Goal: Task Accomplishment & Management: Manage account settings

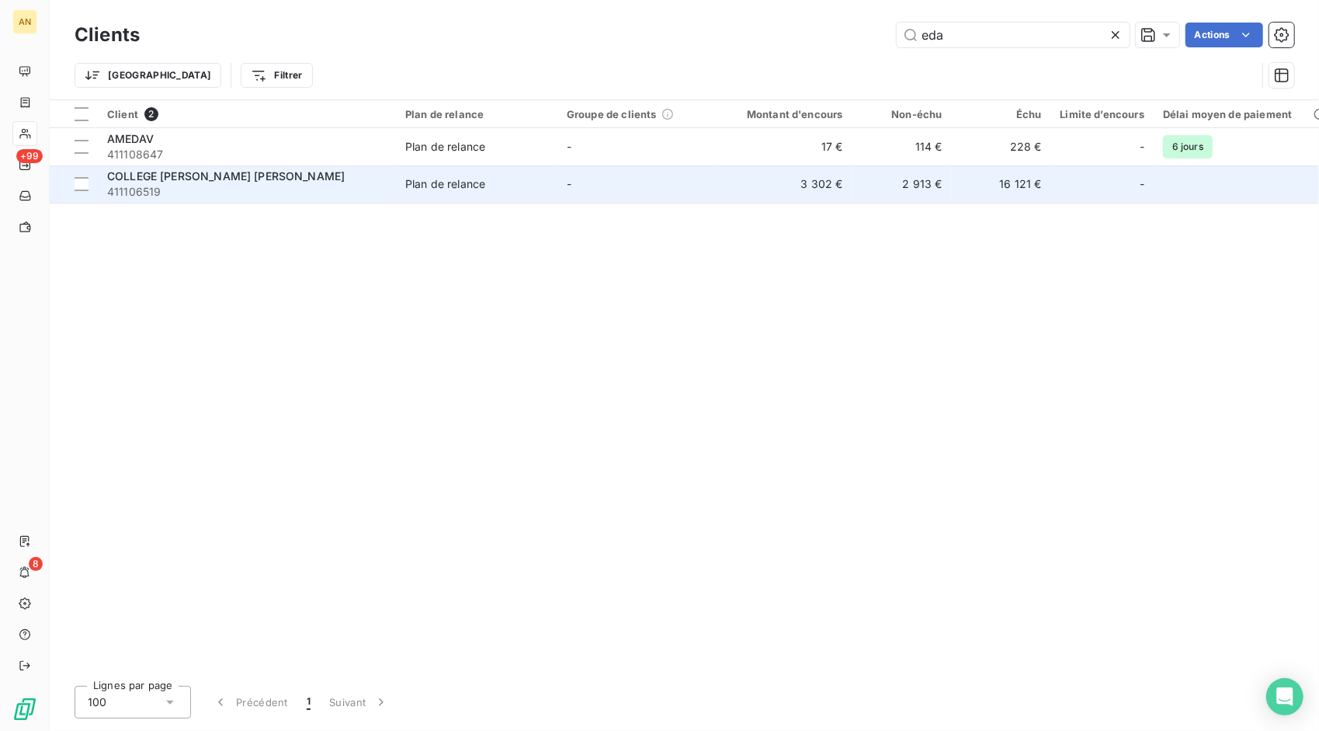
click at [217, 181] on span "COLLEGE [PERSON_NAME] [PERSON_NAME]" at bounding box center [226, 175] width 238 height 13
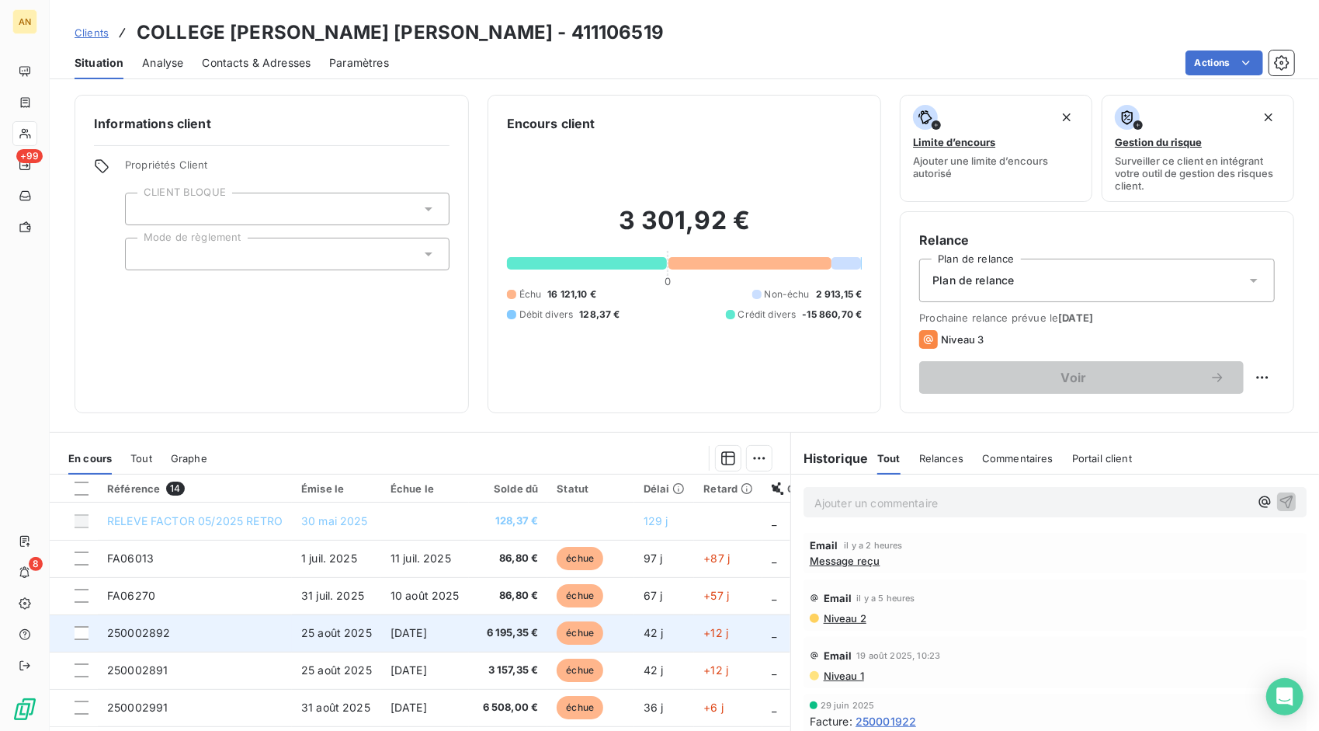
click at [135, 629] on span "250002892" at bounding box center [138, 632] width 63 height 13
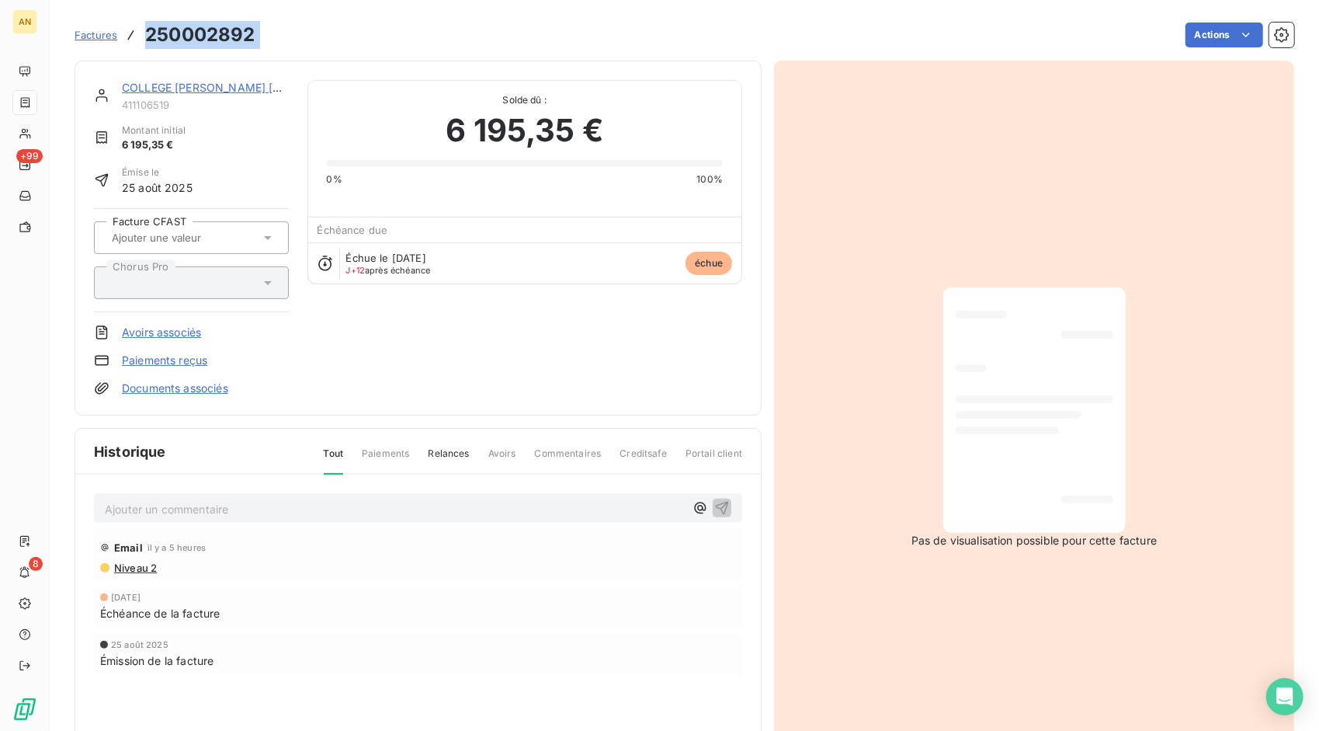
drag, startPoint x: 148, startPoint y: 37, endPoint x: 267, endPoint y: 27, distance: 119.2
click at [267, 27] on div "Factures 250002892 Actions" at bounding box center [685, 35] width 1220 height 33
drag, startPoint x: 267, startPoint y: 27, endPoint x: 231, endPoint y: 31, distance: 35.9
copy section "250002892 Actions"
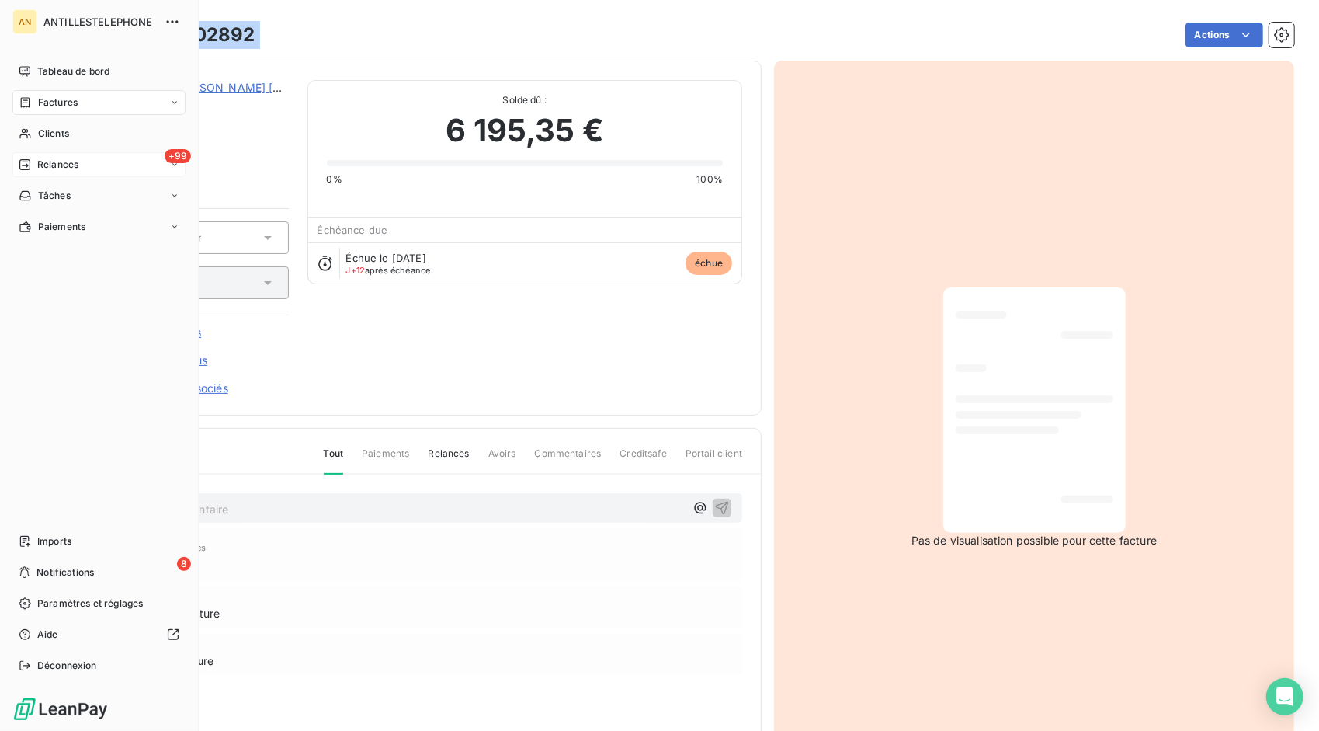
click at [44, 163] on span "Relances" at bounding box center [57, 165] width 41 height 14
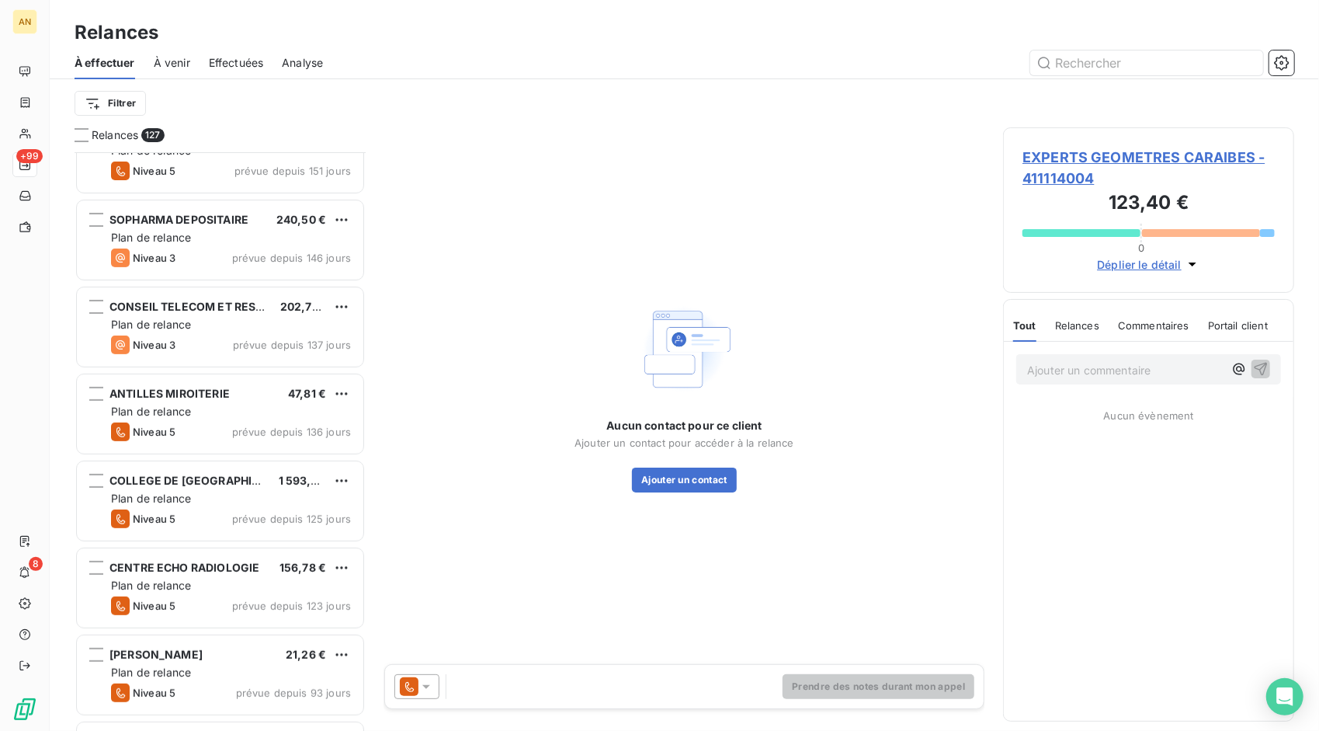
scroll to position [388, 0]
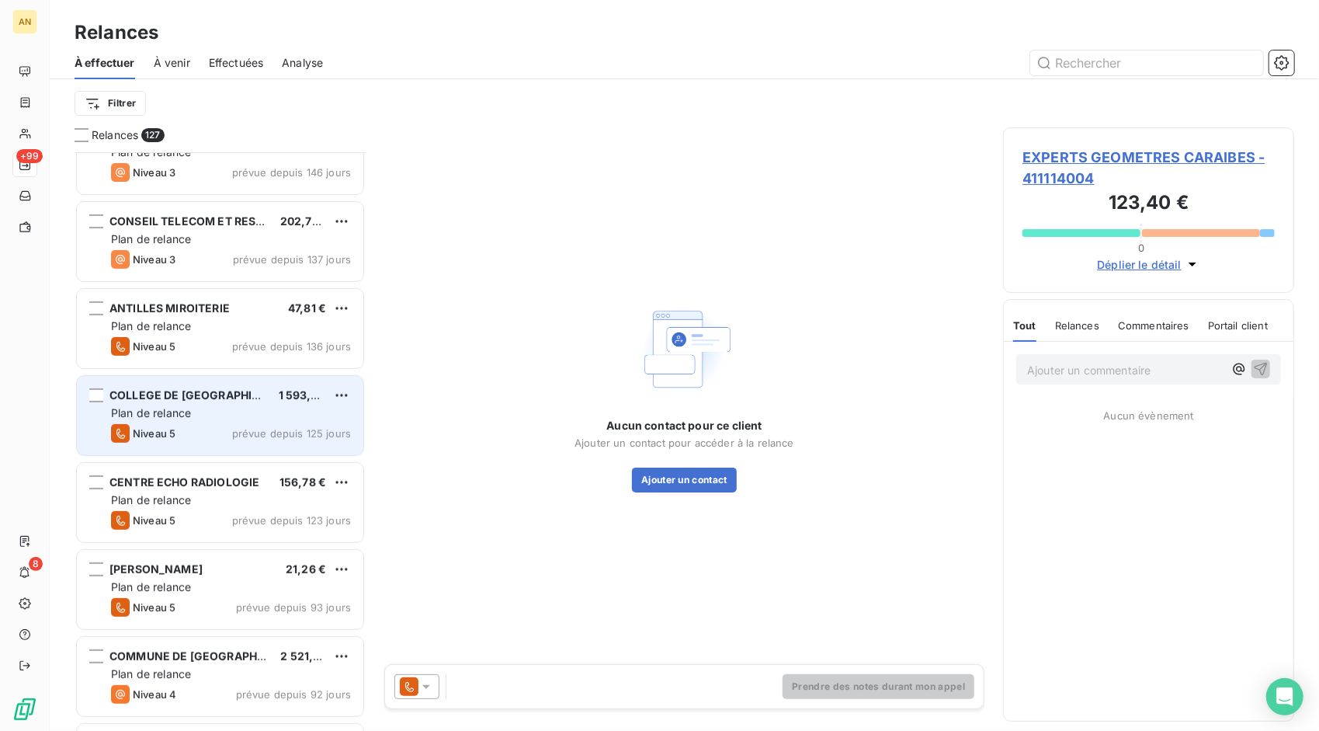
click at [208, 422] on div "COLLEGE DE [GEOGRAPHIC_DATA] 1 593,00 € Plan de relance Niveau 5 prévue depuis …" at bounding box center [220, 415] width 287 height 79
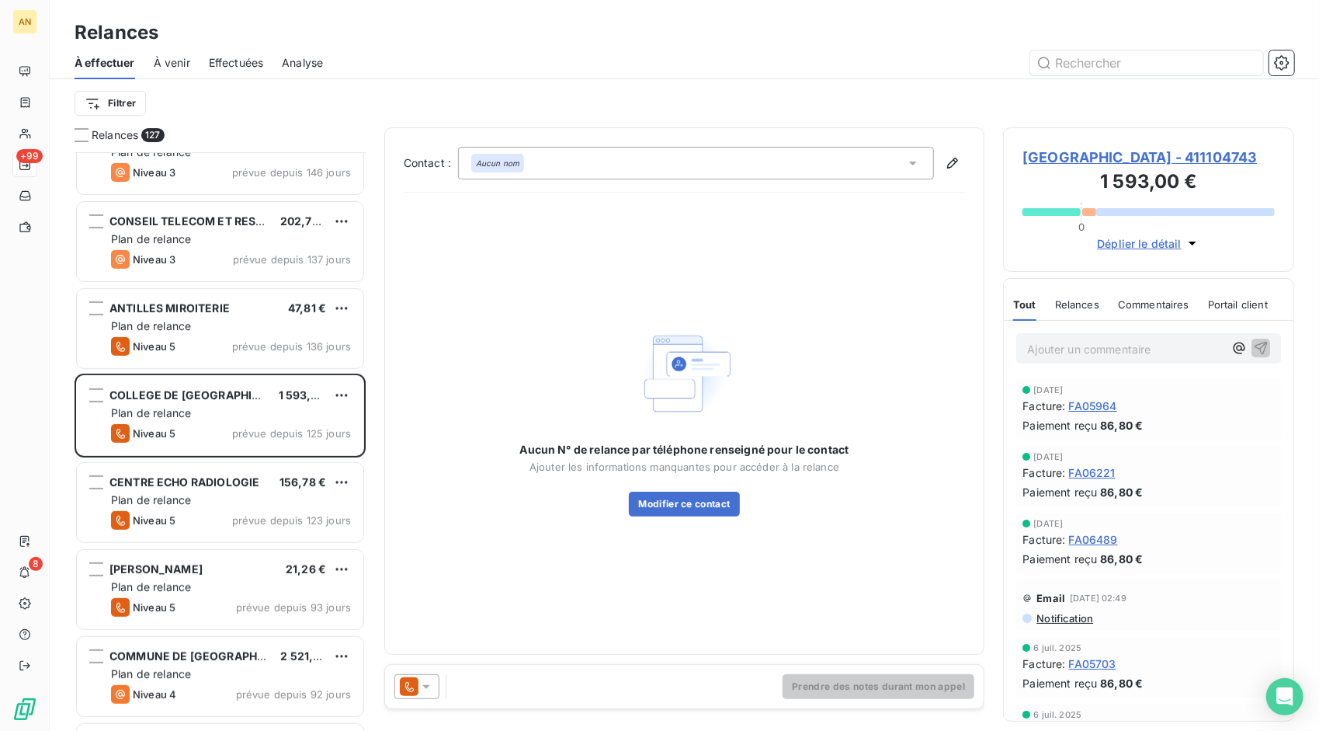
click at [1096, 168] on span "[GEOGRAPHIC_DATA] - 411104743" at bounding box center [1149, 157] width 252 height 21
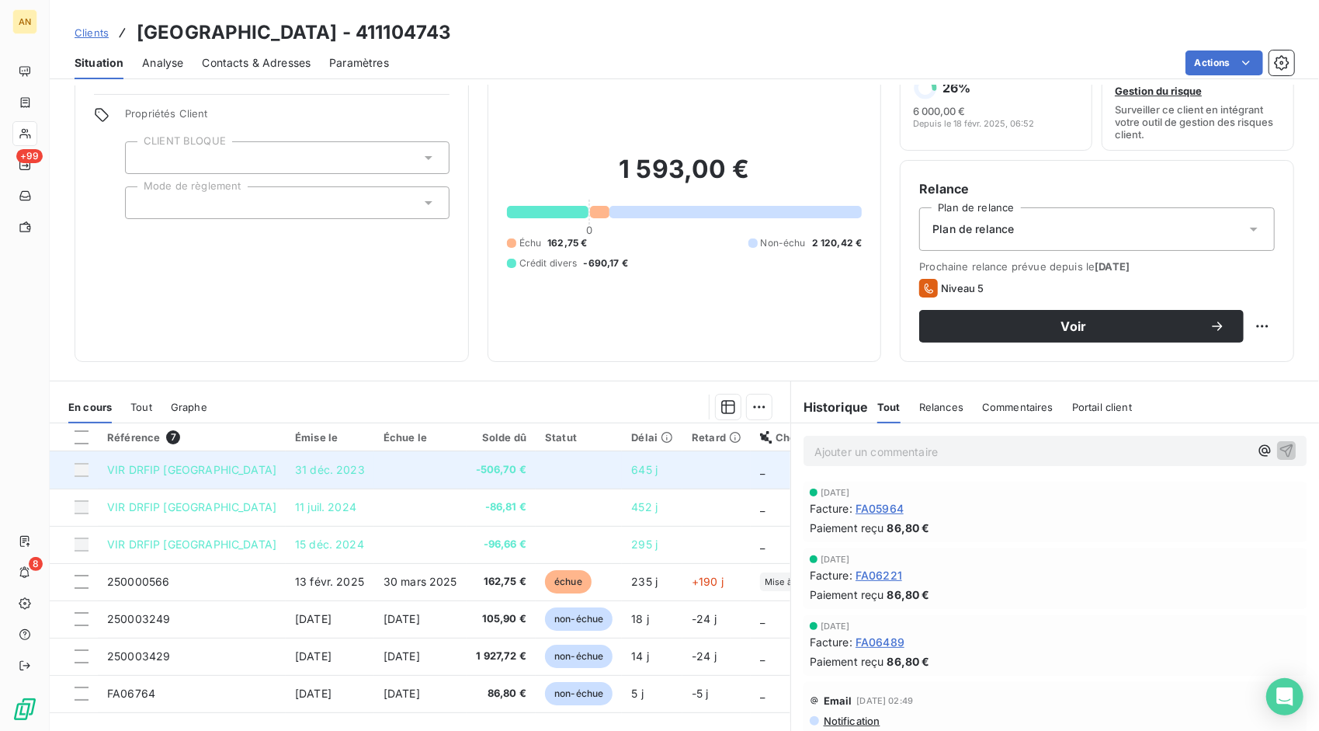
scroll to position [88, 0]
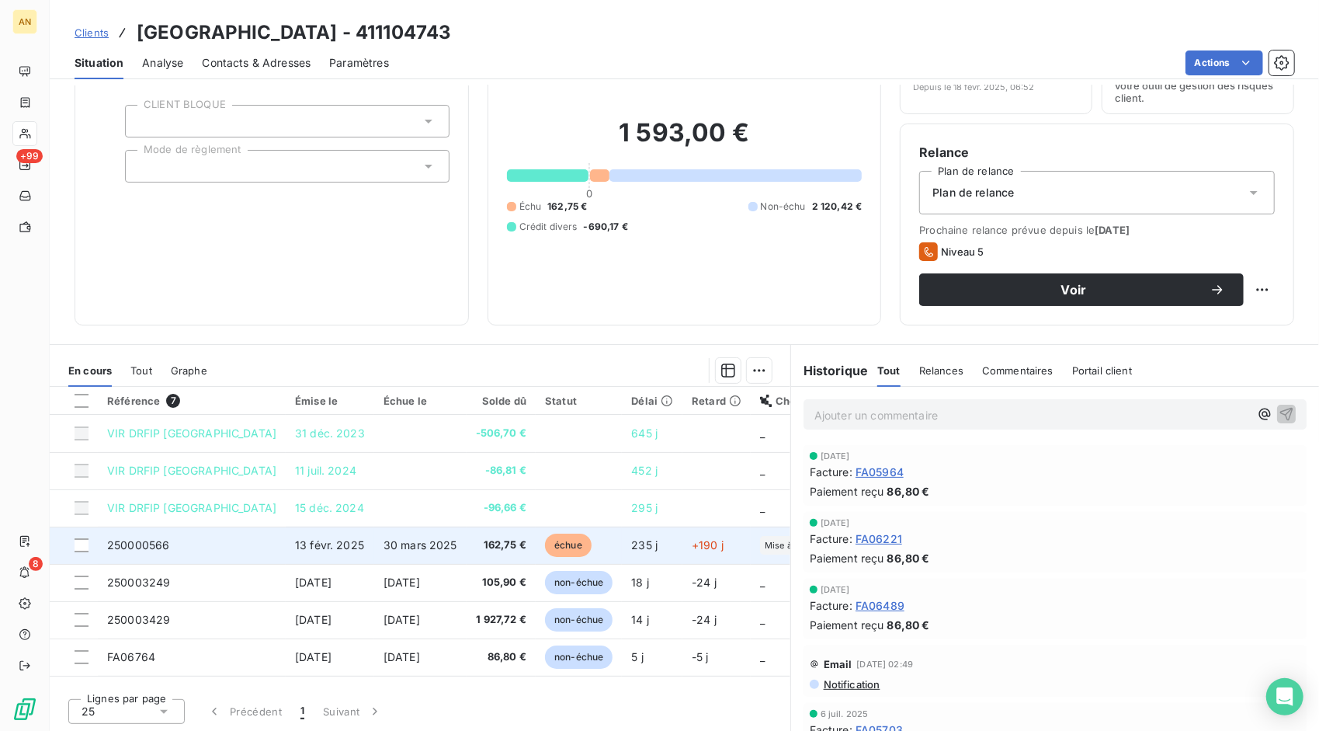
click at [123, 545] on span "250000566" at bounding box center [138, 544] width 62 height 13
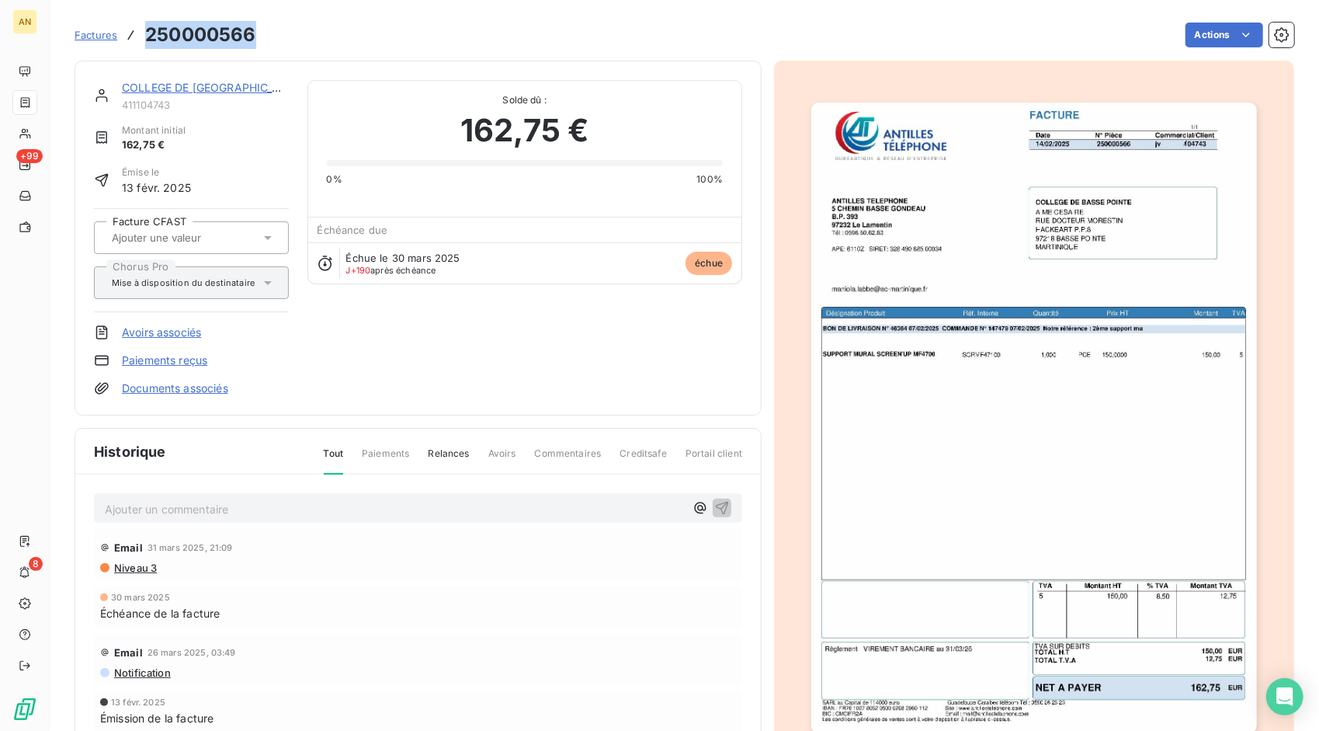
drag, startPoint x: 147, startPoint y: 33, endPoint x: 256, endPoint y: 28, distance: 109.6
click at [256, 28] on div "Factures 250000566 Actions" at bounding box center [685, 35] width 1220 height 33
drag, startPoint x: 256, startPoint y: 28, endPoint x: 241, endPoint y: 36, distance: 17.7
copy h3 "250000566"
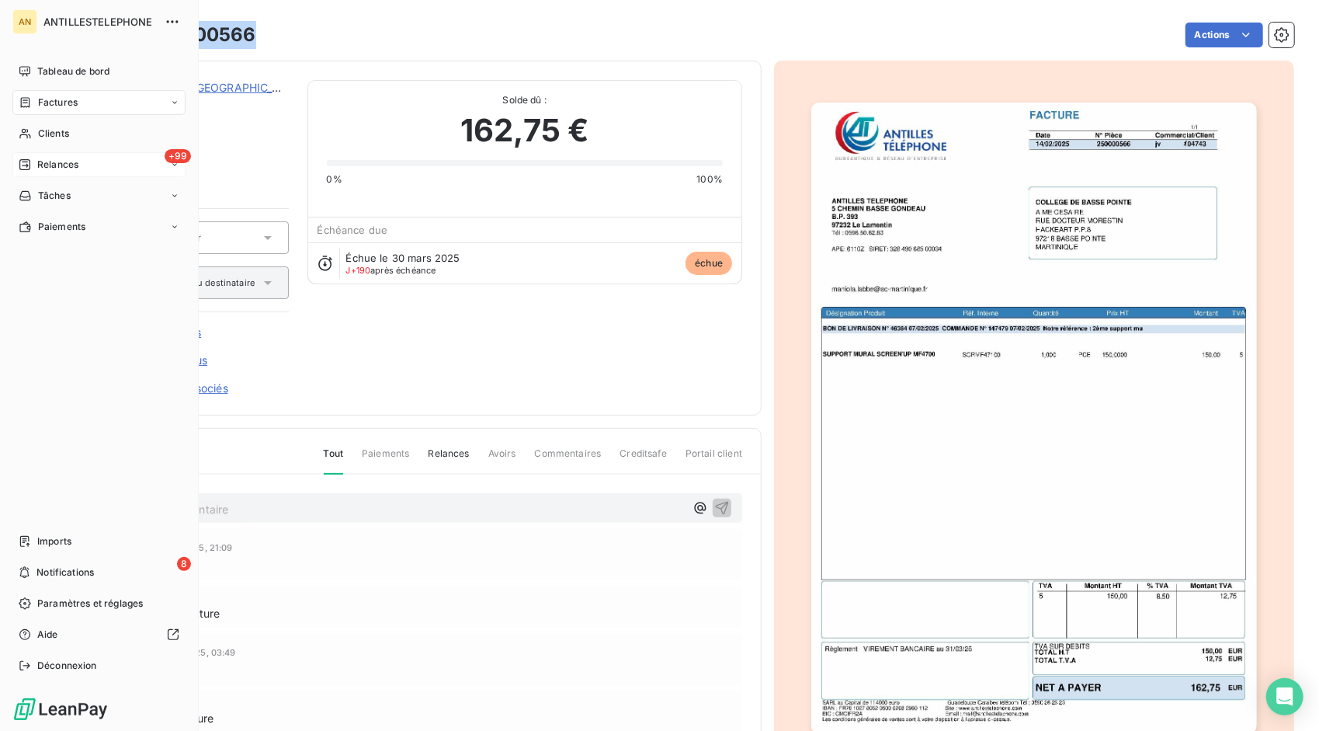
click at [38, 163] on span "Relances" at bounding box center [57, 165] width 41 height 14
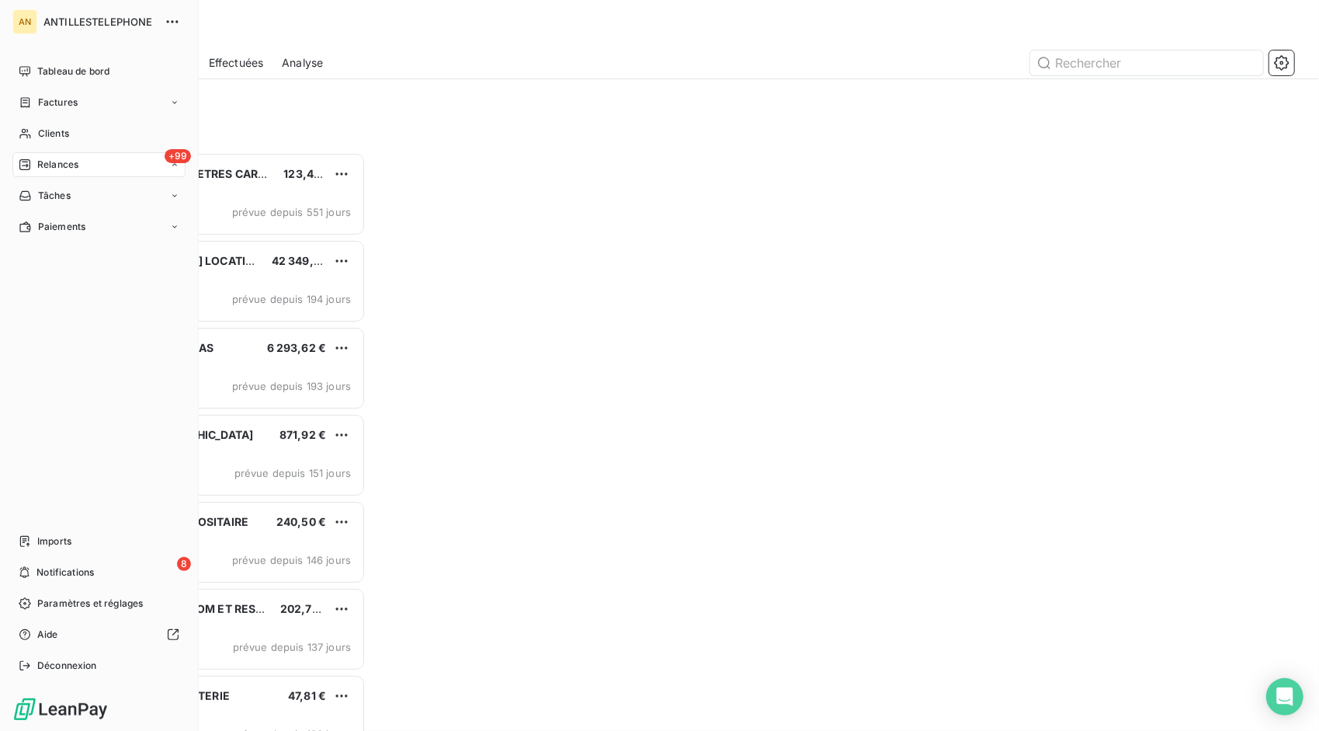
scroll to position [567, 280]
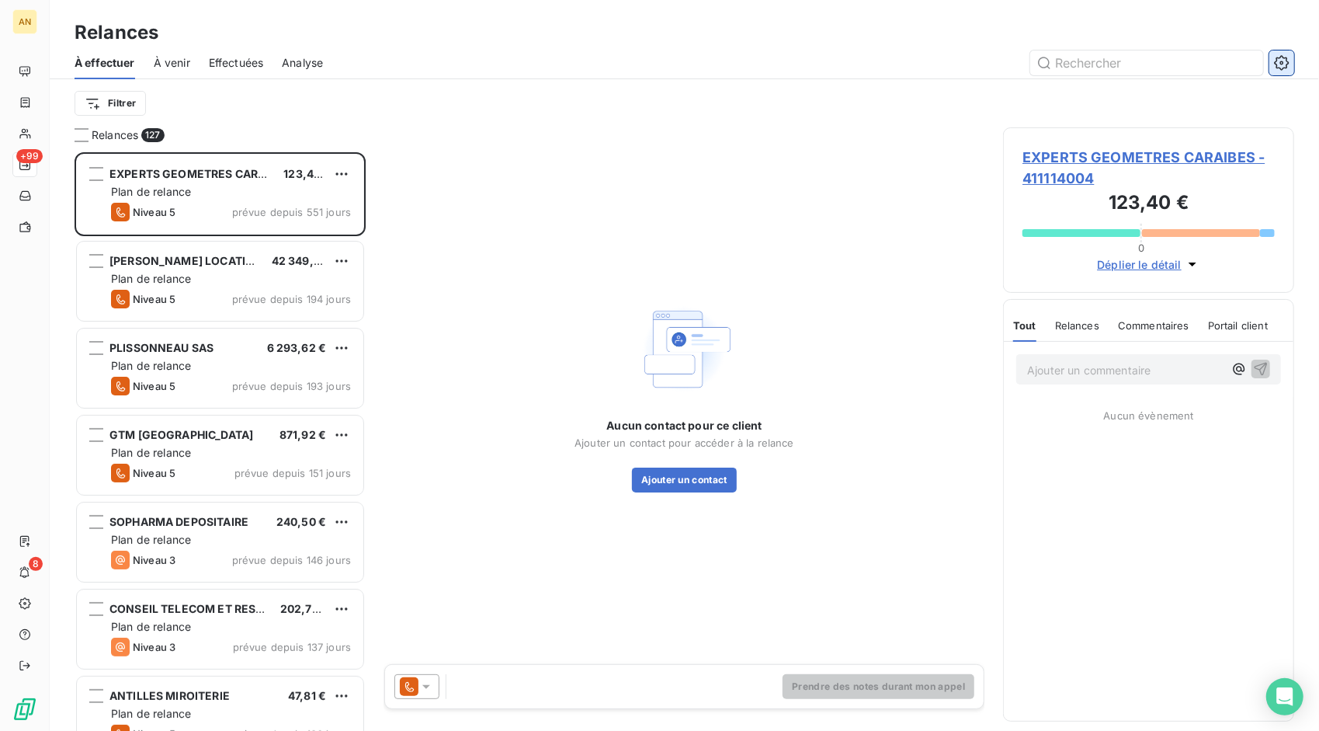
click at [1284, 61] on icon "button" at bounding box center [1282, 63] width 16 height 16
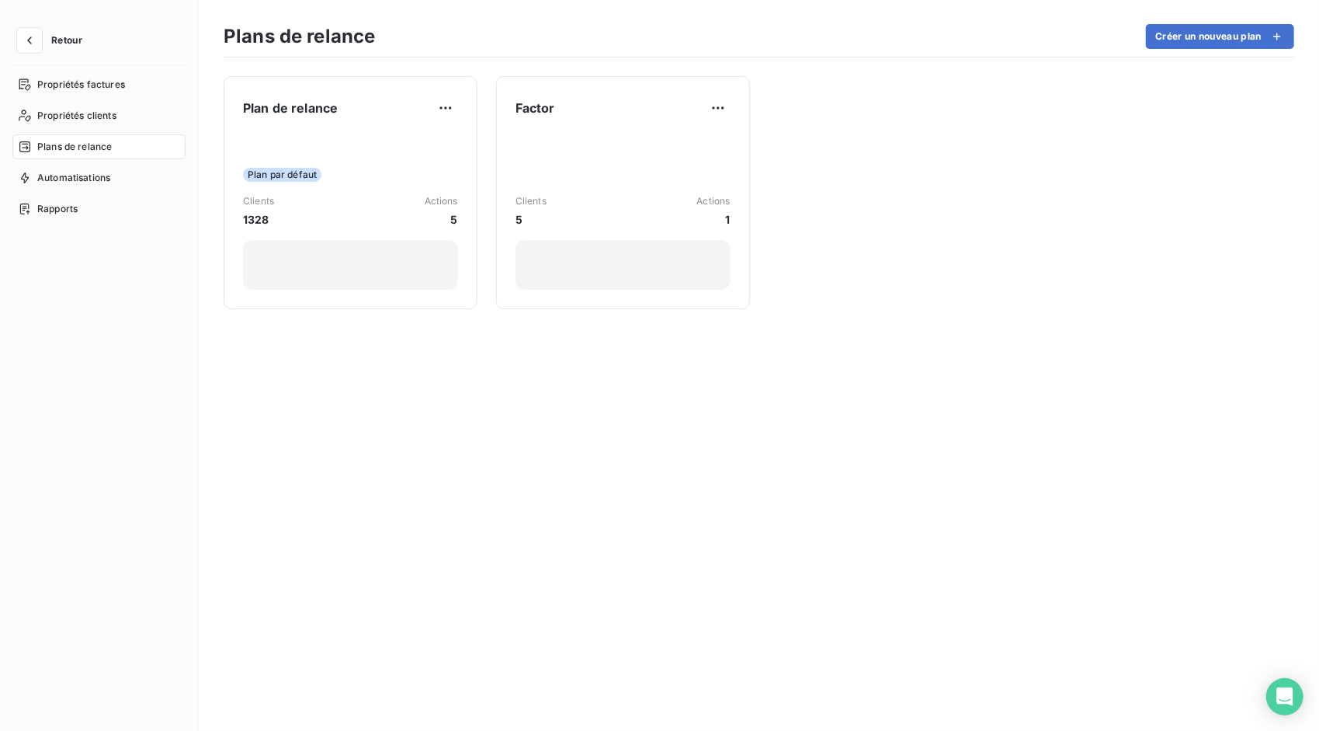
click at [1284, 61] on div "Plan de relance Plan par défaut Clients 1328 Actions 5 Factor Clients 5 Actions…" at bounding box center [759, 393] width 1120 height 673
click at [31, 37] on icon "button" at bounding box center [29, 40] width 5 height 8
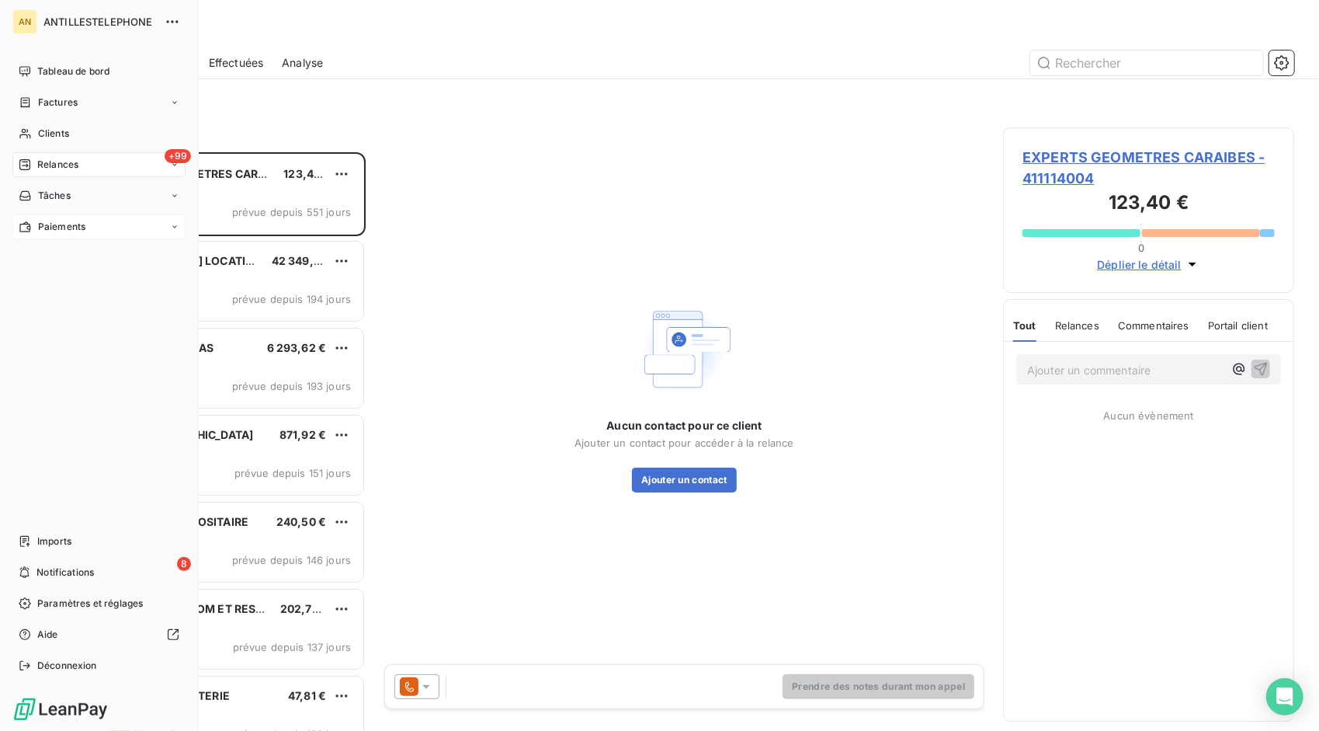
scroll to position [567, 280]
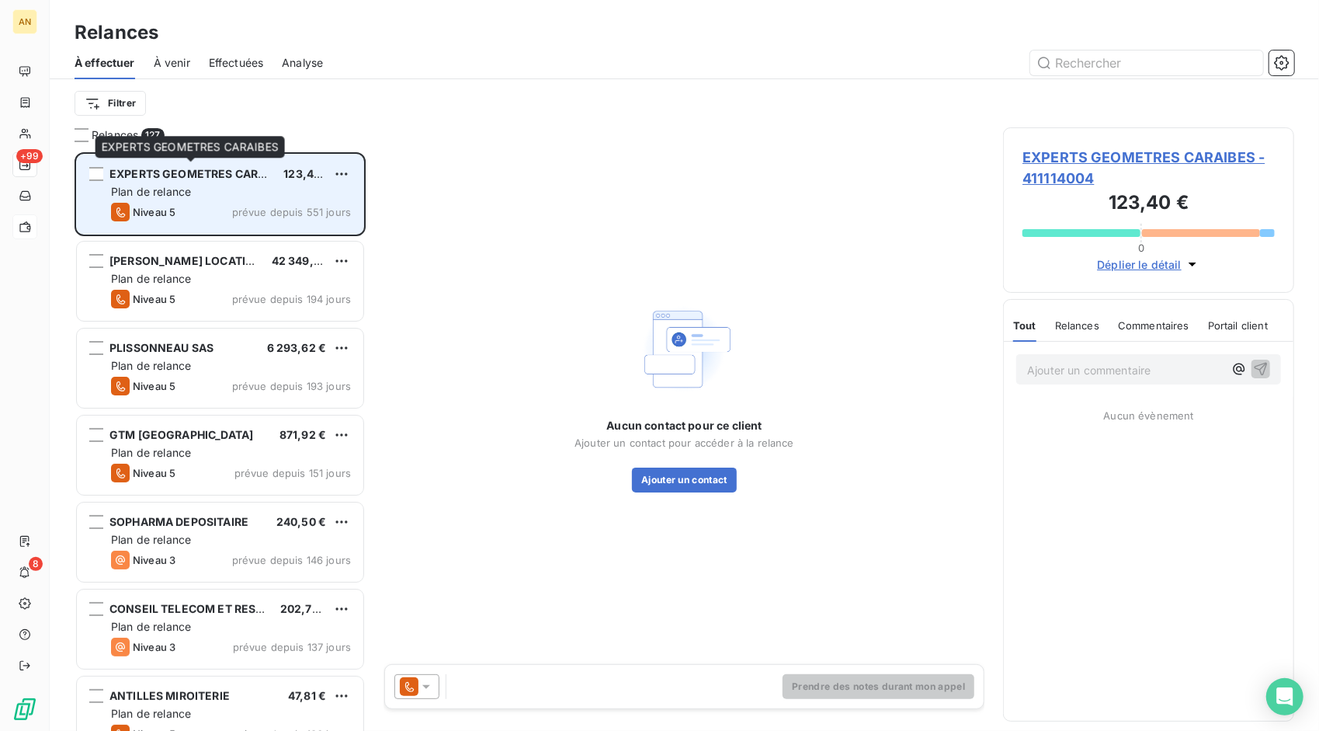
click at [248, 174] on span "EXPERTS GEOMETRES CARAIBES" at bounding box center [199, 173] width 181 height 13
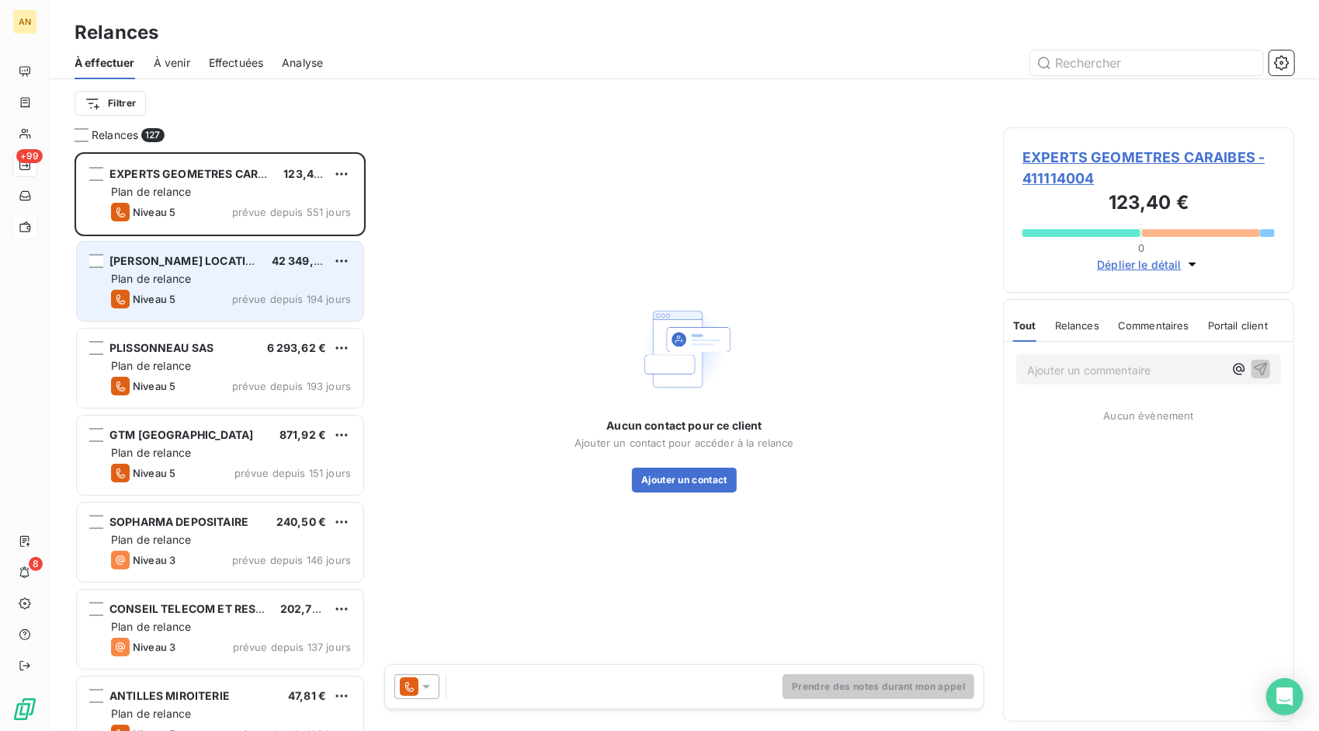
click at [216, 283] on div "Plan de relance" at bounding box center [231, 279] width 240 height 16
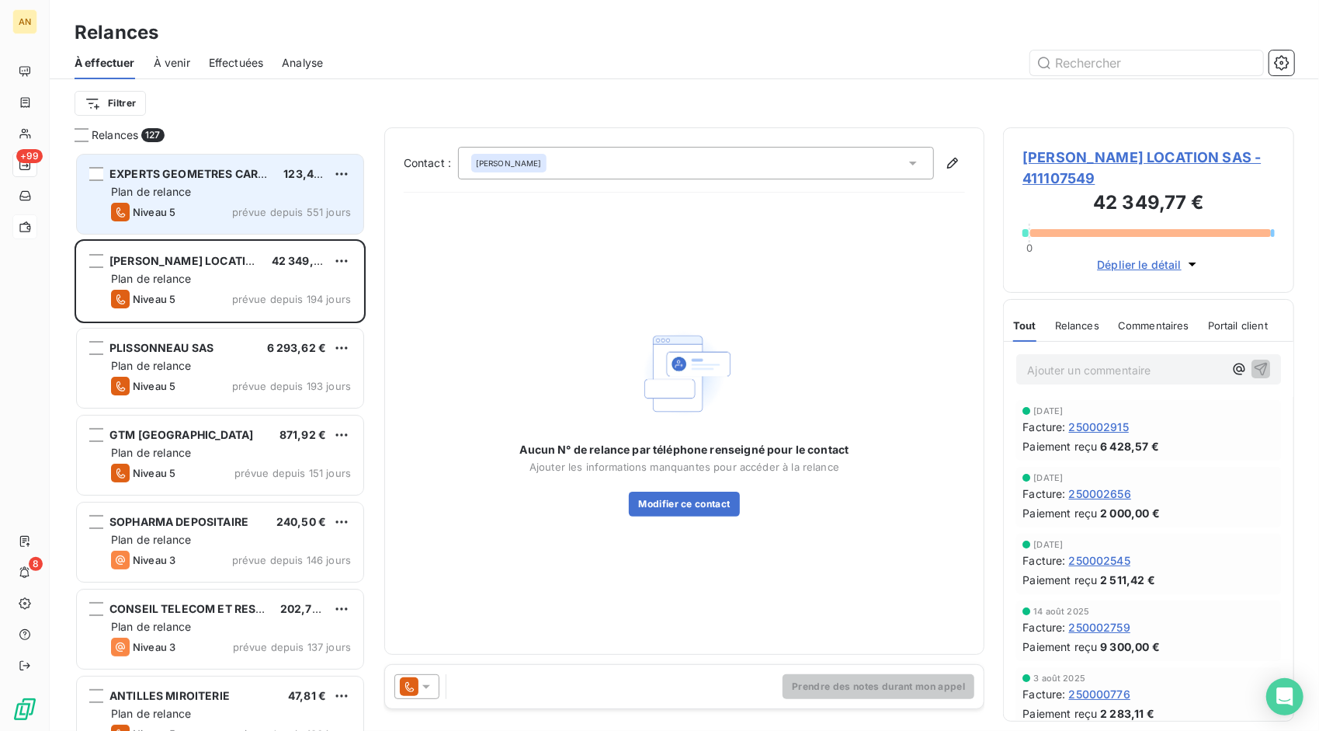
click at [225, 197] on div "Plan de relance" at bounding box center [231, 192] width 240 height 16
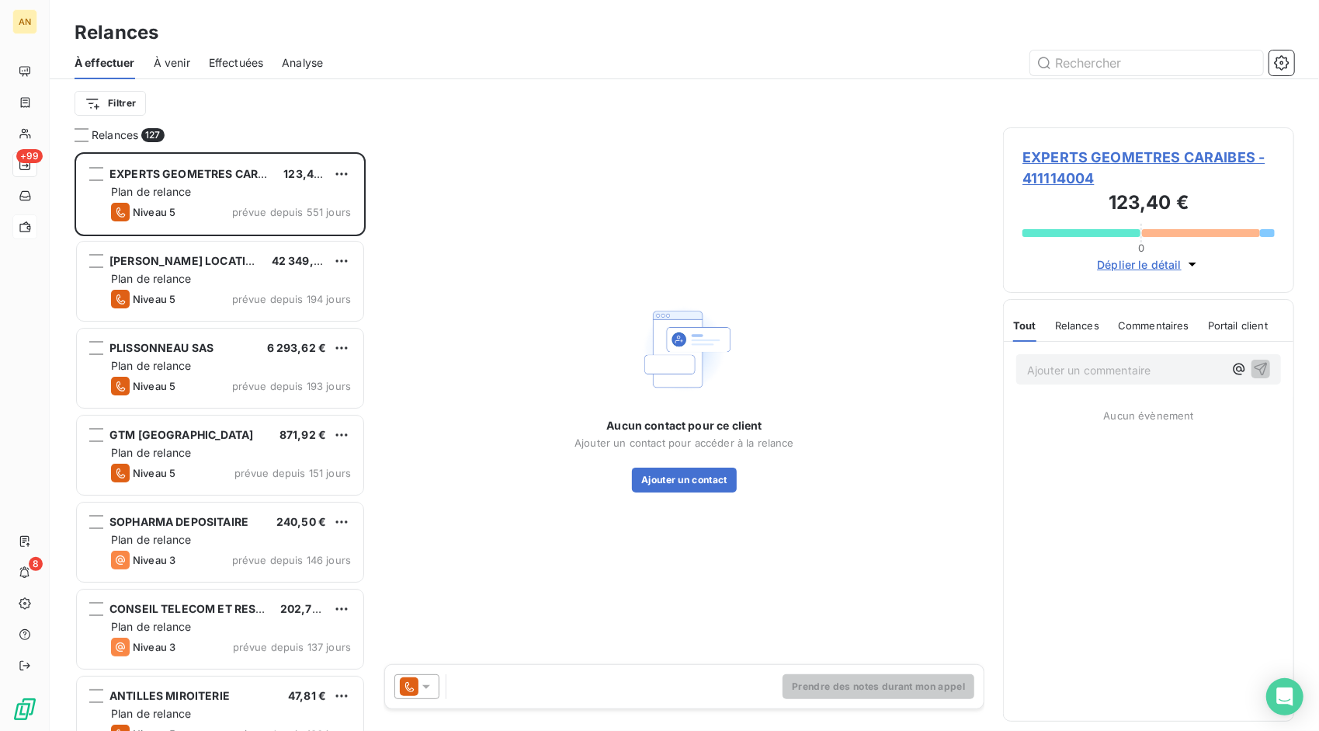
click at [1154, 151] on span "EXPERTS GEOMETRES CARAIBES - 411114004" at bounding box center [1149, 168] width 252 height 42
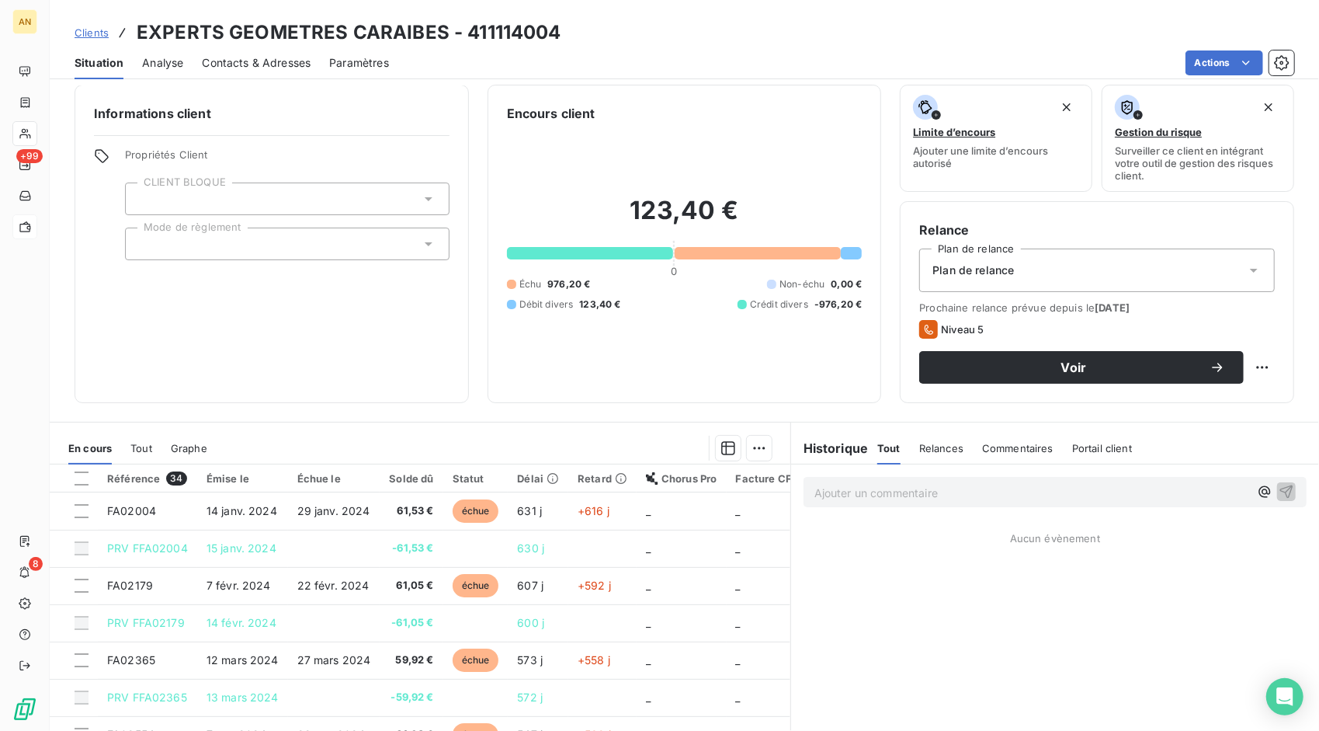
scroll to position [88, 0]
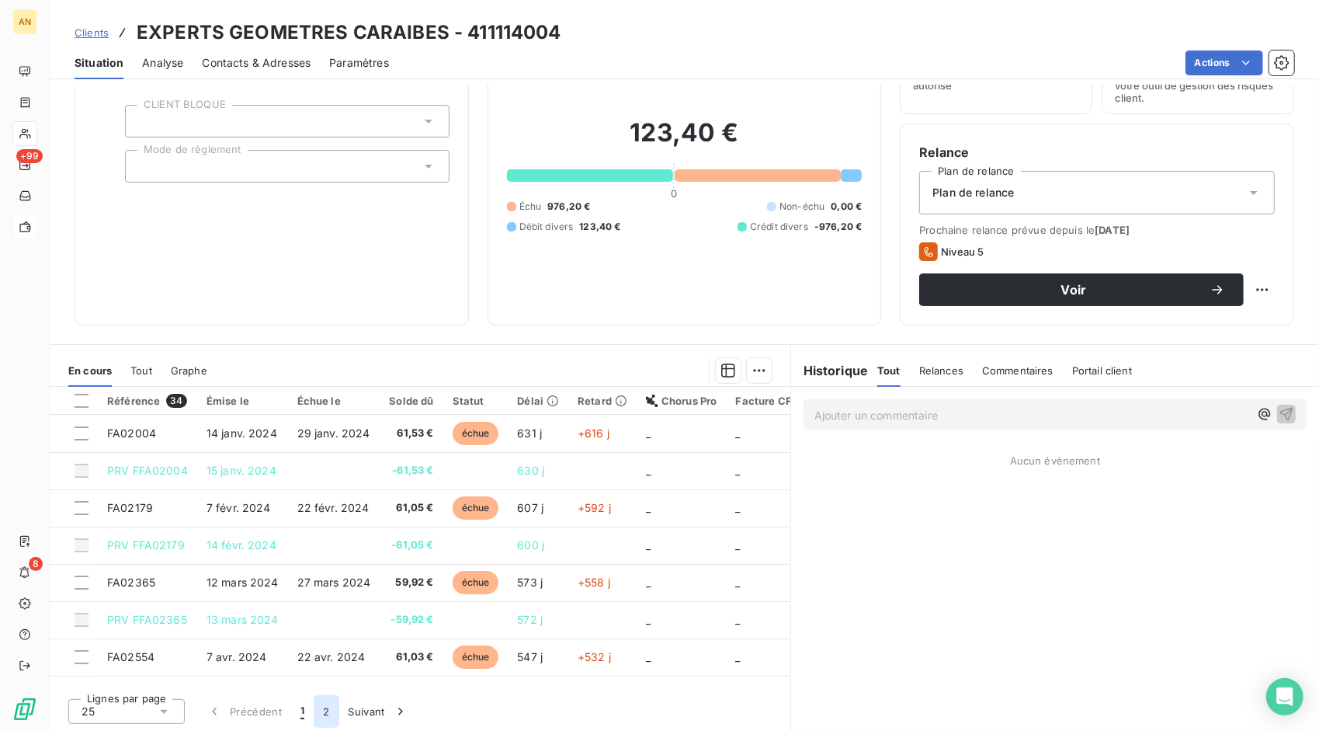
click at [325, 710] on button "2" at bounding box center [326, 711] width 25 height 33
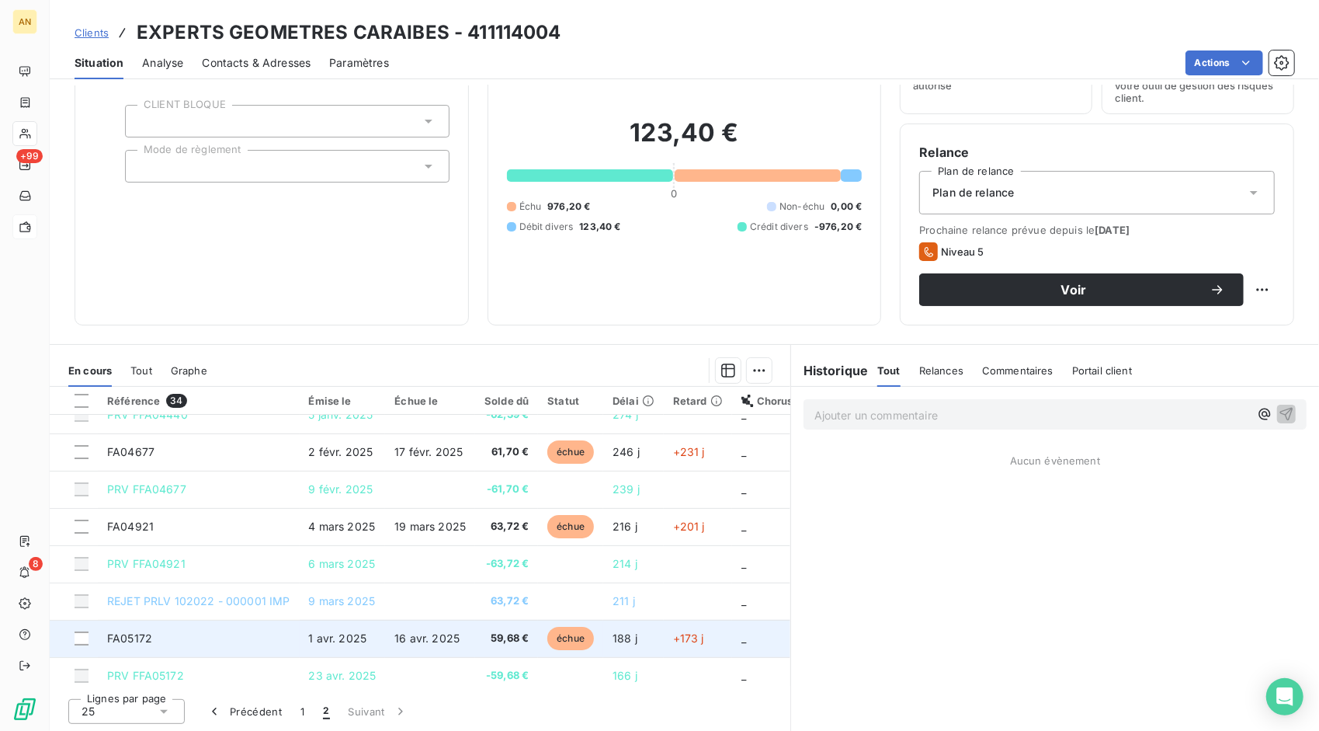
scroll to position [0, 0]
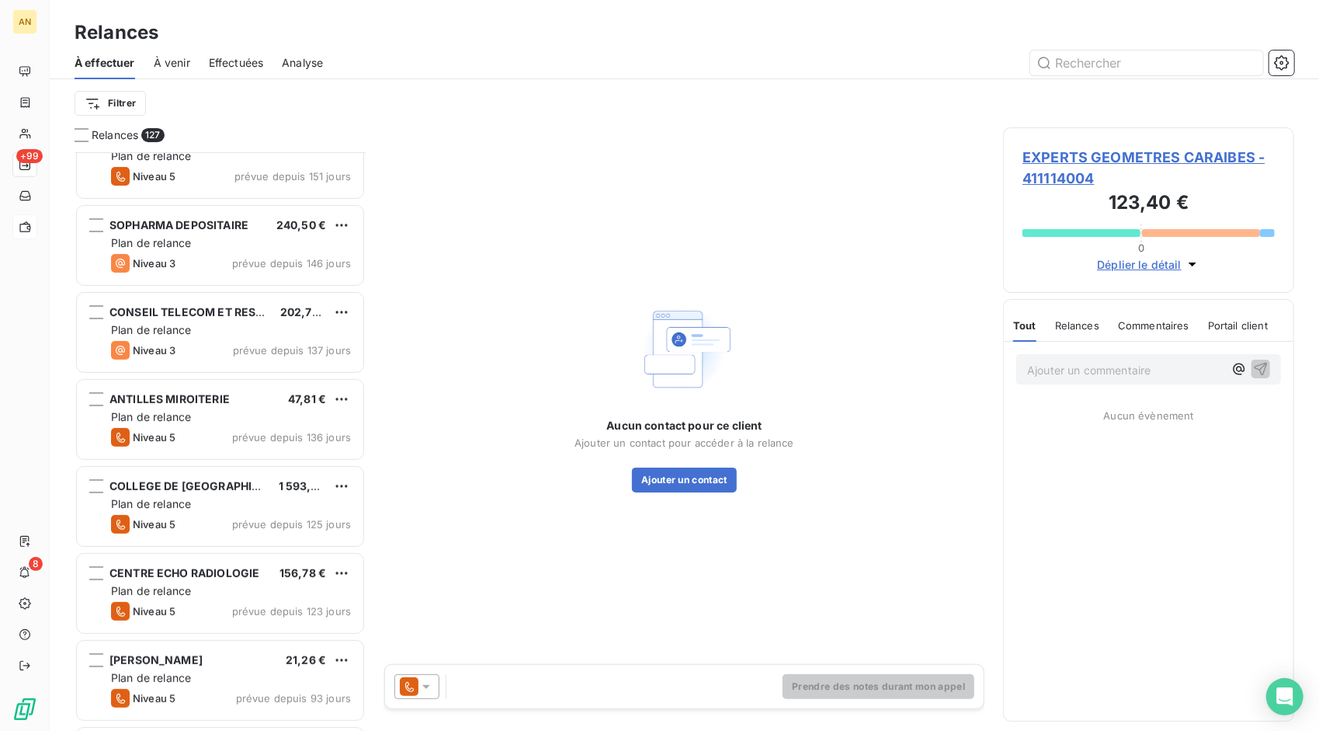
scroll to position [388, 0]
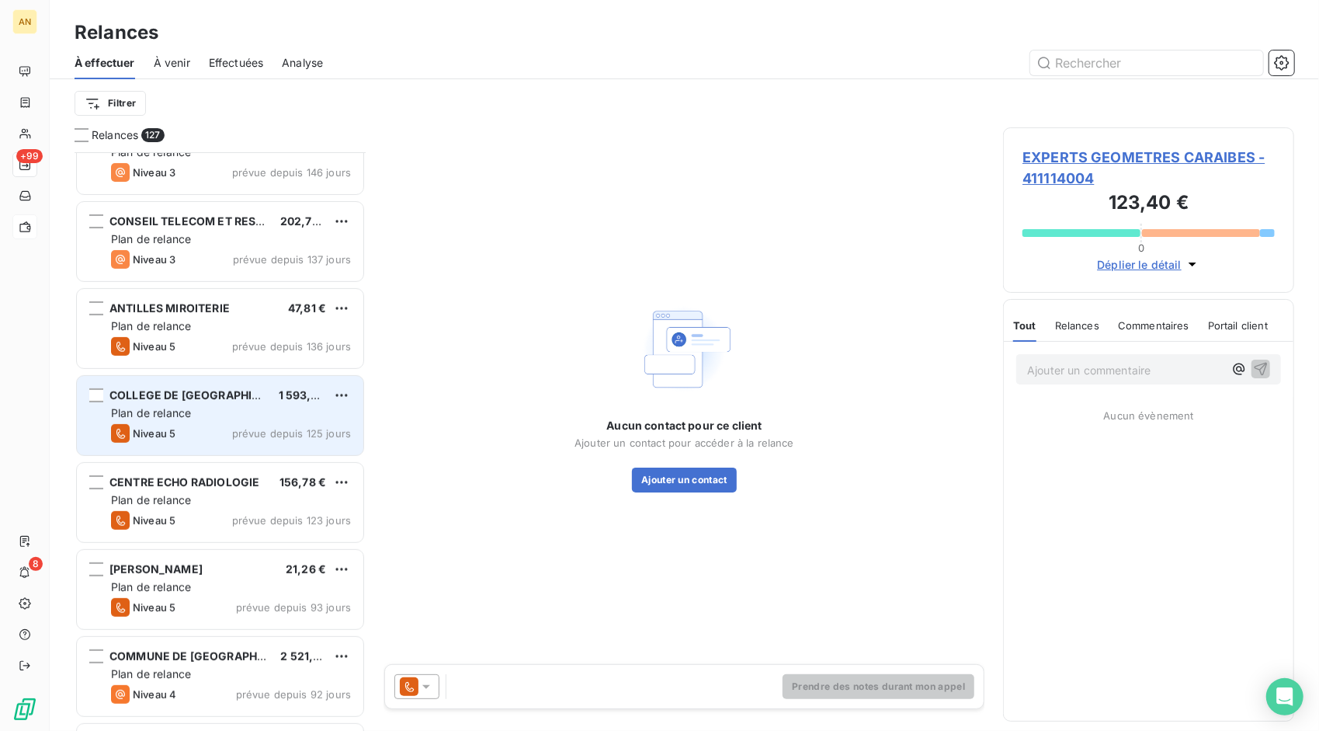
click at [229, 427] on div "Niveau 5 prévue depuis 125 jours" at bounding box center [231, 433] width 240 height 19
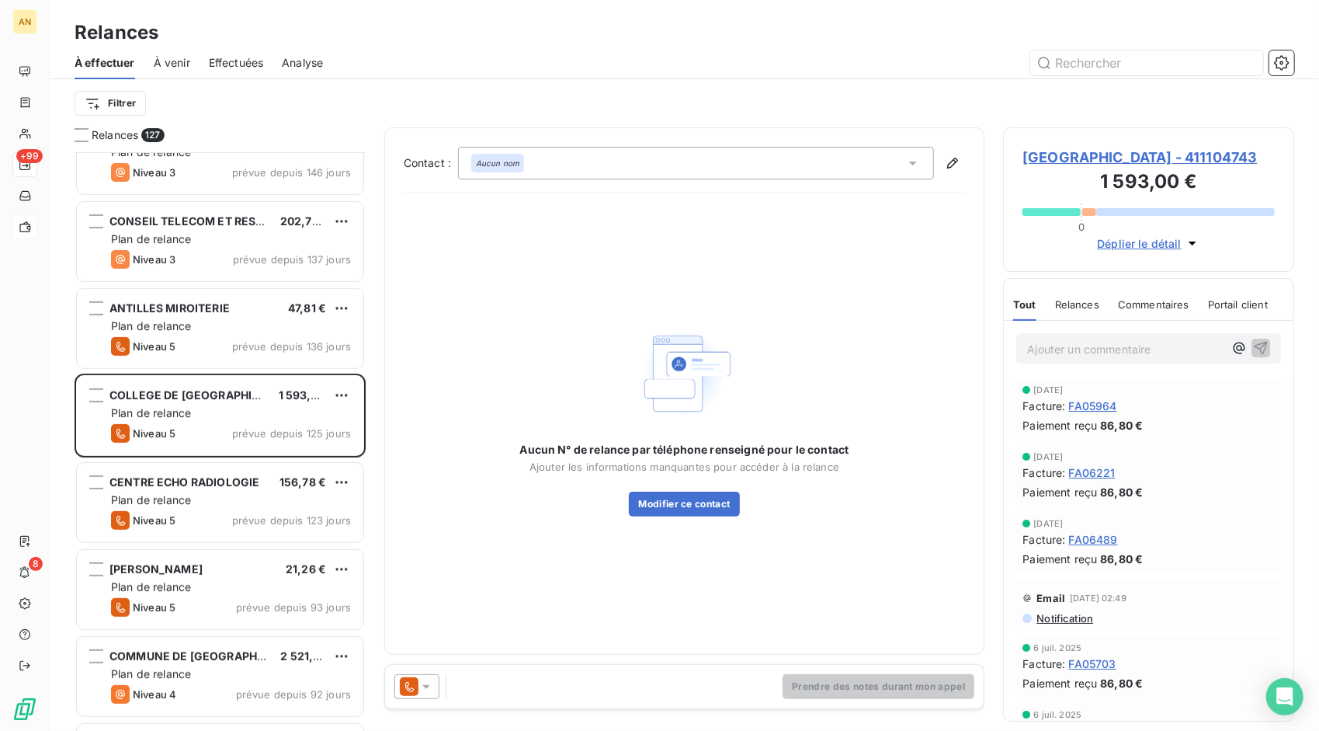
click at [1044, 160] on span "[GEOGRAPHIC_DATA] - 411104743" at bounding box center [1149, 157] width 252 height 21
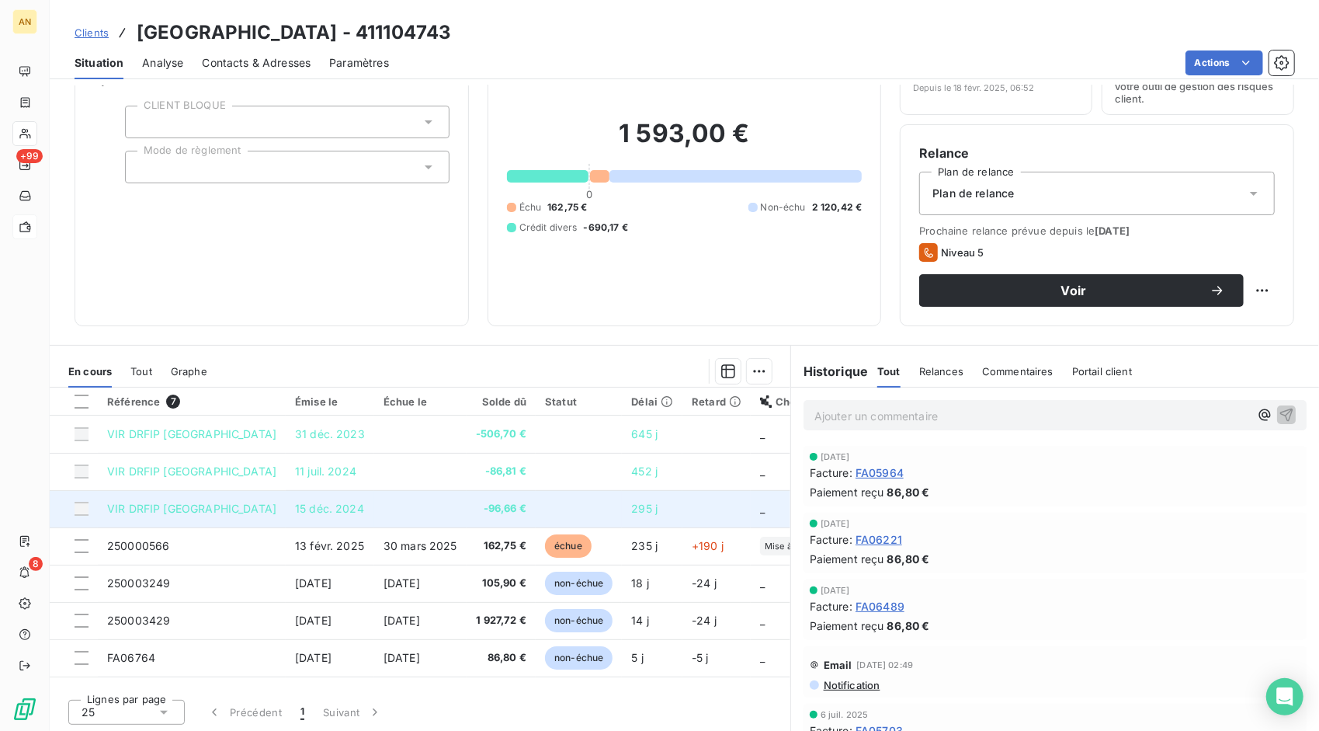
scroll to position [88, 0]
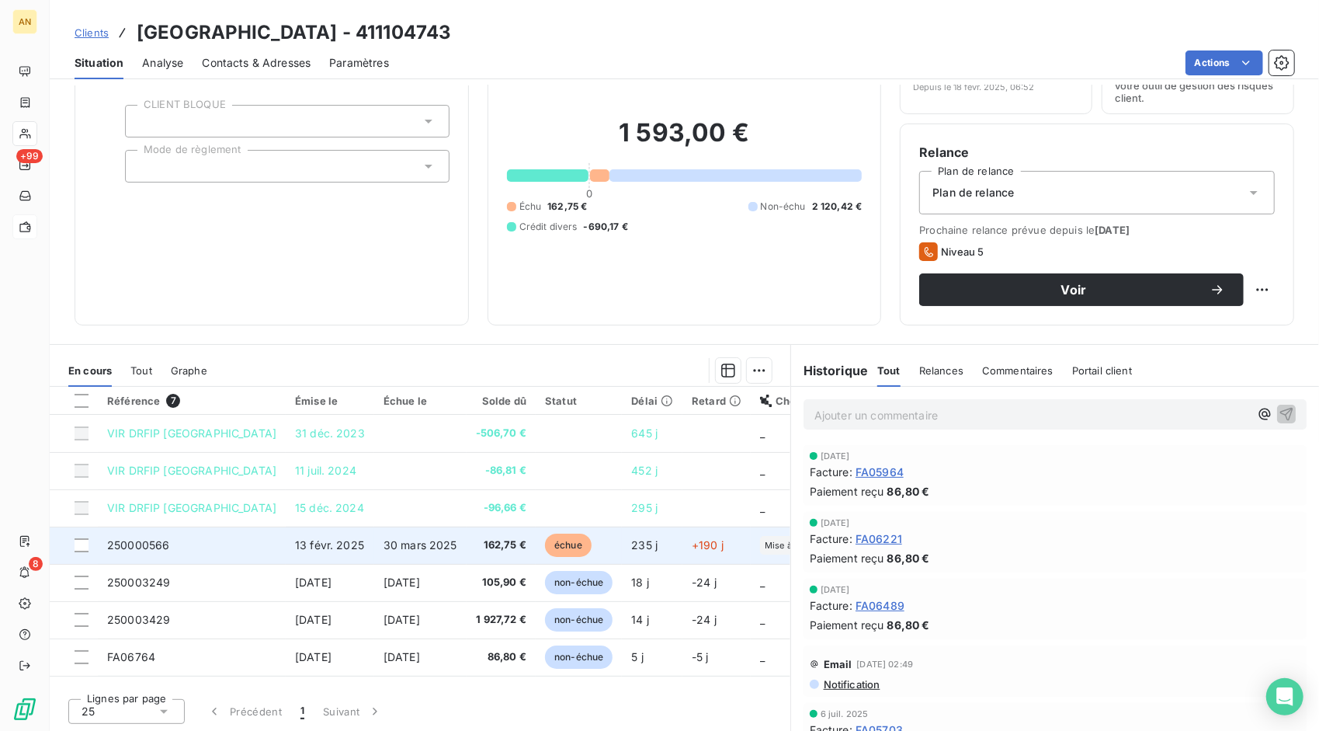
click at [476, 546] on span "162,75 €" at bounding box center [501, 545] width 50 height 16
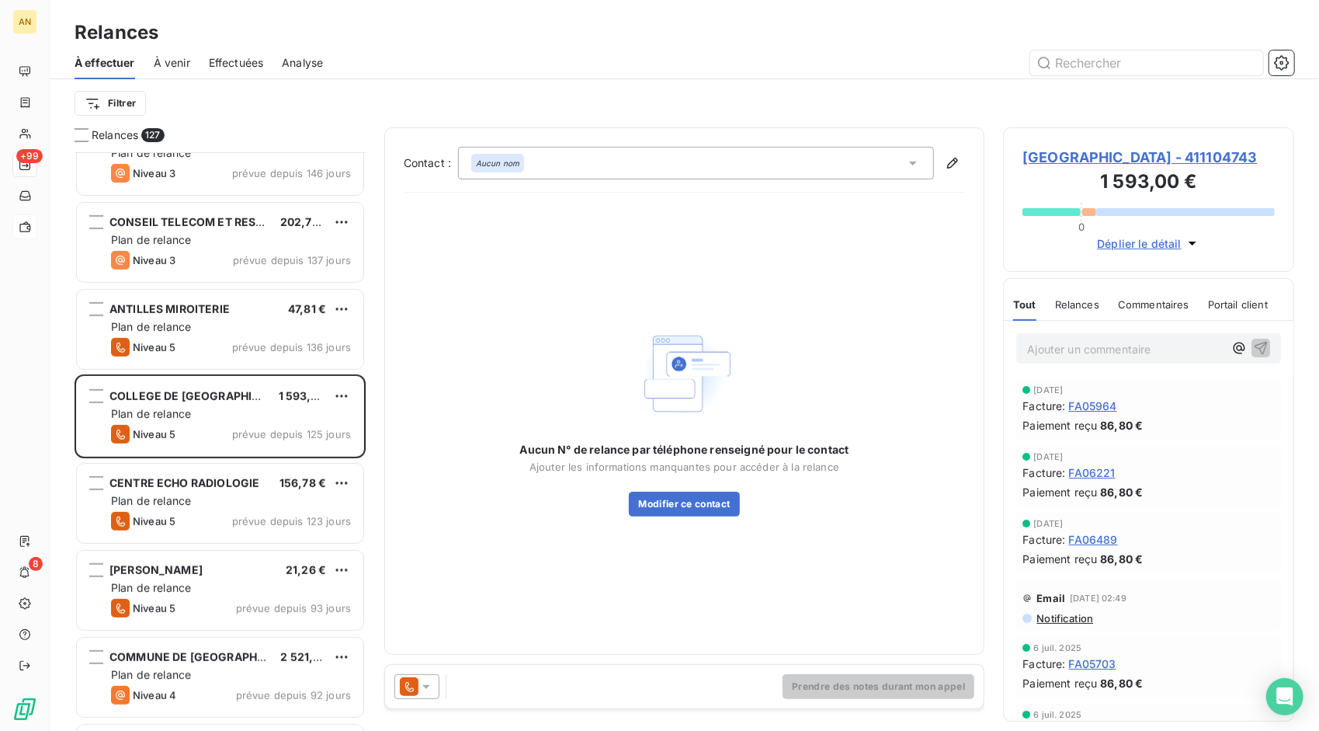
scroll to position [388, 0]
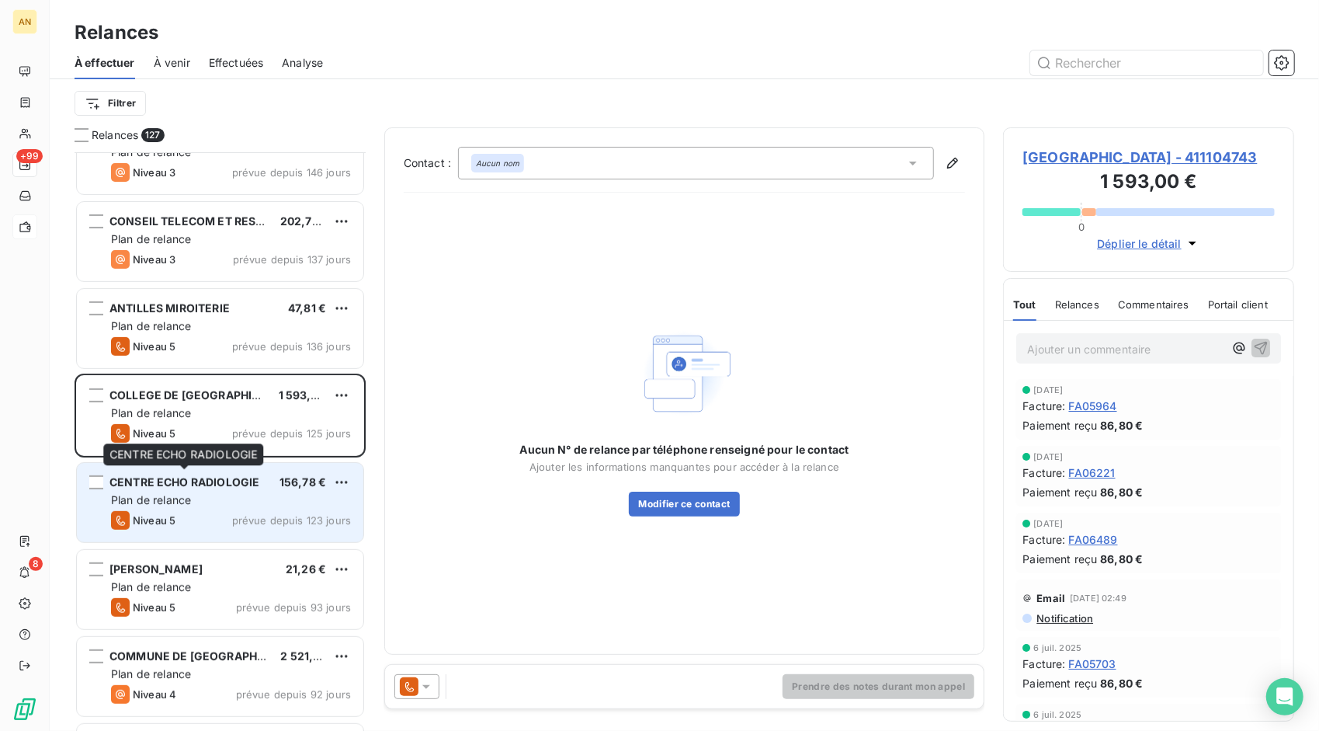
click at [225, 477] on span "CENTRE ECHO RADIOLOGIE" at bounding box center [184, 481] width 150 height 13
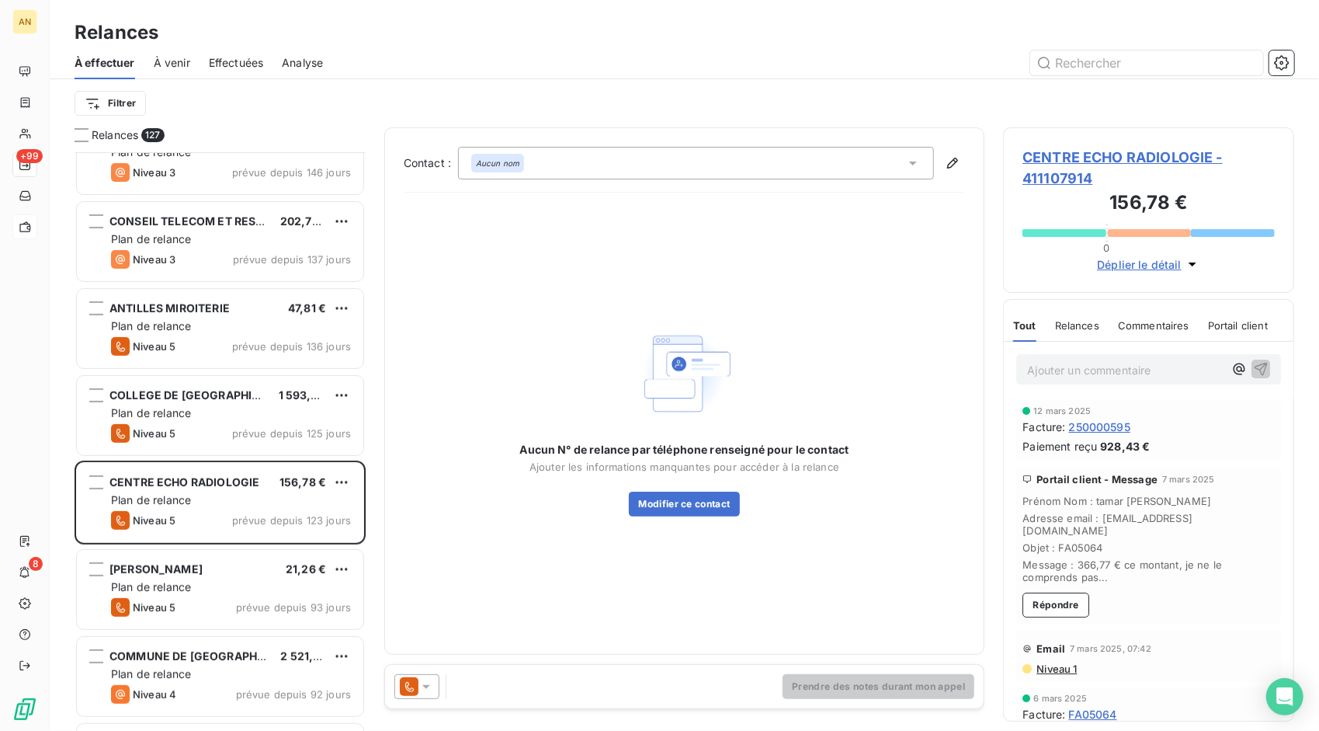
click at [1121, 155] on span "CENTRE ECHO RADIOLOGIE - 411107914" at bounding box center [1149, 168] width 252 height 42
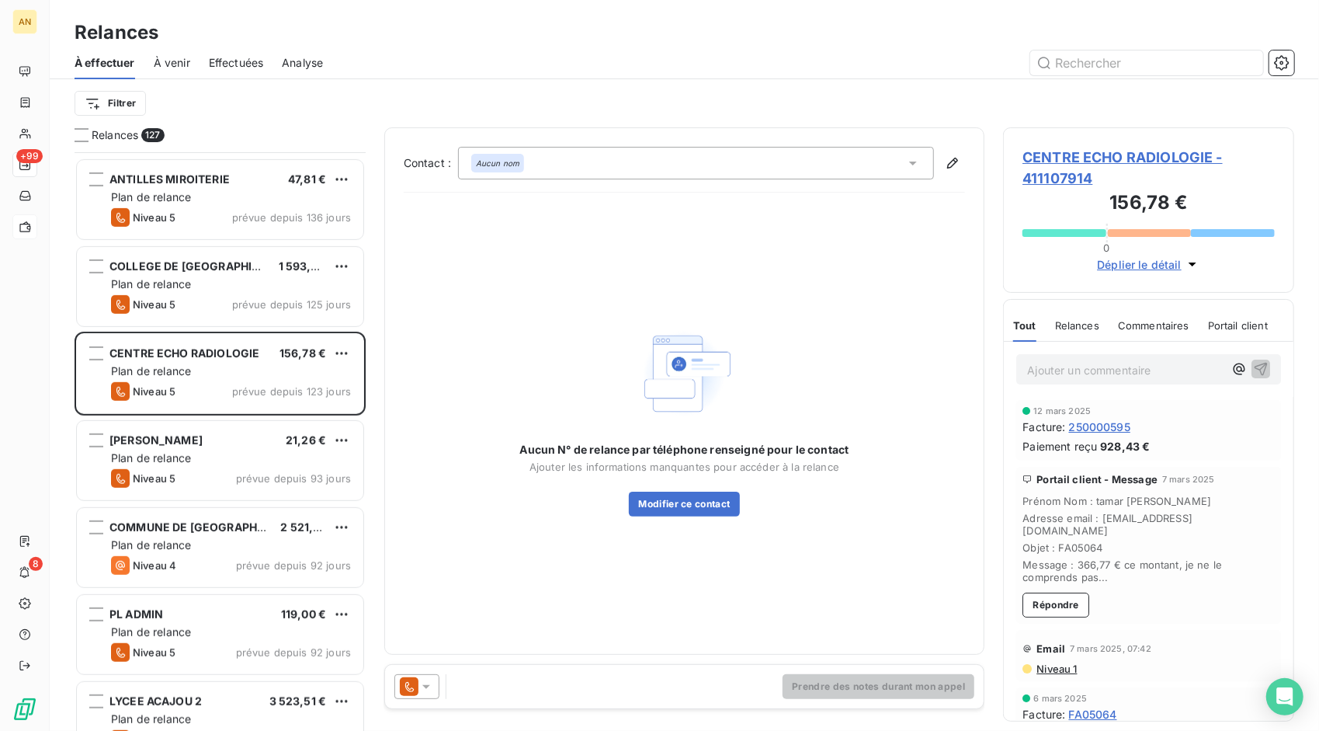
scroll to position [544, 0]
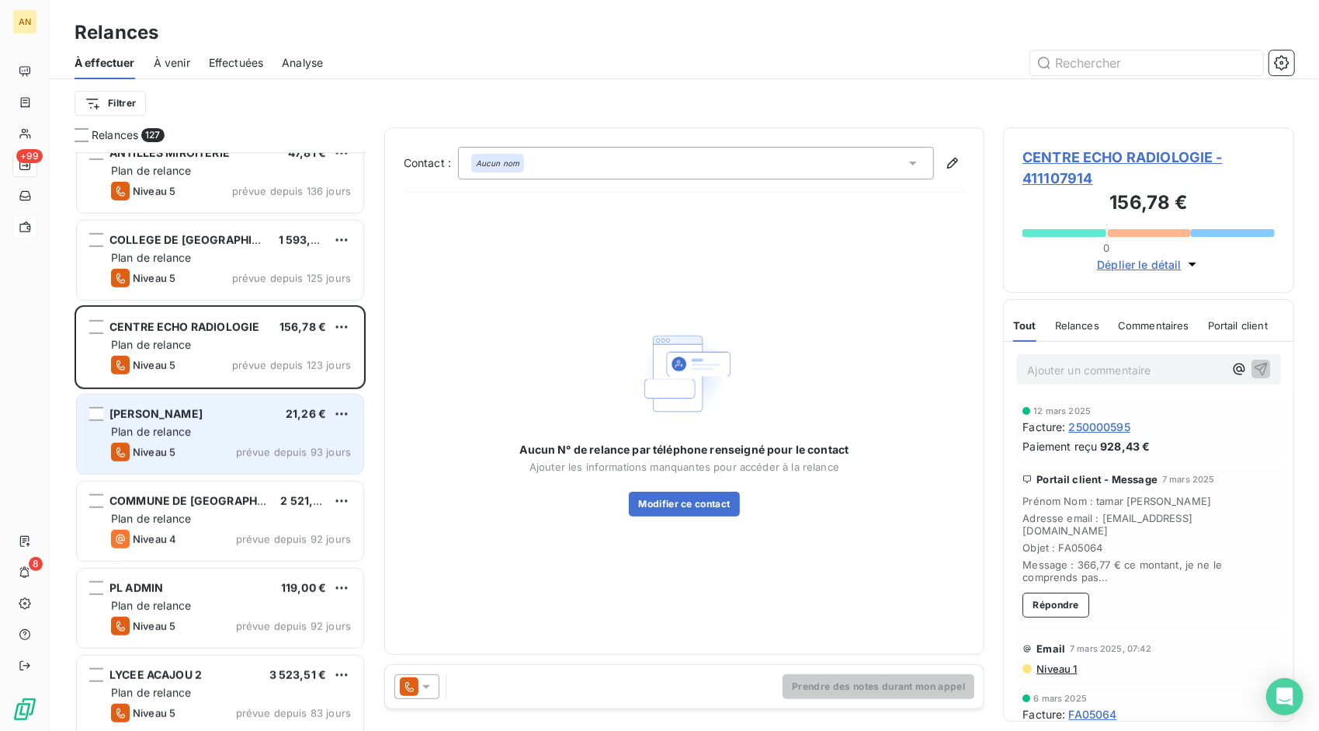
click at [182, 431] on span "Plan de relance" at bounding box center [151, 431] width 80 height 13
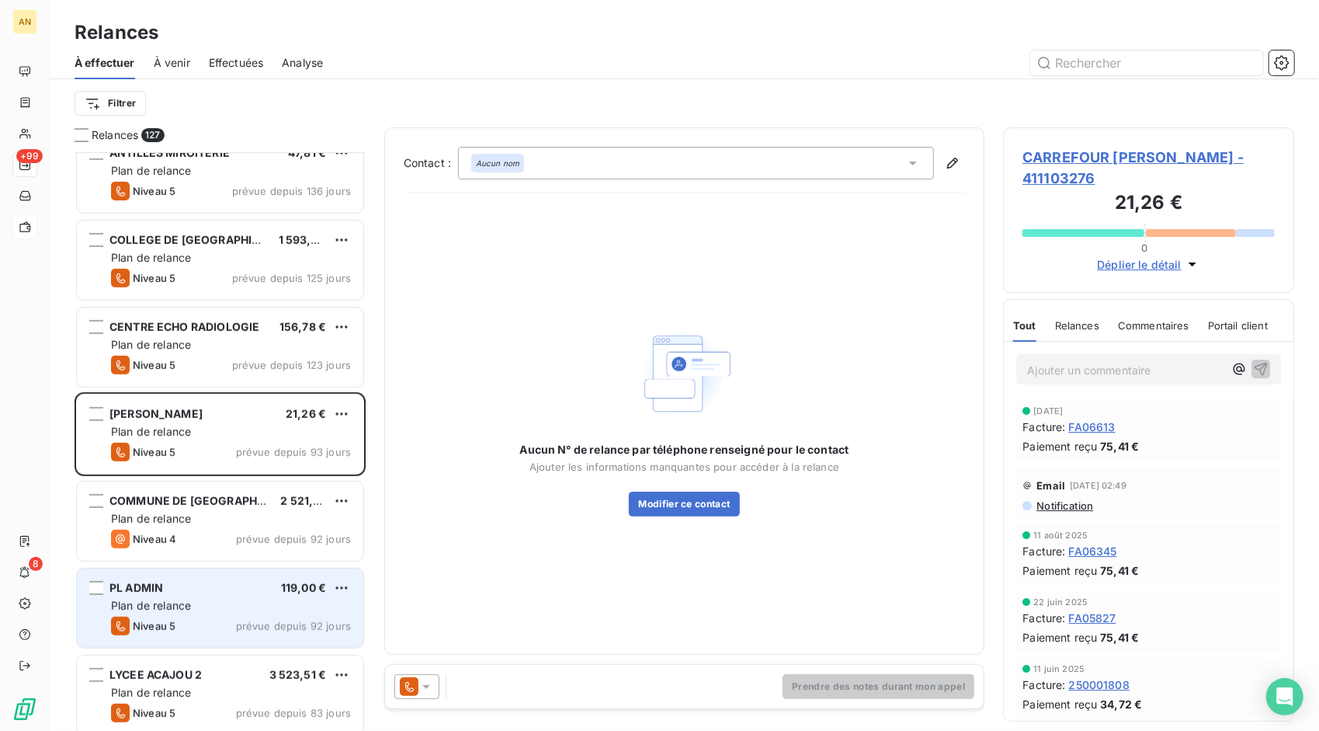
click at [203, 610] on div "Plan de relance" at bounding box center [231, 606] width 240 height 16
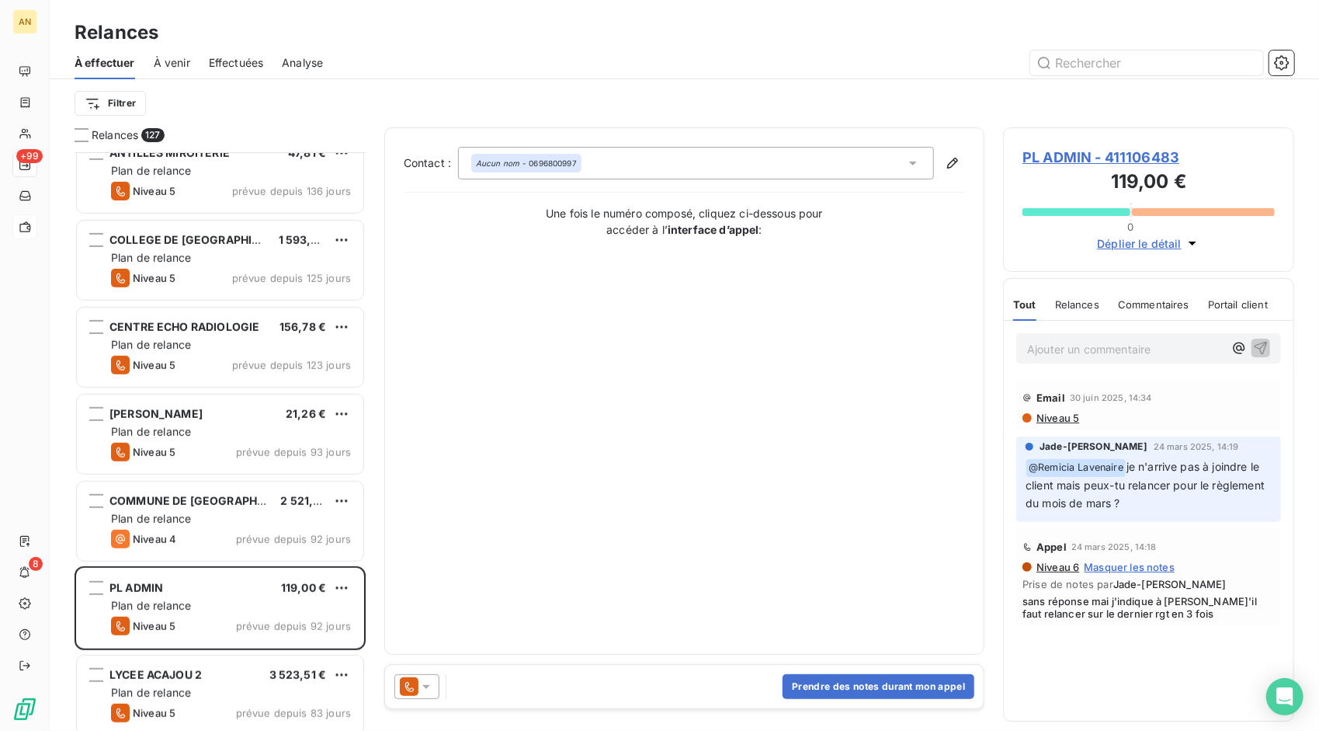
click at [1065, 158] on span "PL ADMIN - 411106483" at bounding box center [1149, 157] width 252 height 21
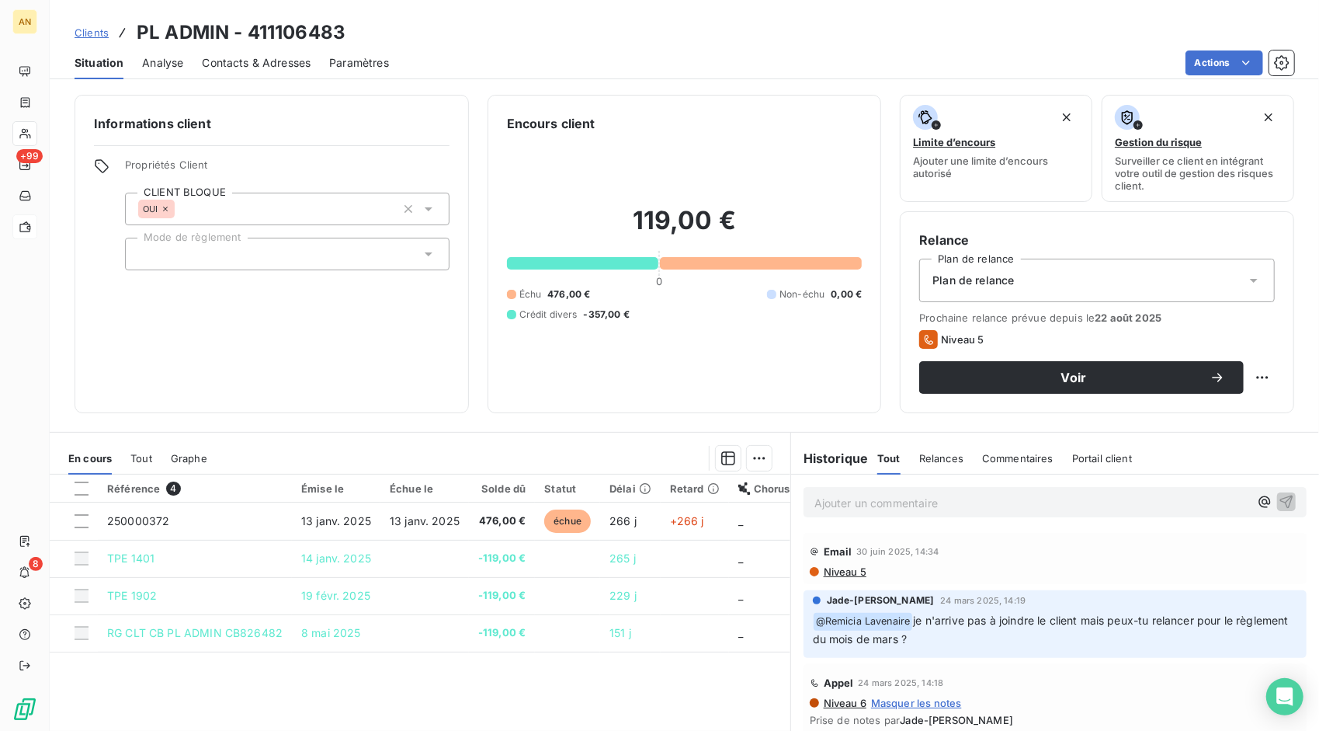
click at [849, 499] on p "Ajouter un commentaire ﻿" at bounding box center [1032, 502] width 435 height 19
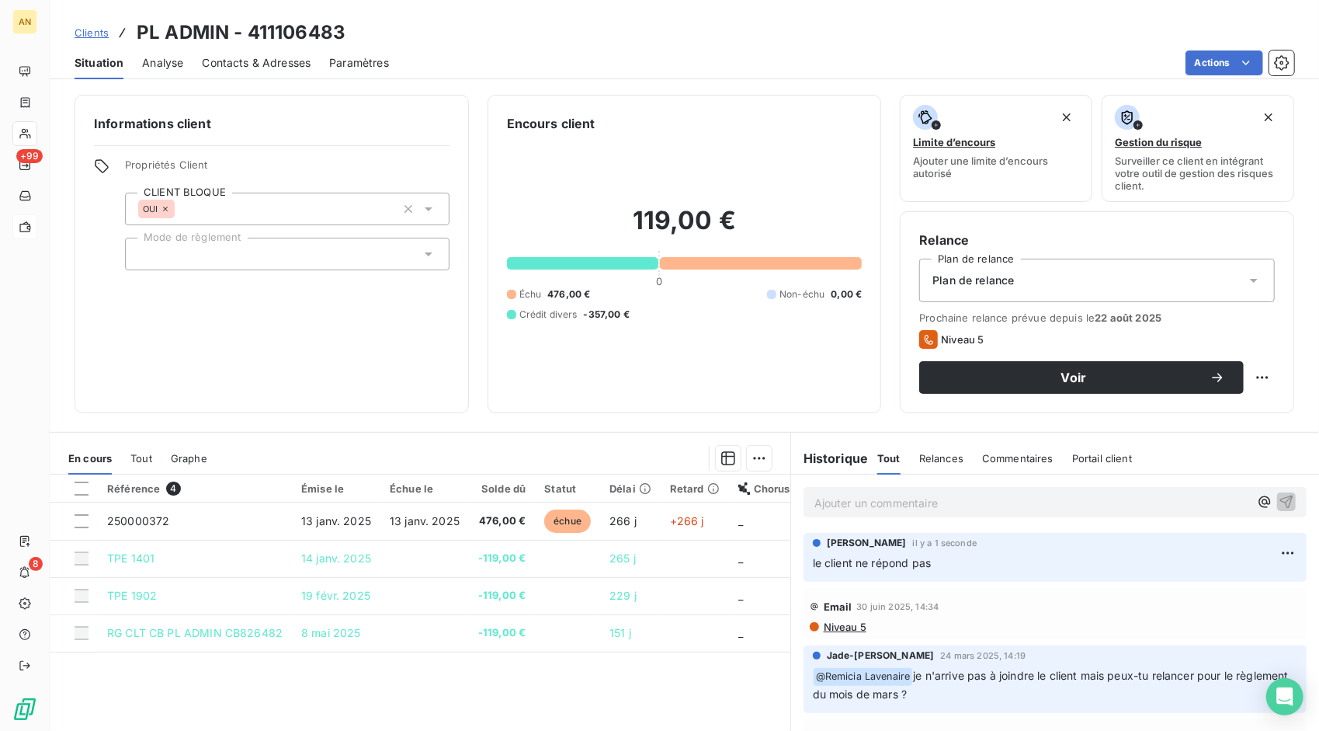
click at [244, 68] on span "Contacts & Adresses" at bounding box center [256, 63] width 109 height 16
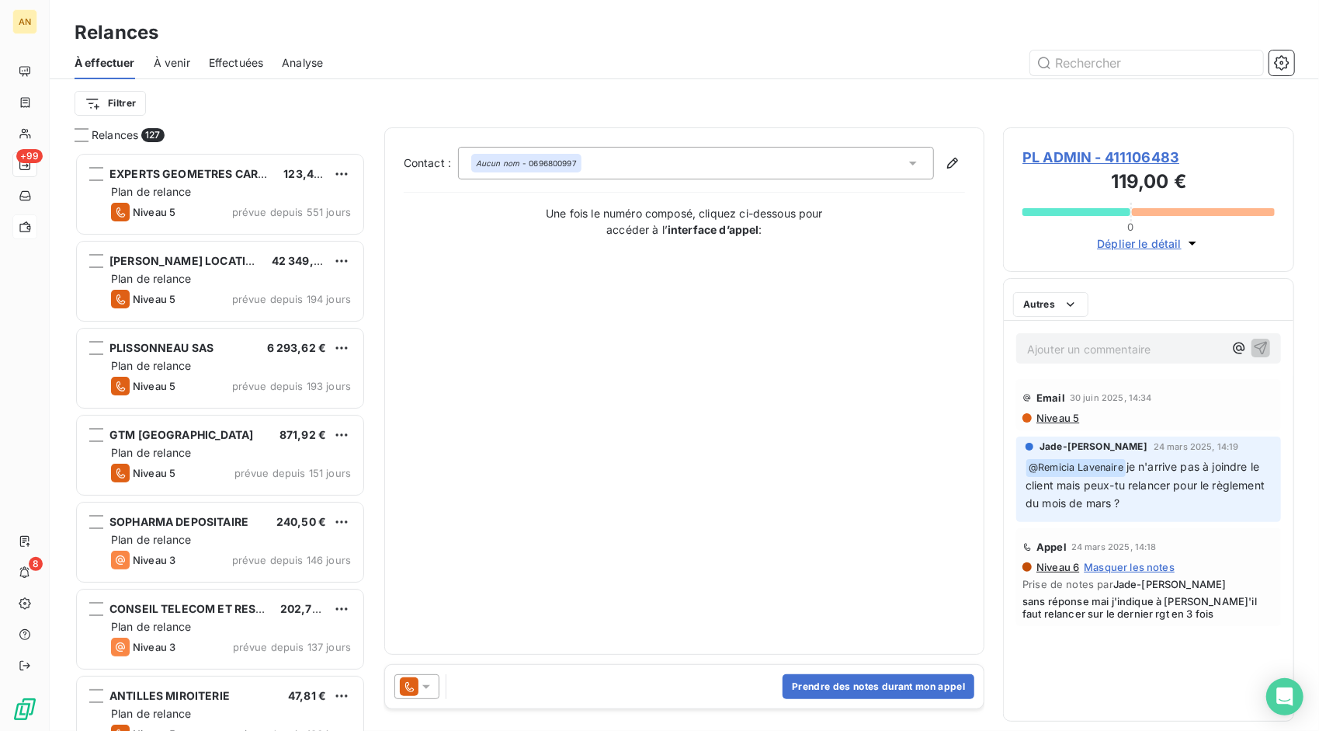
scroll to position [567, 280]
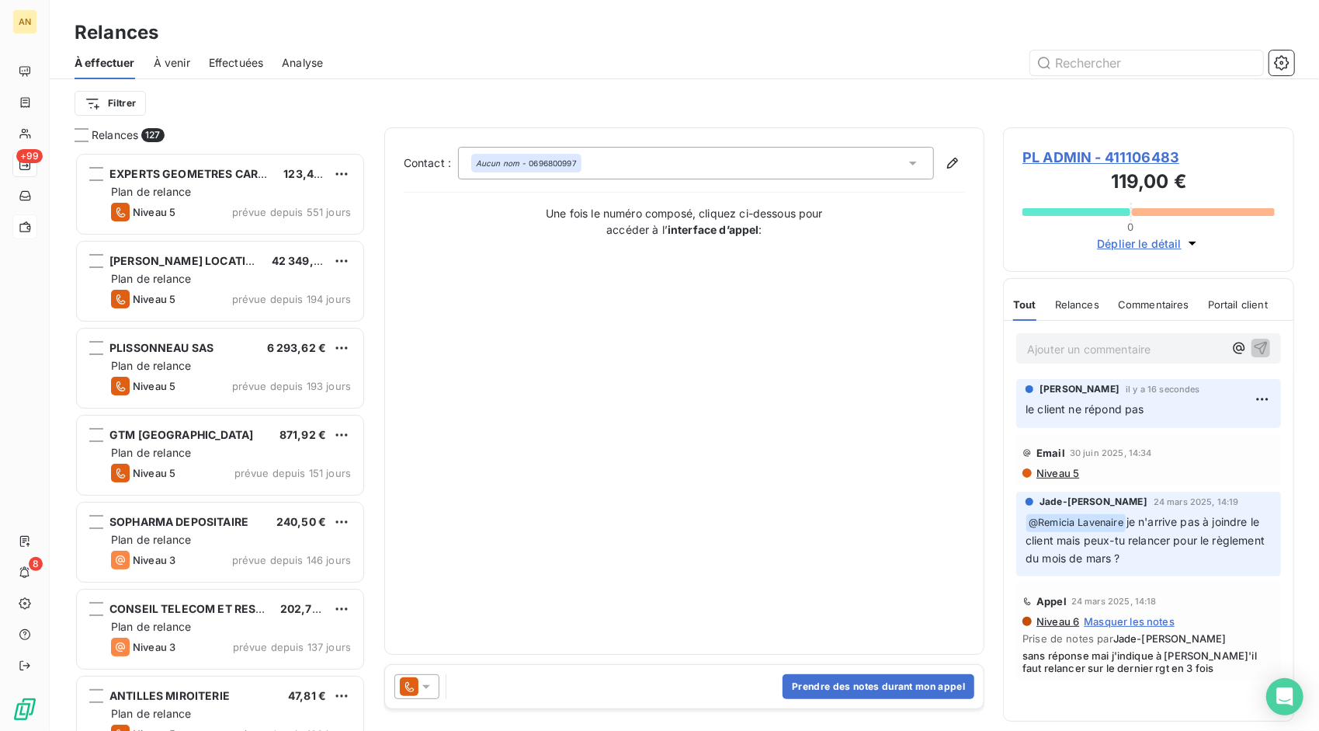
click at [1065, 150] on span "PL ADMIN - 411106483" at bounding box center [1149, 157] width 252 height 21
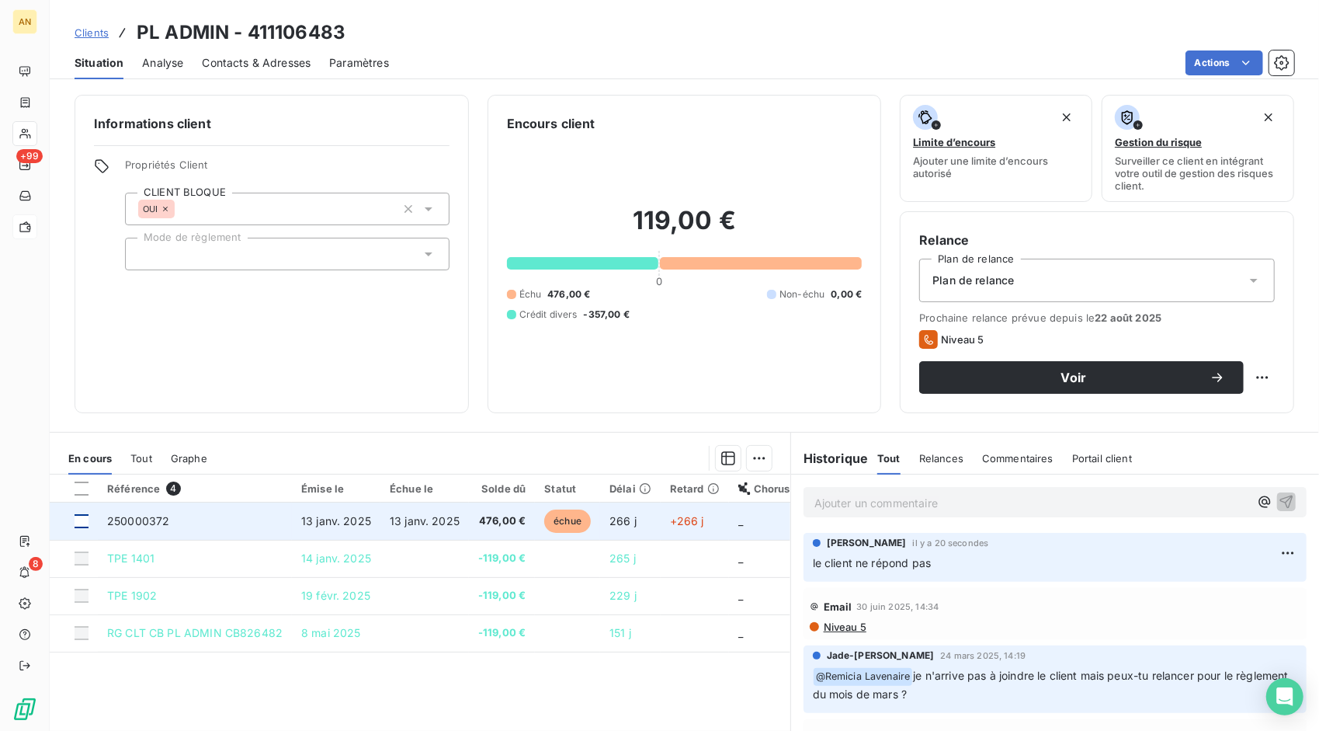
drag, startPoint x: 85, startPoint y: 522, endPoint x: 99, endPoint y: 523, distance: 14.8
click at [85, 522] on div at bounding box center [82, 521] width 14 height 14
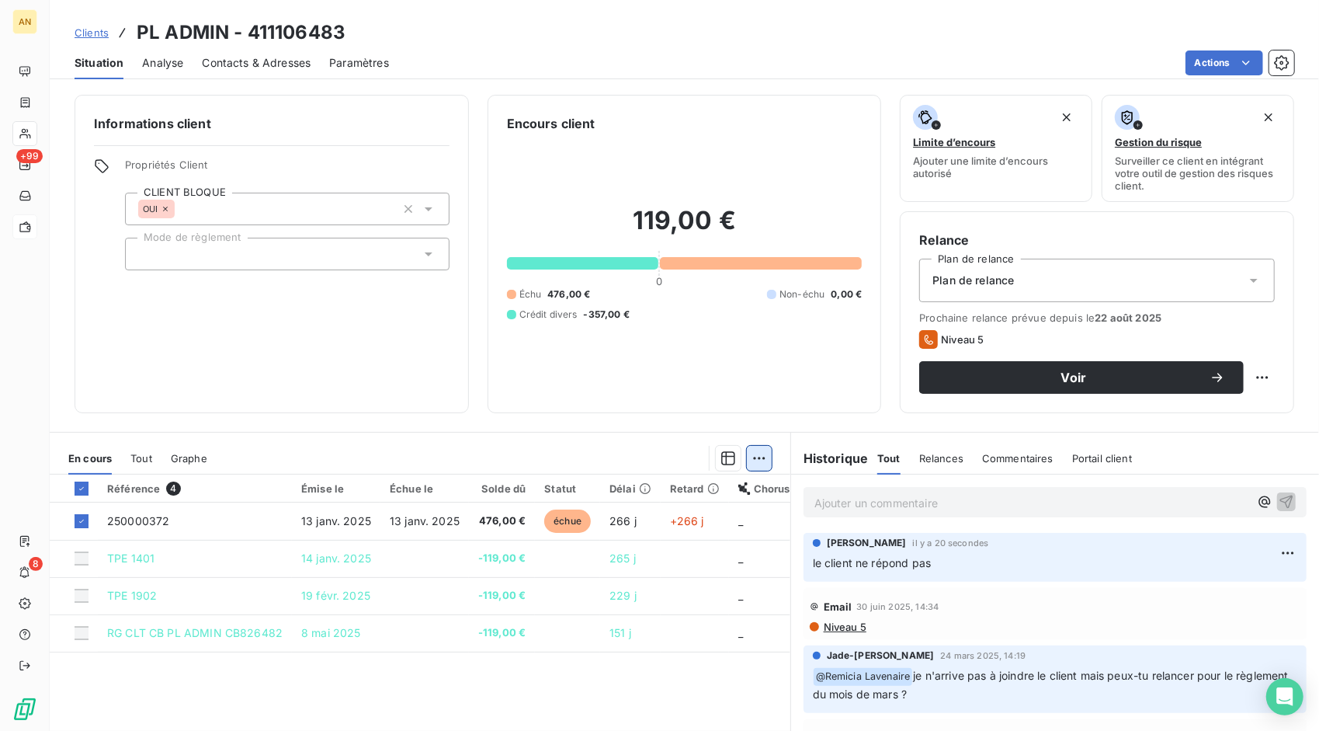
click at [755, 456] on html "AN +99 8 Clients PL ADMIN - 411106483 Situation Analyse Contacts & Adresses Par…" at bounding box center [659, 365] width 1319 height 731
click at [604, 523] on div "Ajouter une promesse de paiement (1 facture)" at bounding box center [620, 518] width 274 height 25
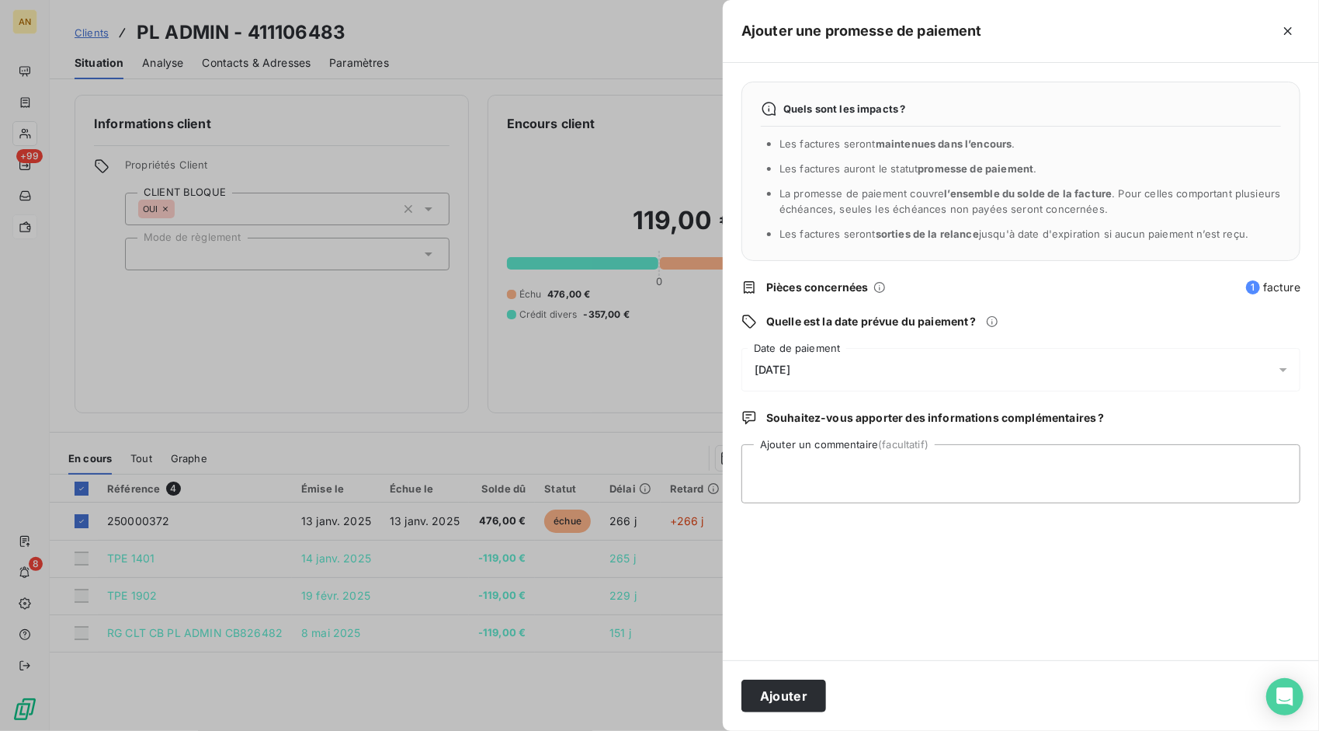
click at [1284, 29] on icon "button" at bounding box center [1288, 31] width 16 height 16
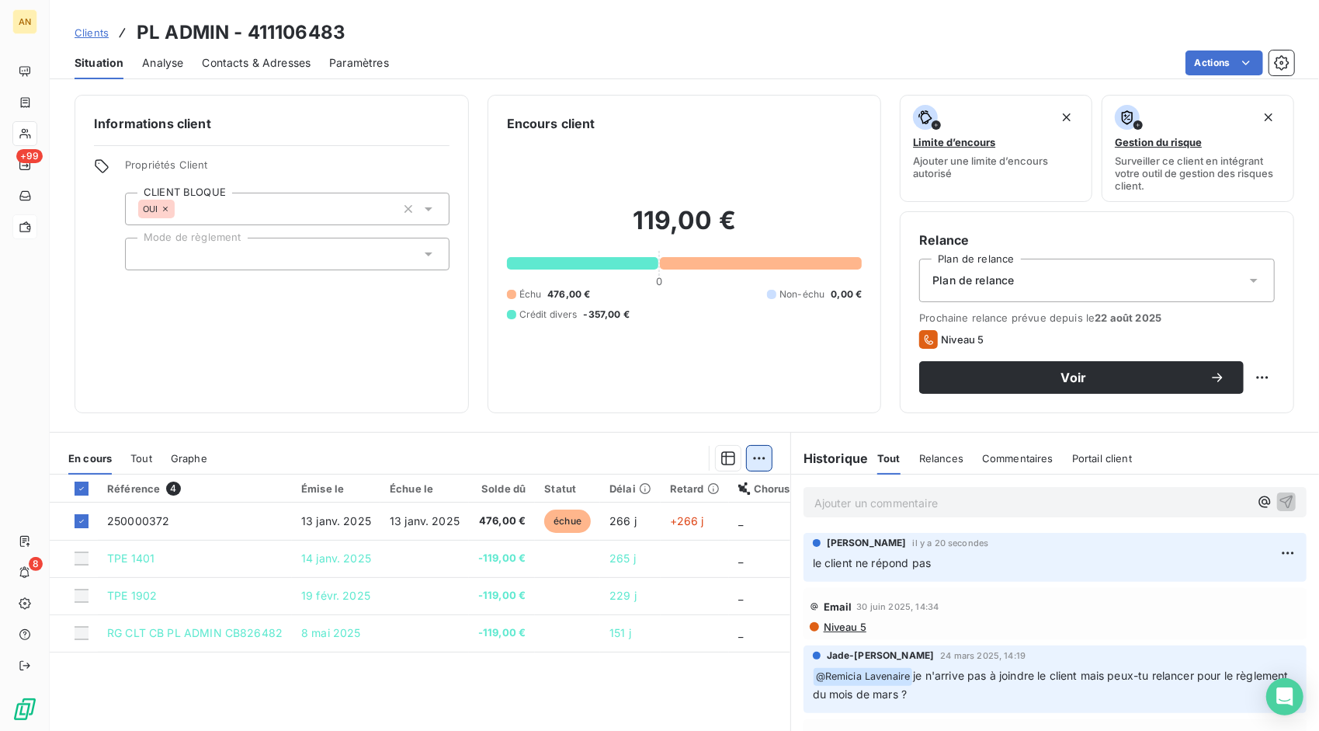
click at [756, 461] on html "AN +99 8 Clients PL ADMIN - 411106483 Situation Analyse Contacts & Adresses Par…" at bounding box center [659, 365] width 1319 height 731
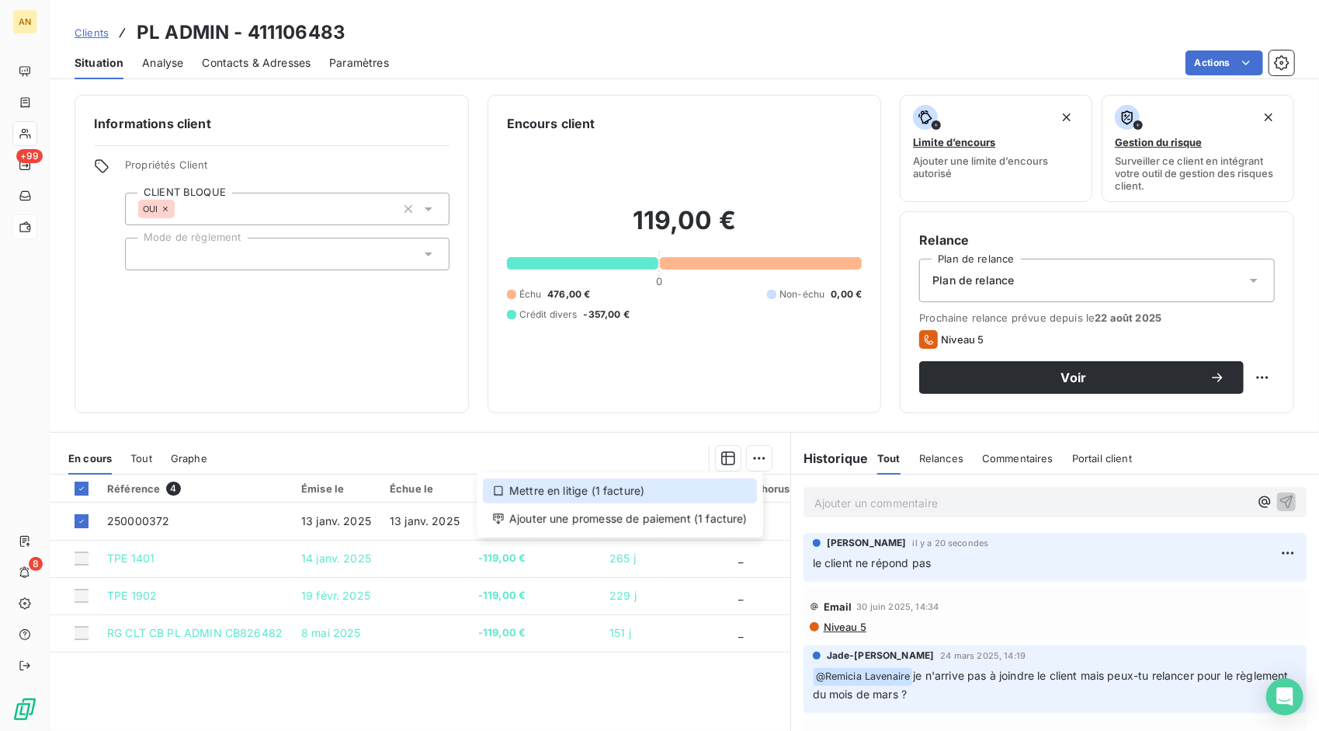
click at [651, 486] on div "Mettre en litige (1 facture)" at bounding box center [620, 490] width 274 height 25
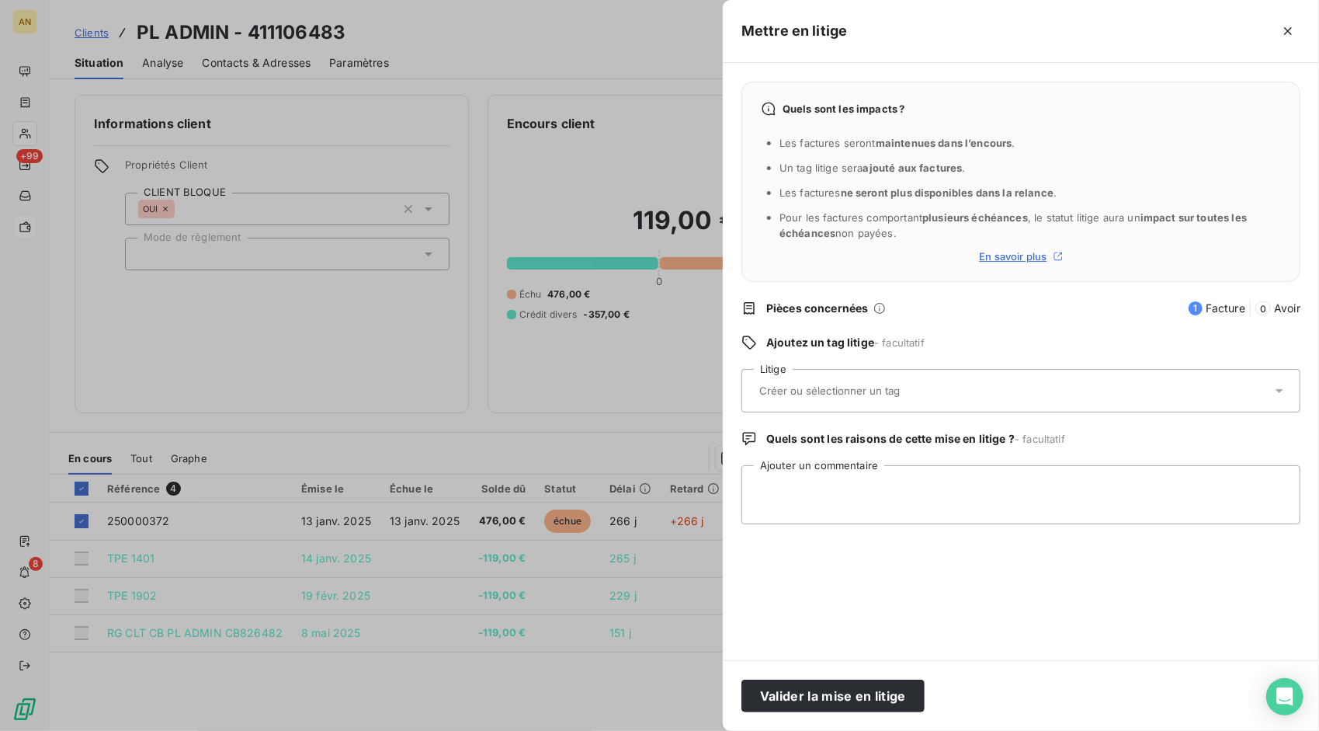
click at [784, 393] on input "text" at bounding box center [871, 391] width 226 height 14
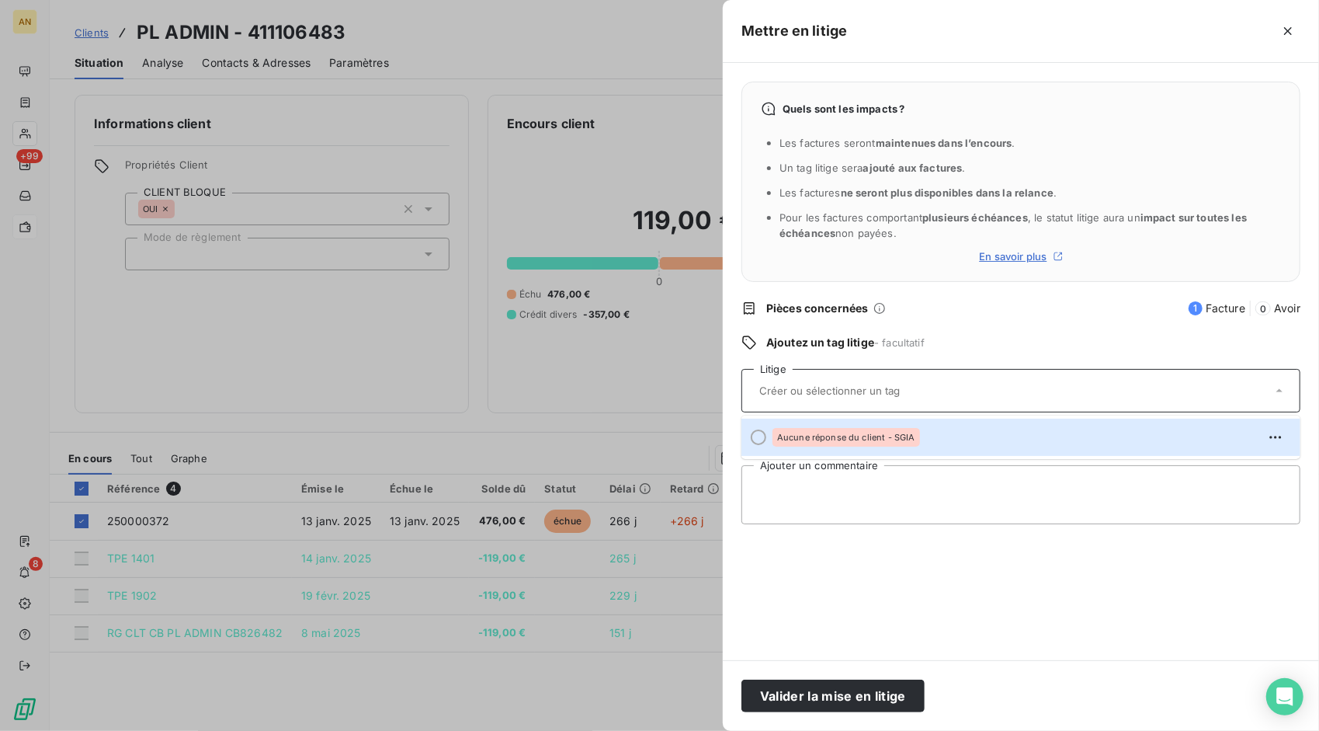
click at [784, 393] on input "text" at bounding box center [871, 391] width 226 height 14
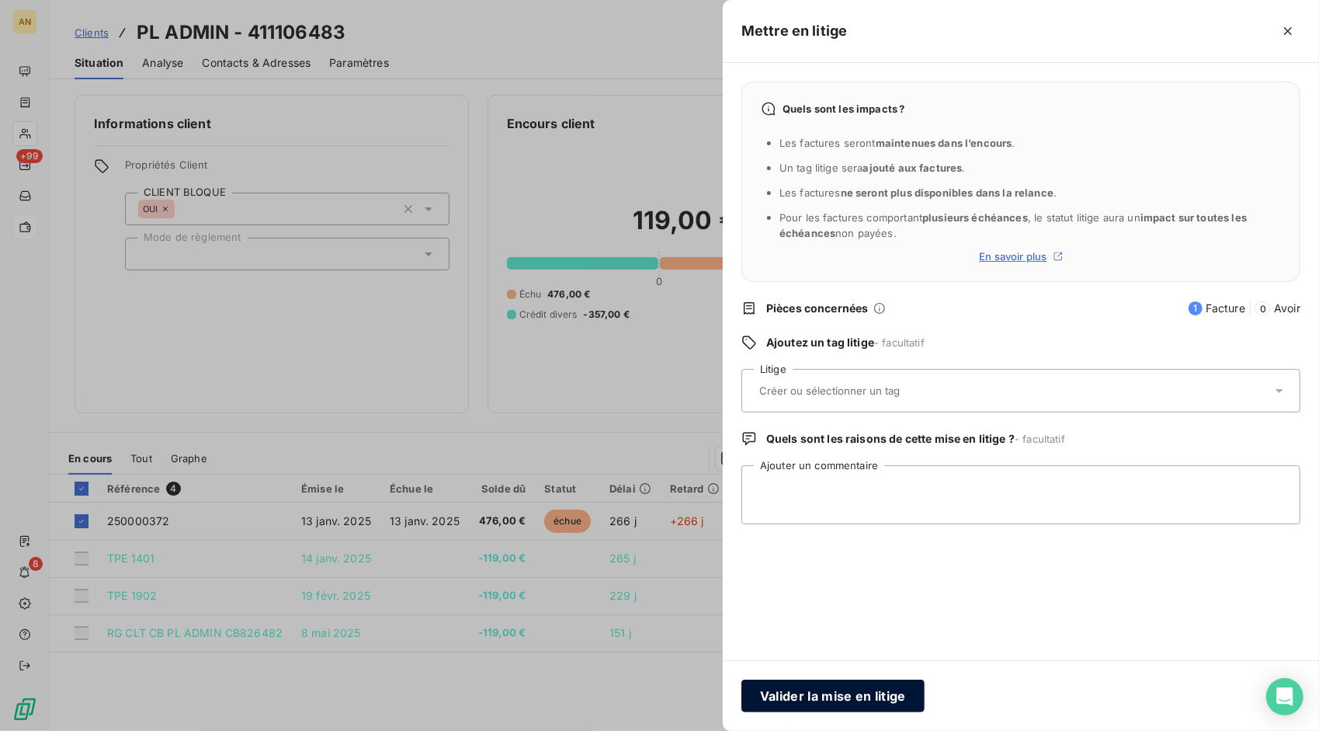
click at [801, 694] on button "Valider la mise en litige" at bounding box center [833, 695] width 183 height 33
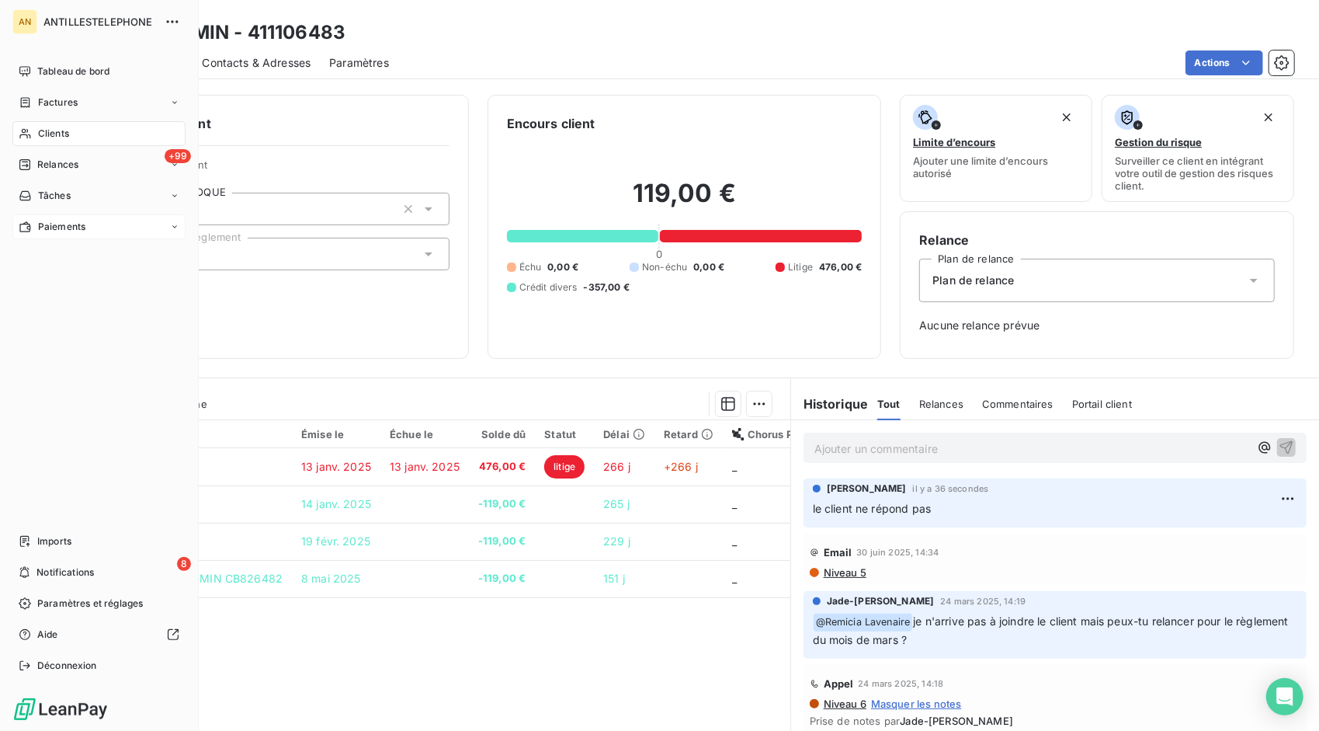
click at [23, 135] on icon at bounding box center [24, 134] width 11 height 10
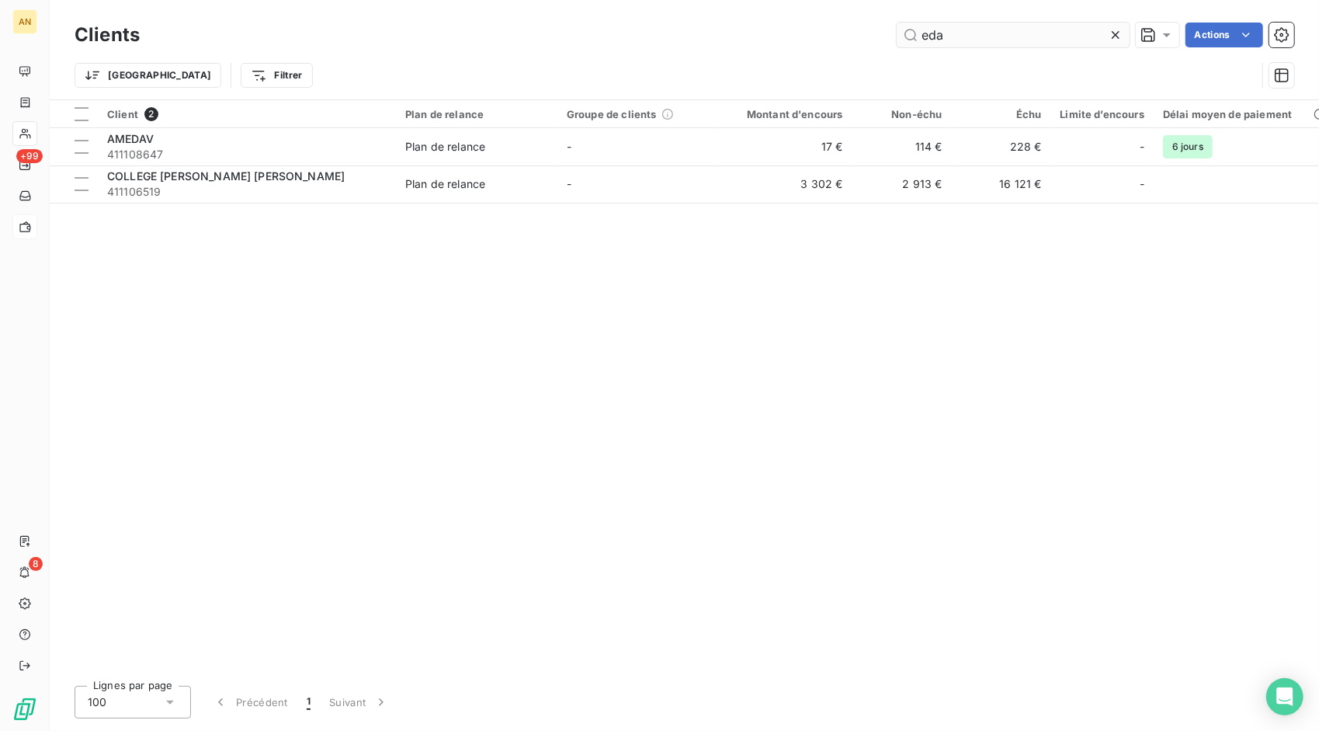
click at [1122, 35] on icon at bounding box center [1116, 35] width 16 height 16
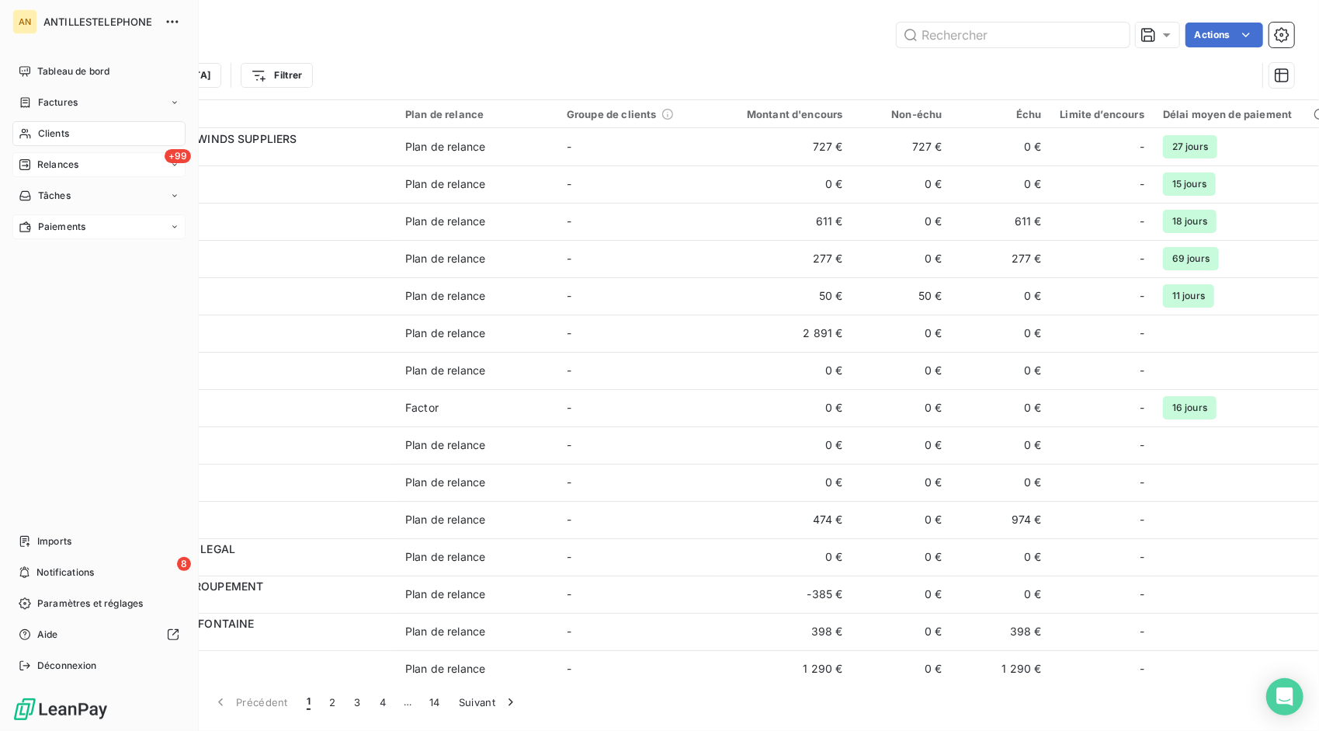
click at [37, 163] on span "Relances" at bounding box center [57, 165] width 41 height 14
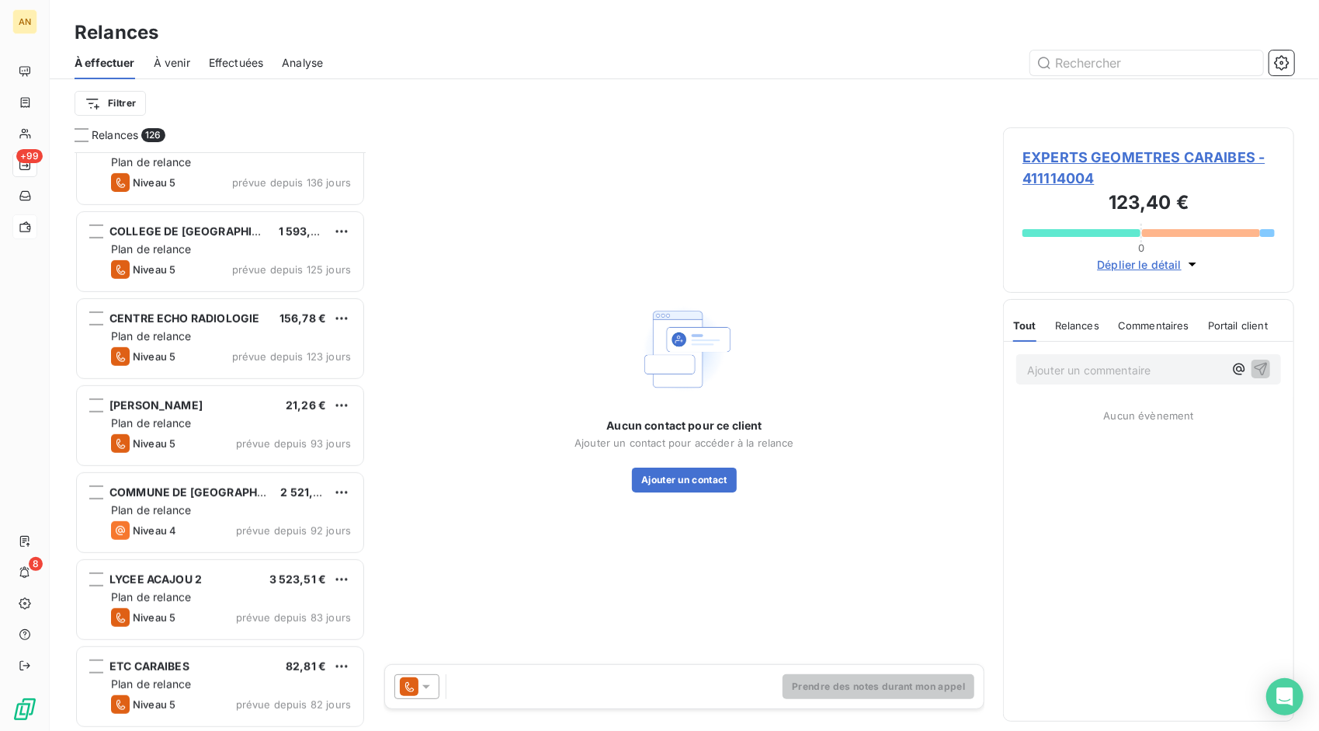
scroll to position [621, 0]
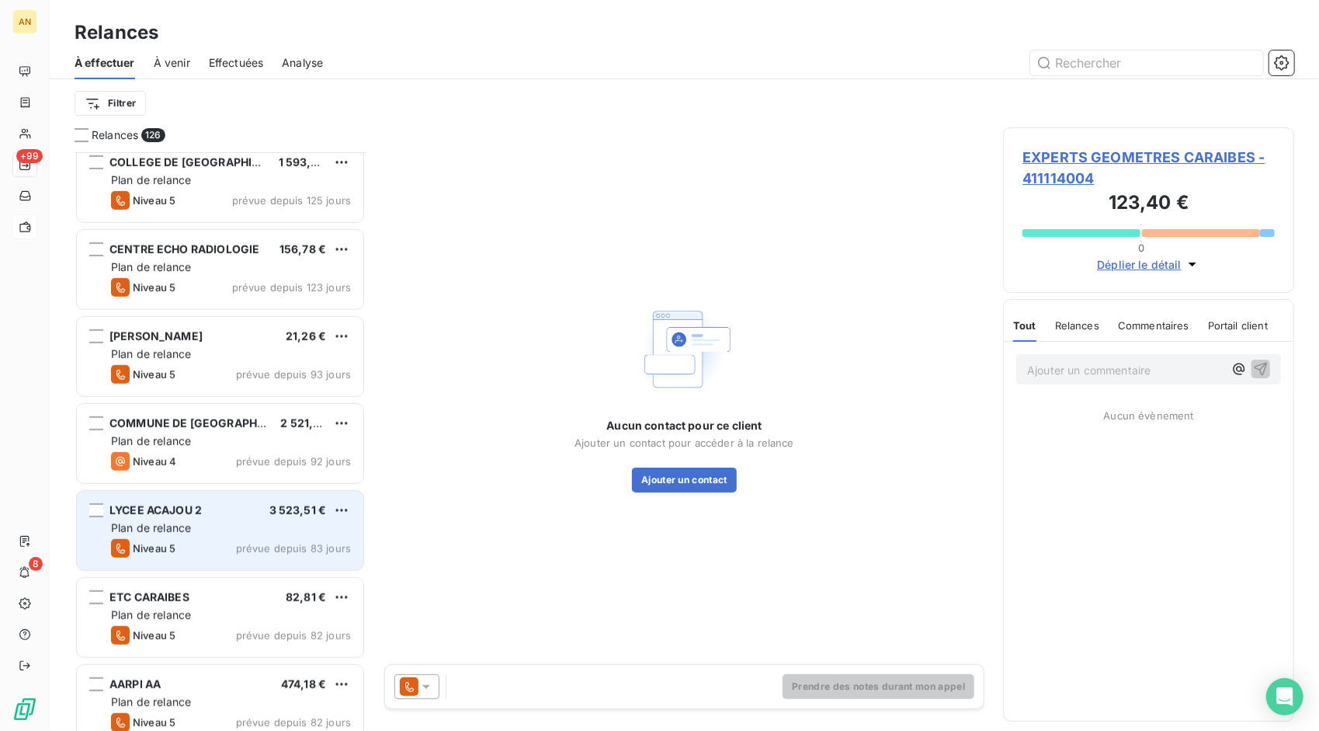
click at [216, 508] on div "LYCEE ACAJOU 2 3 523,51 €" at bounding box center [231, 510] width 240 height 14
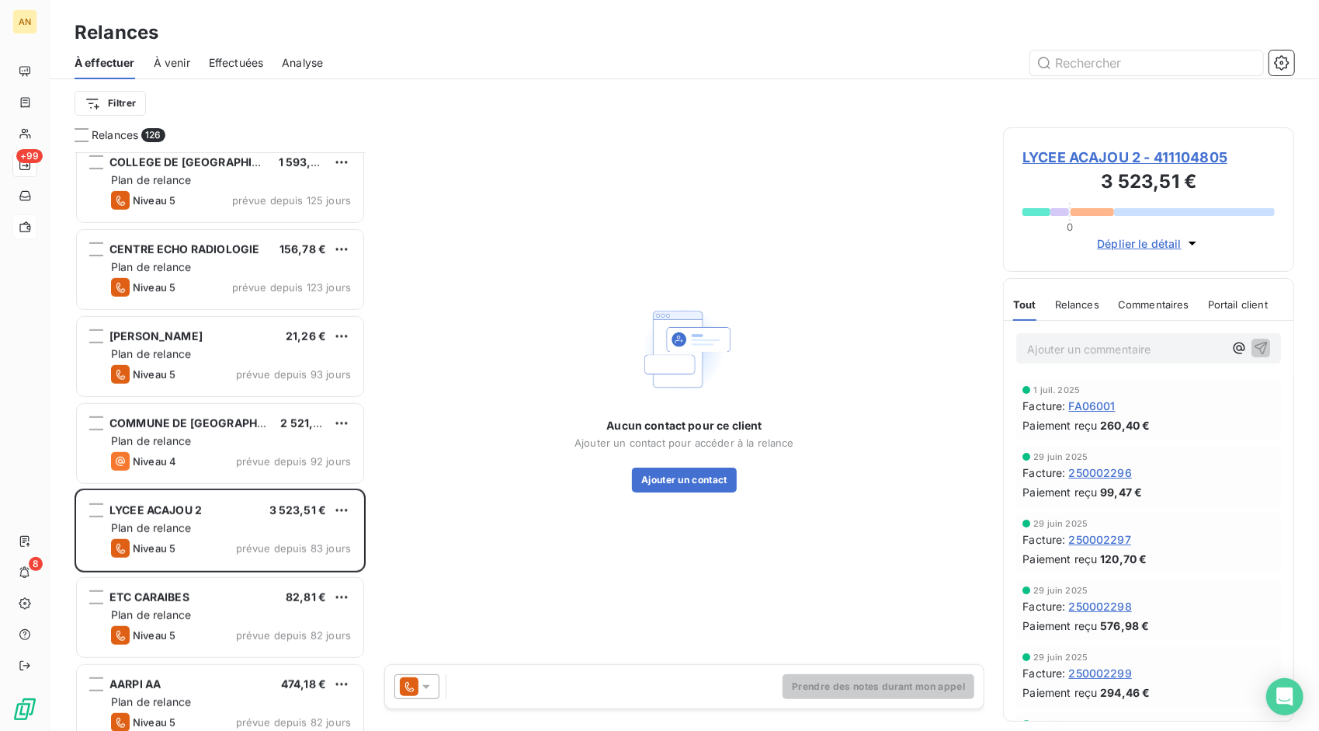
click at [1082, 155] on span "LYCEE ACAJOU 2 - 411104805" at bounding box center [1149, 157] width 252 height 21
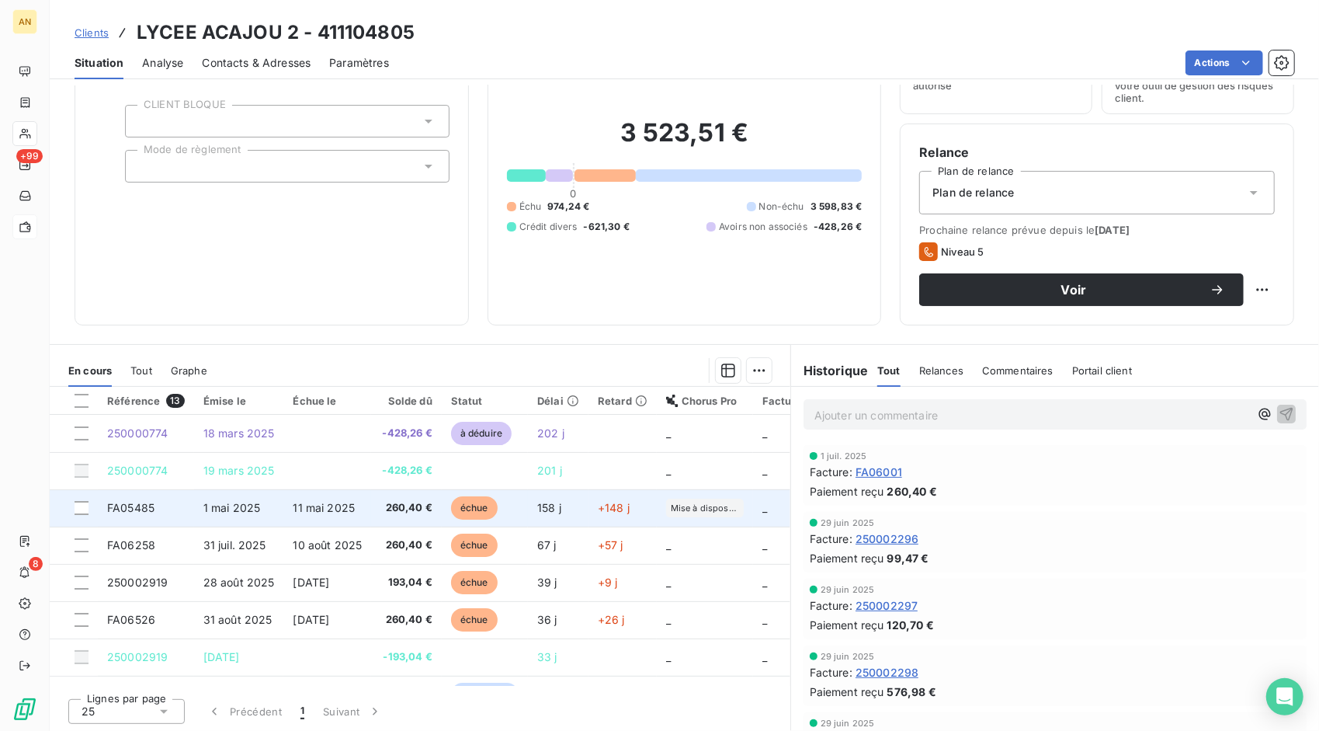
click at [266, 503] on td "1 mai 2025" at bounding box center [239, 507] width 90 height 37
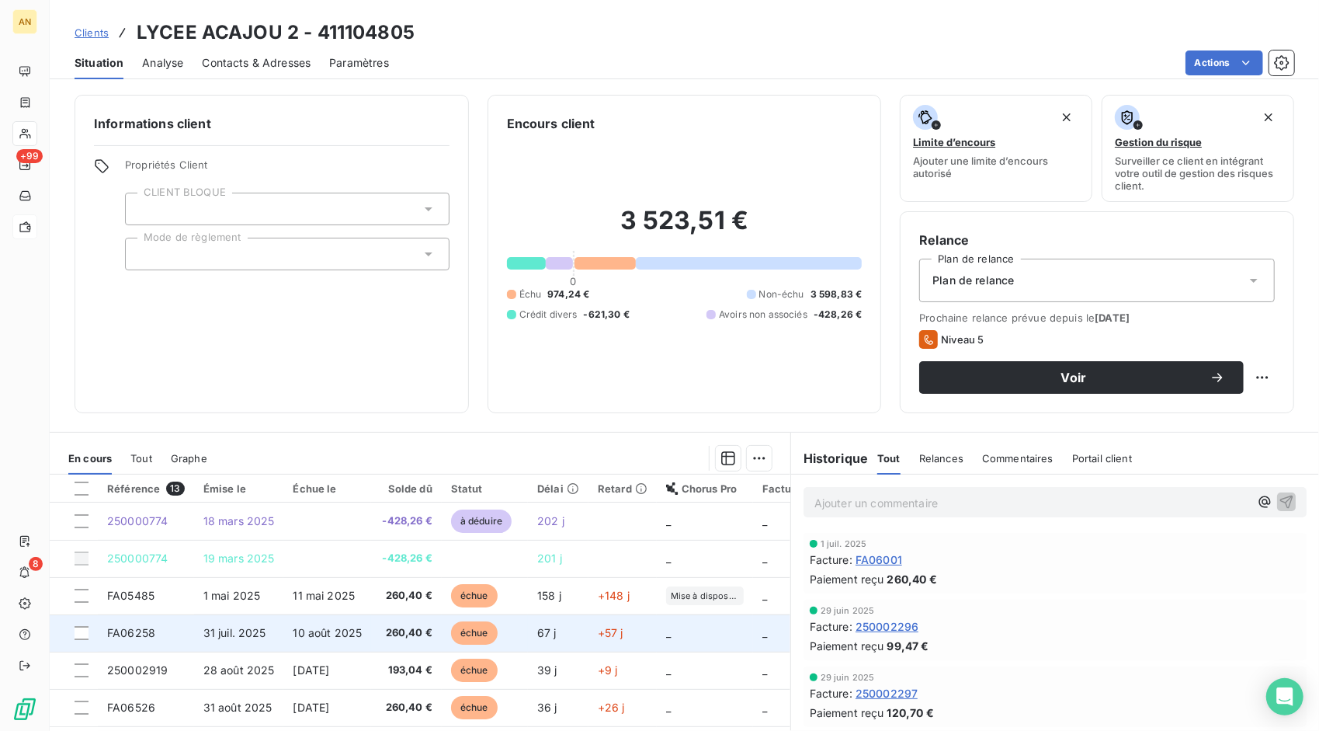
click at [346, 635] on span "10 août 2025" at bounding box center [327, 632] width 69 height 13
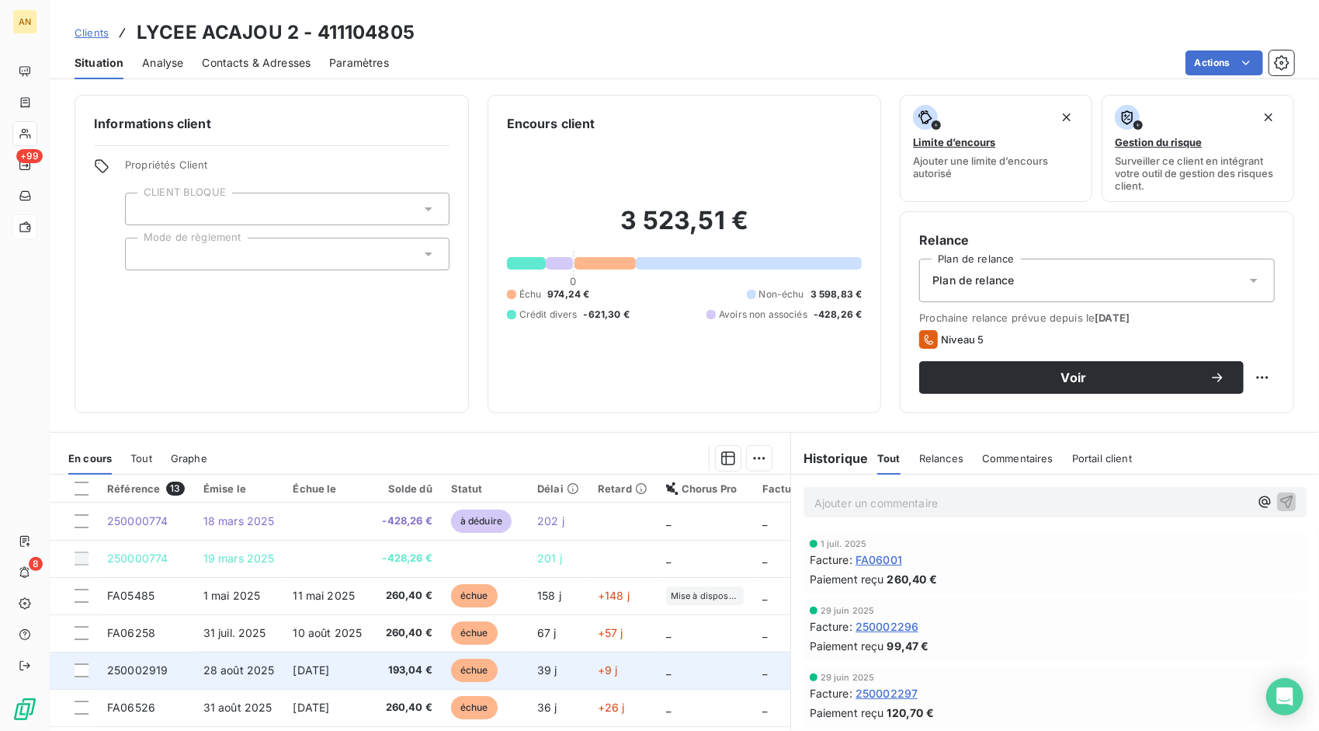
click at [393, 669] on span "193,04 €" at bounding box center [406, 670] width 52 height 16
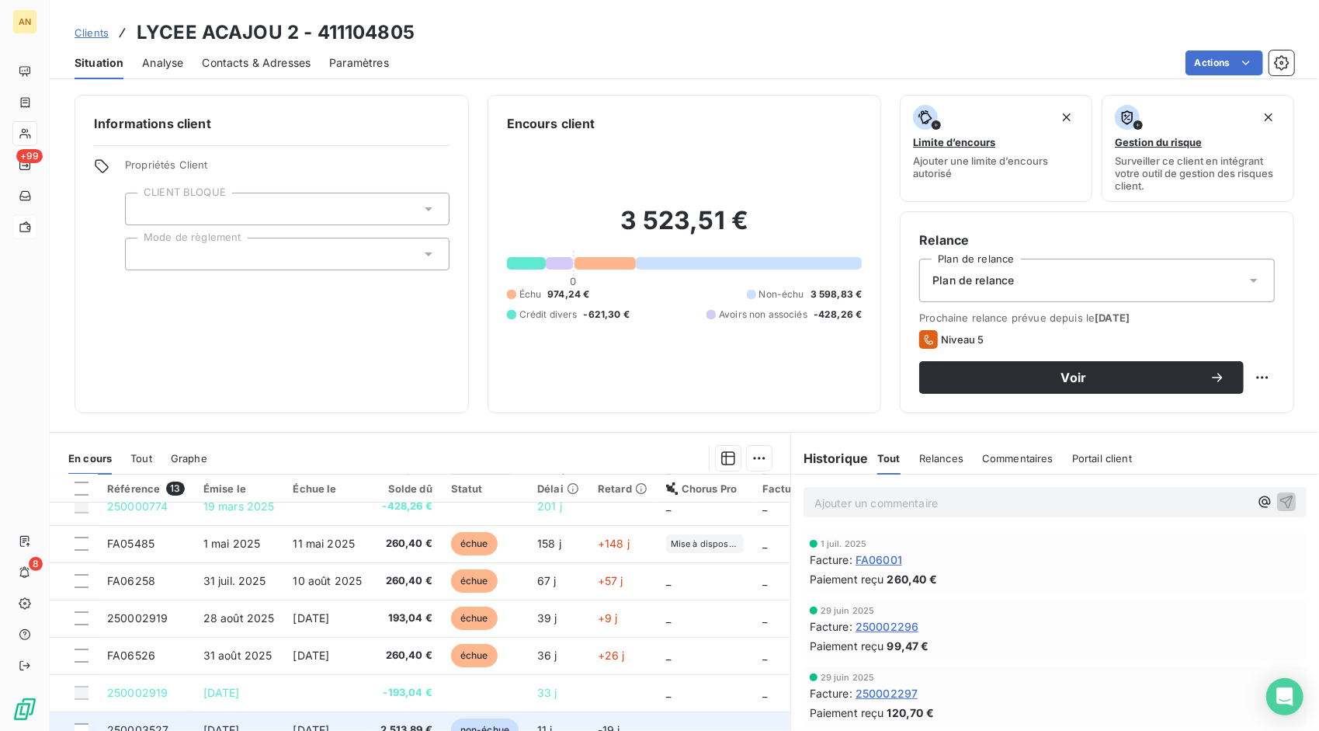
scroll to position [155, 0]
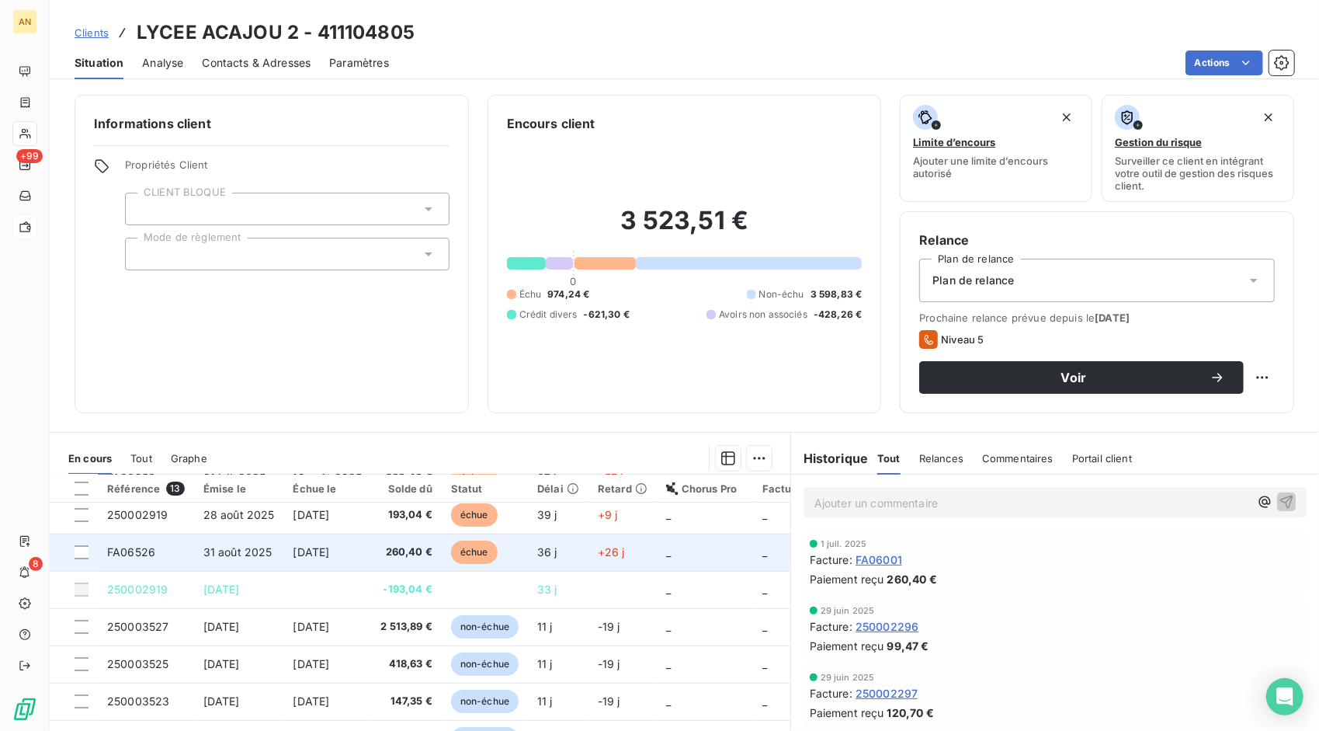
click at [419, 544] on span "260,40 €" at bounding box center [406, 552] width 52 height 16
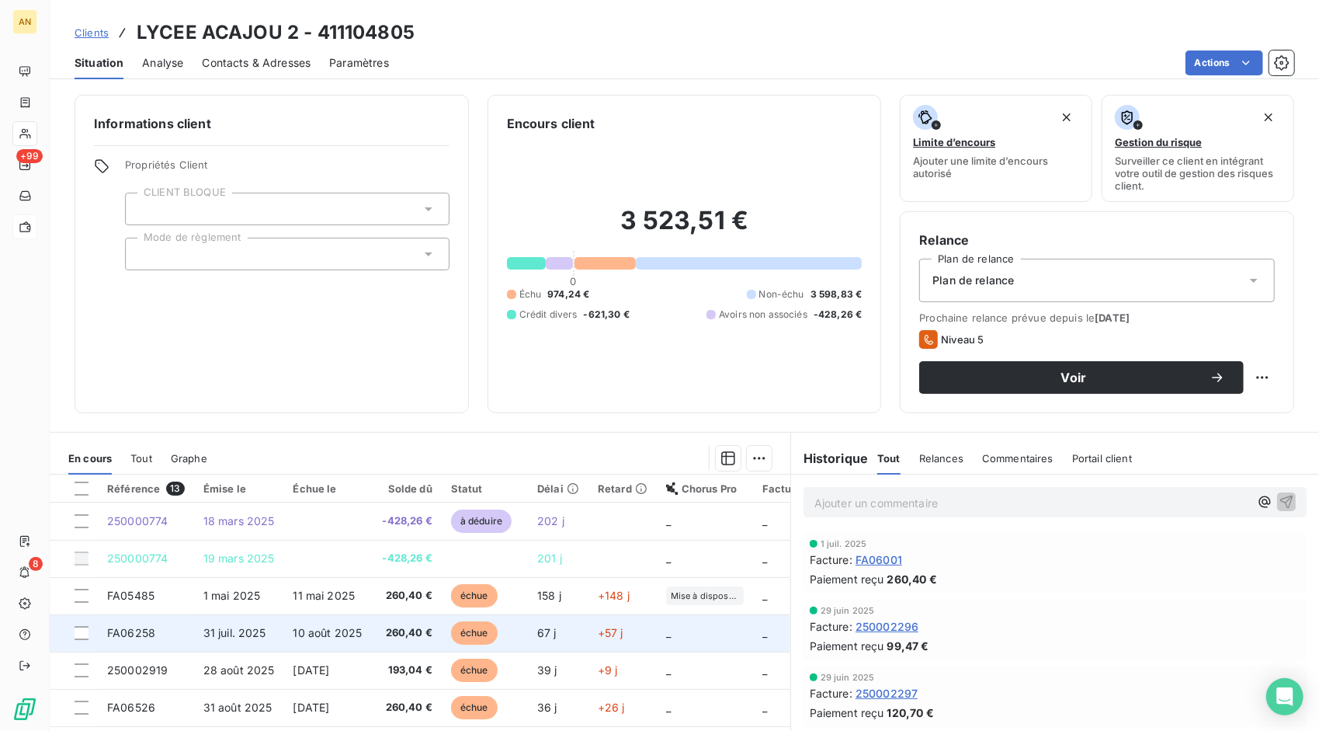
click at [316, 638] on td "10 août 2025" at bounding box center [327, 632] width 88 height 37
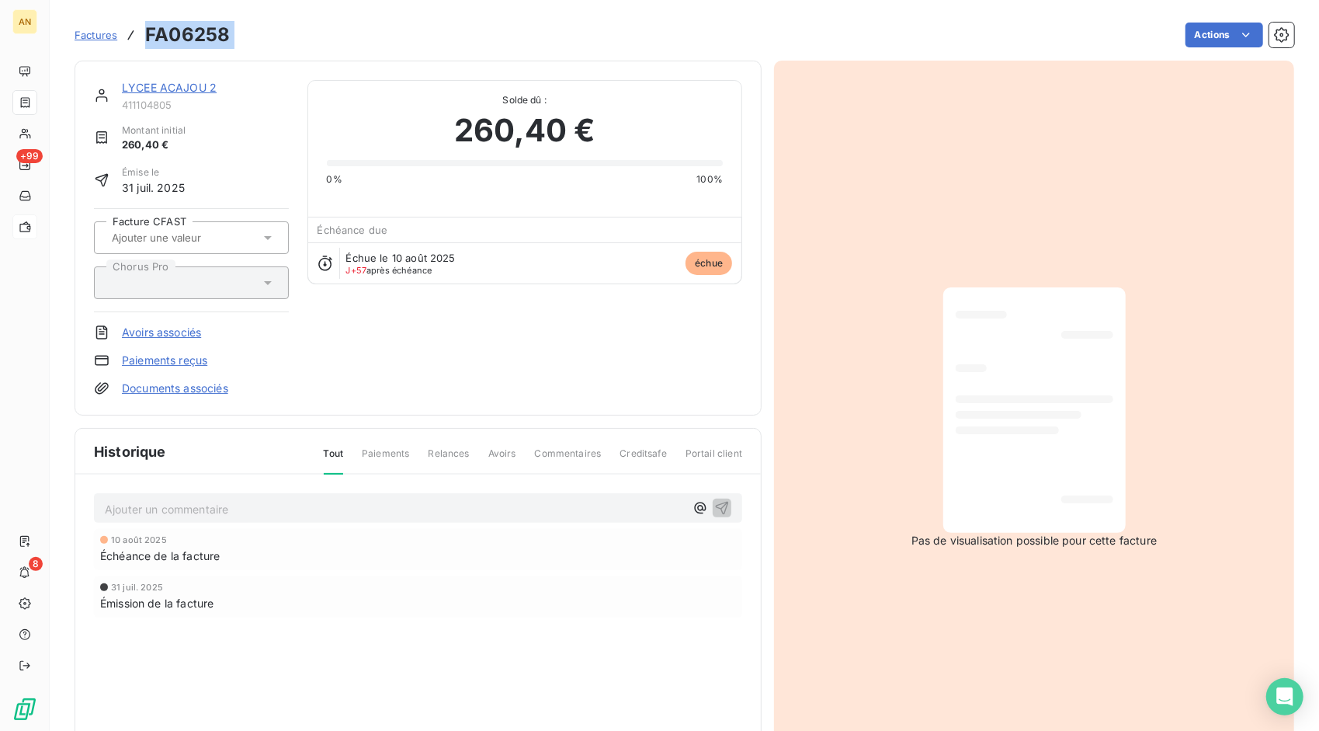
drag, startPoint x: 146, startPoint y: 31, endPoint x: 245, endPoint y: 35, distance: 99.5
click at [245, 35] on div "Factures FA06258 Actions" at bounding box center [685, 35] width 1220 height 33
copy section "FA06258 Actions"
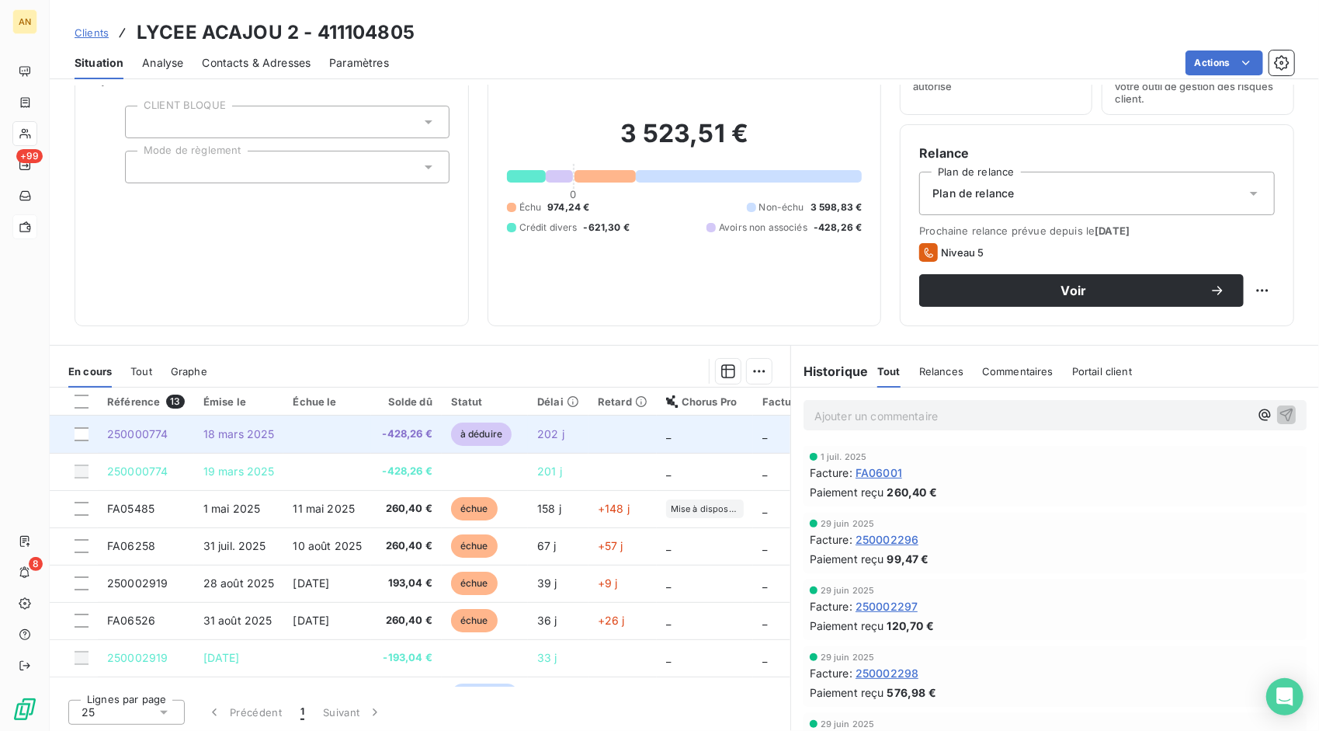
scroll to position [88, 0]
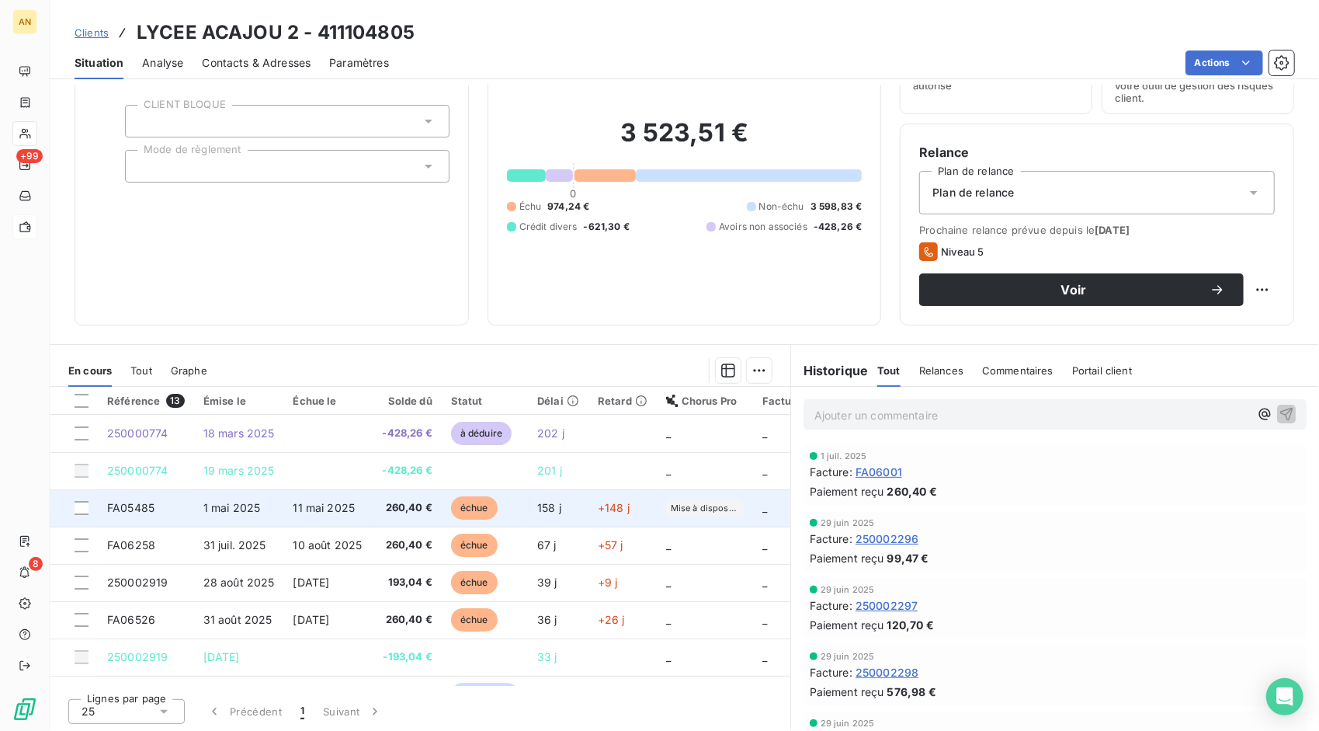
click at [200, 513] on td "1 mai 2025" at bounding box center [239, 507] width 90 height 37
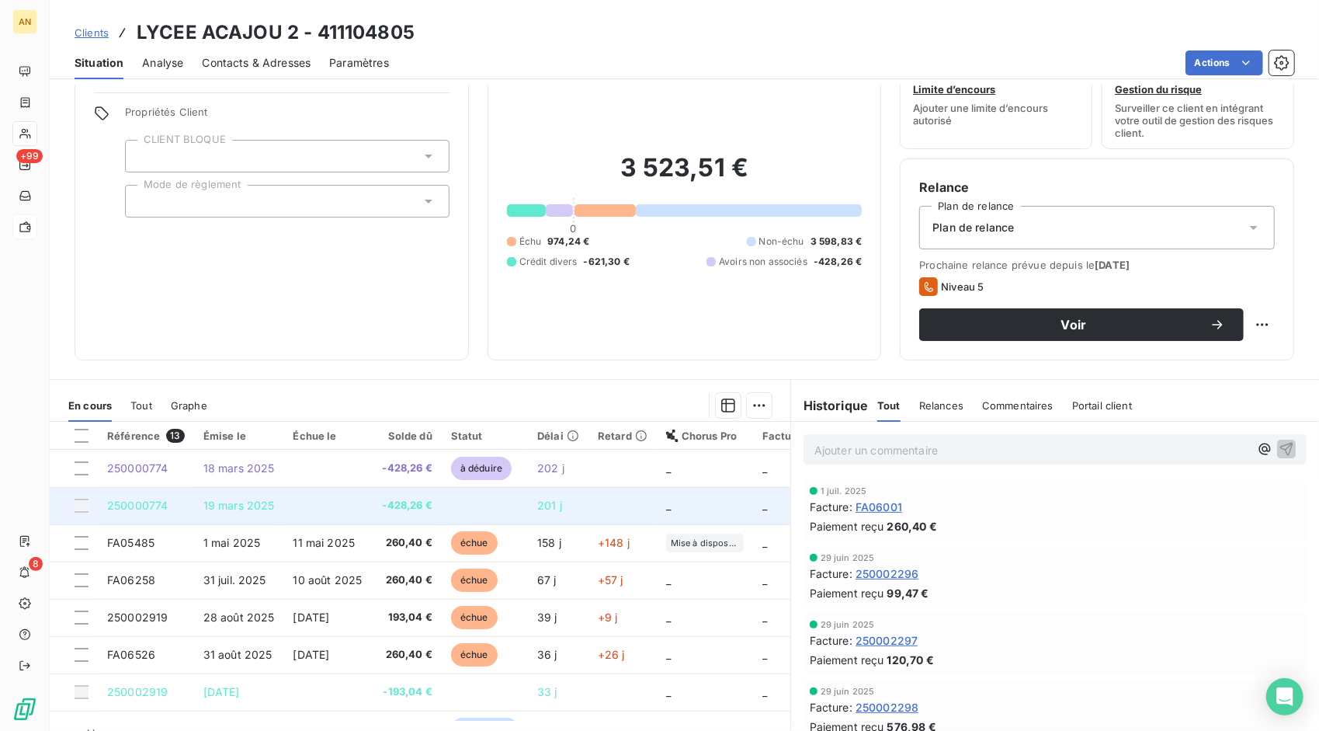
scroll to position [78, 0]
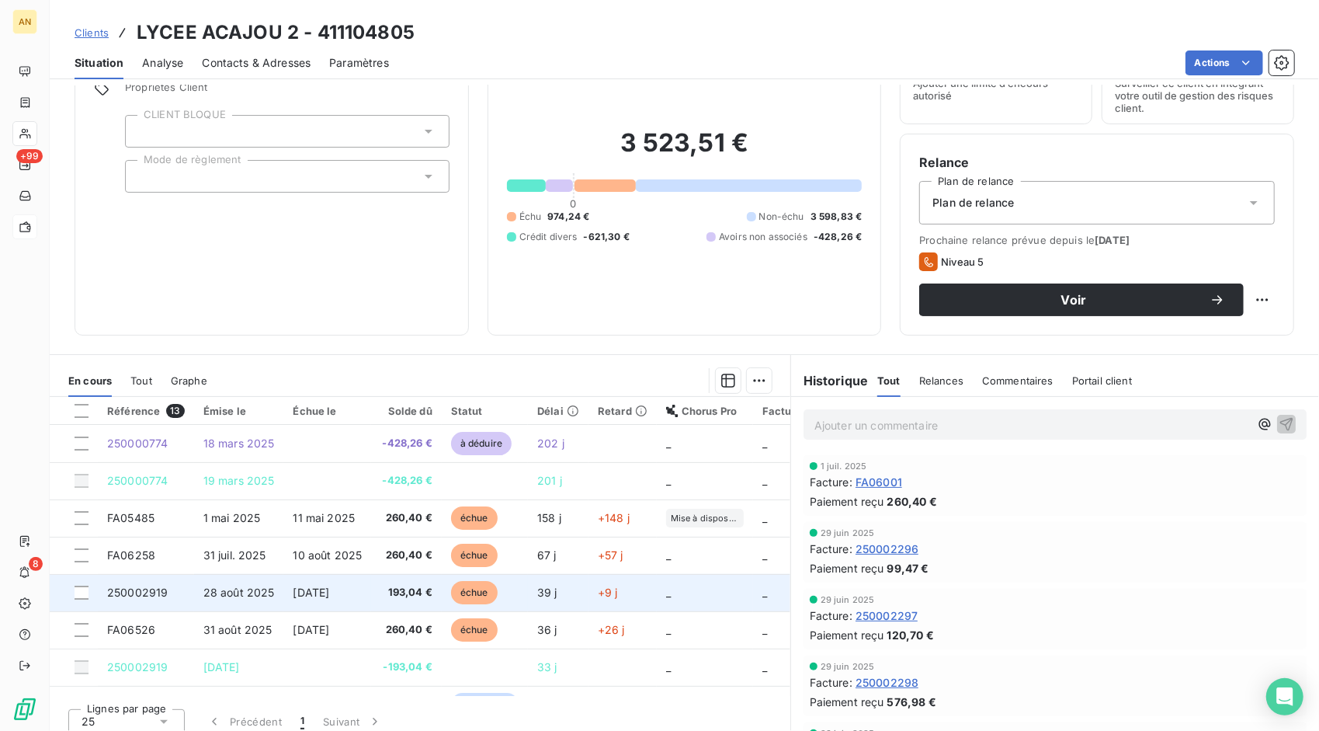
click at [172, 592] on td "250002919" at bounding box center [146, 592] width 96 height 37
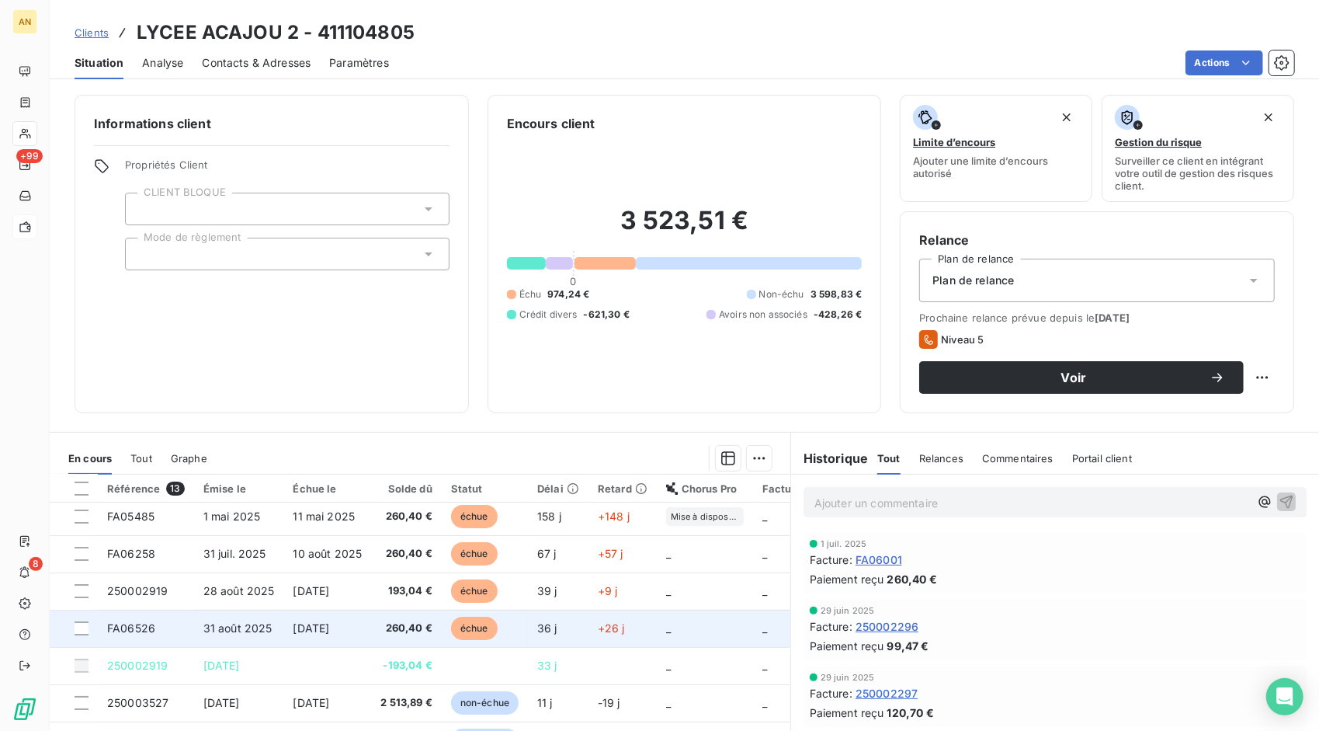
scroll to position [155, 0]
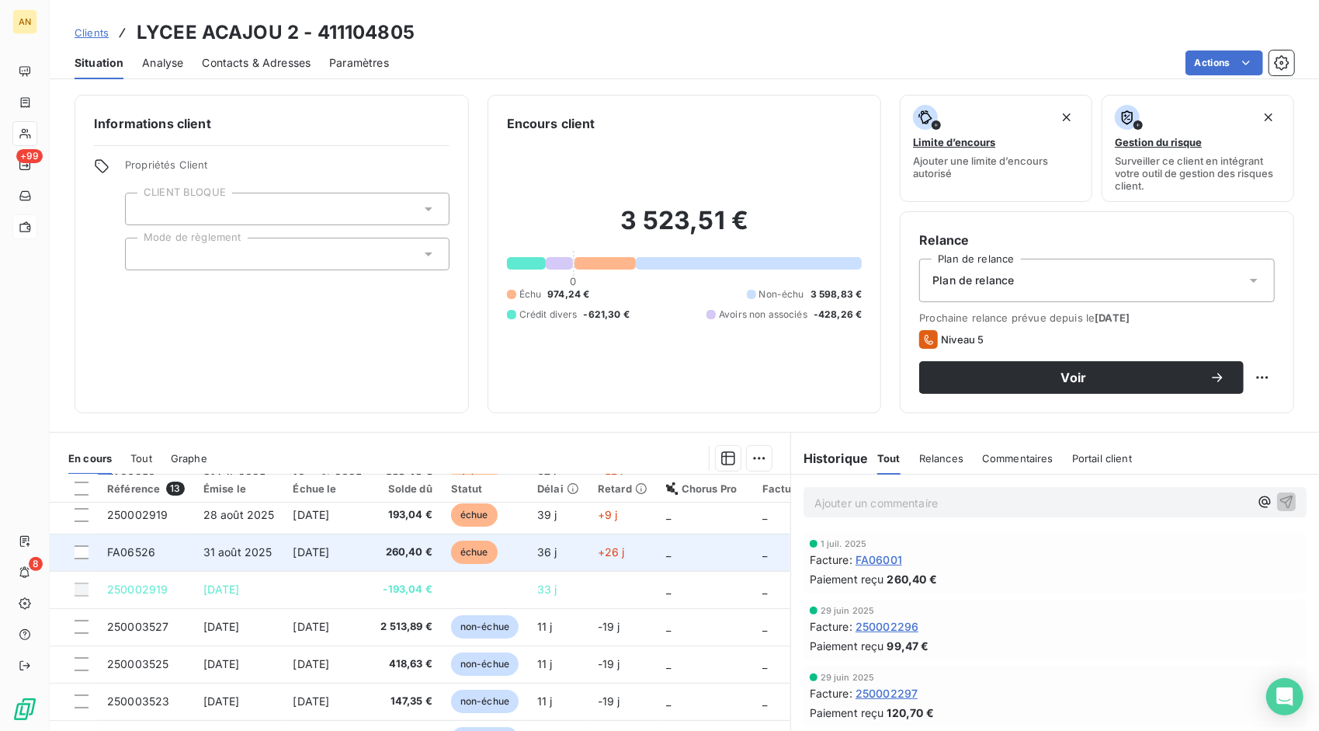
click at [221, 548] on span "31 août 2025" at bounding box center [237, 551] width 69 height 13
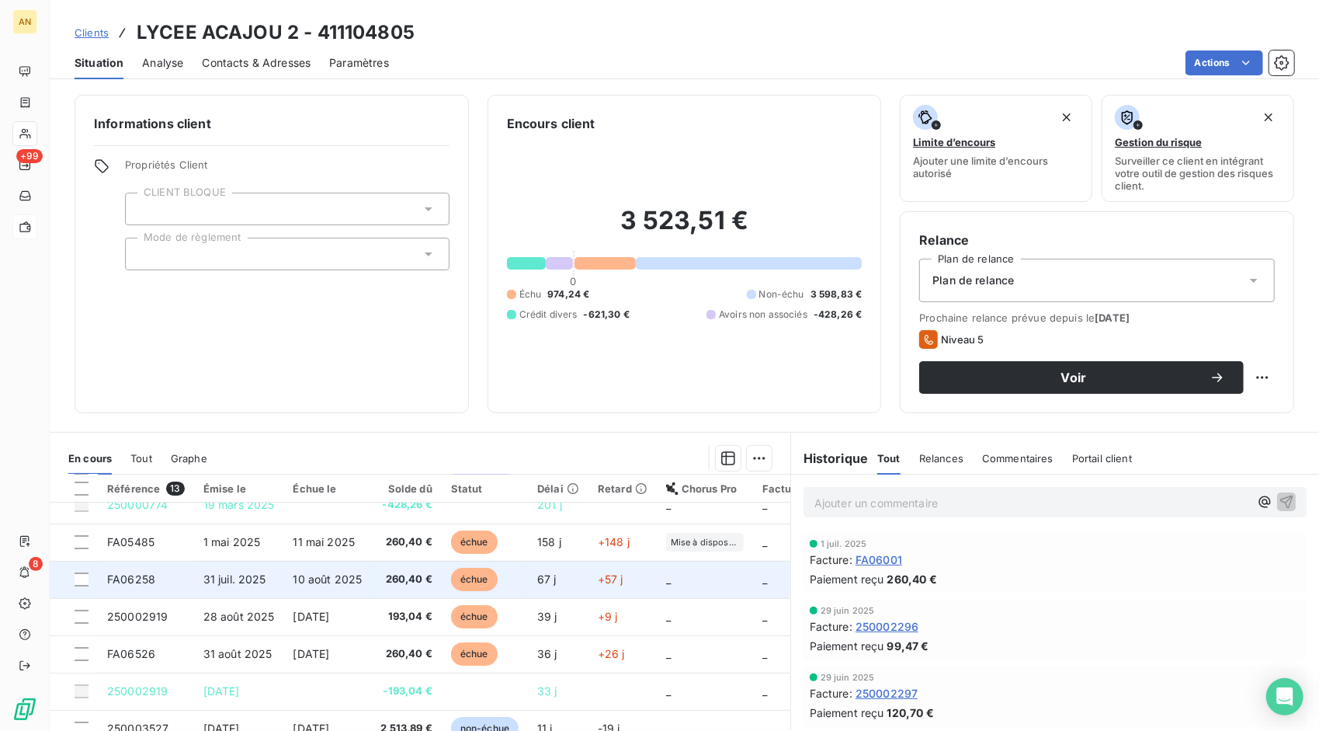
scroll to position [78, 0]
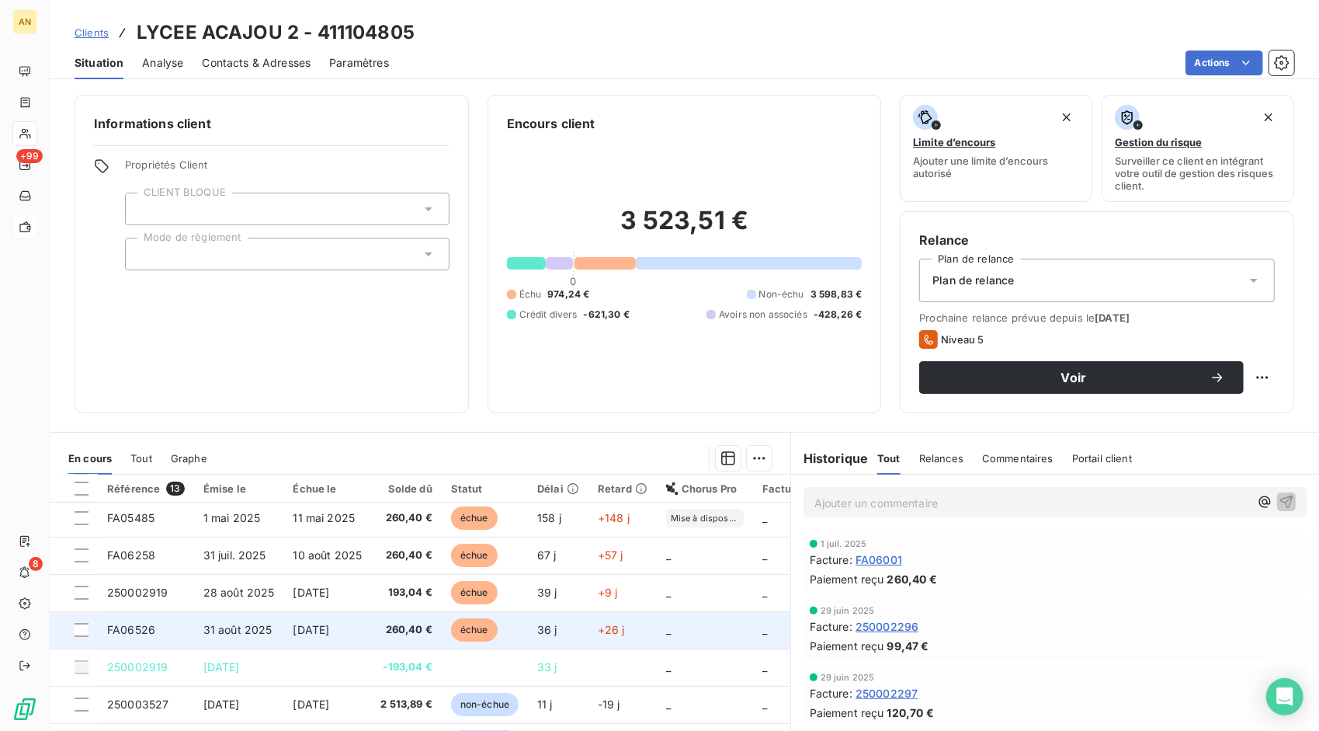
click at [145, 627] on span "FA06526" at bounding box center [131, 629] width 48 height 13
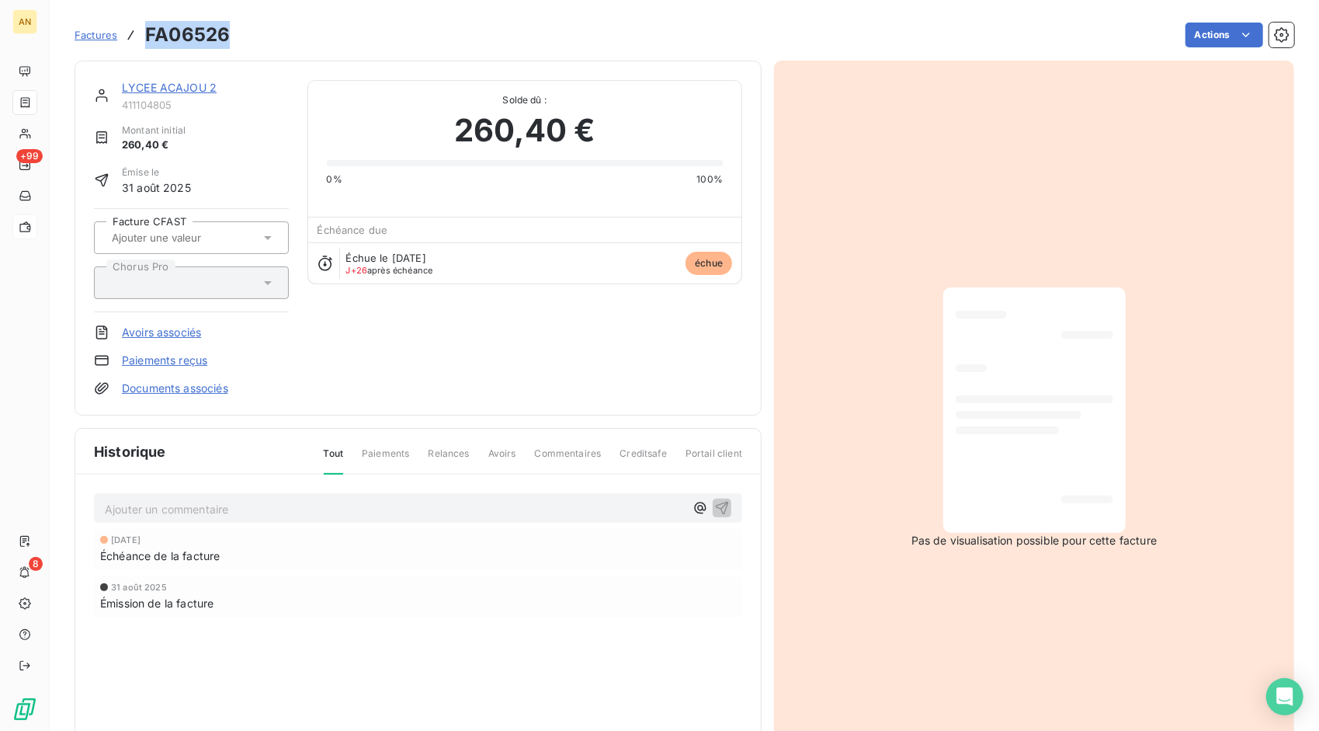
drag, startPoint x: 145, startPoint y: 30, endPoint x: 224, endPoint y: 28, distance: 78.5
click at [224, 28] on h3 "FA06526" at bounding box center [187, 35] width 85 height 28
drag, startPoint x: 224, startPoint y: 28, endPoint x: 214, endPoint y: 31, distance: 9.8
copy h3 "FA06526"
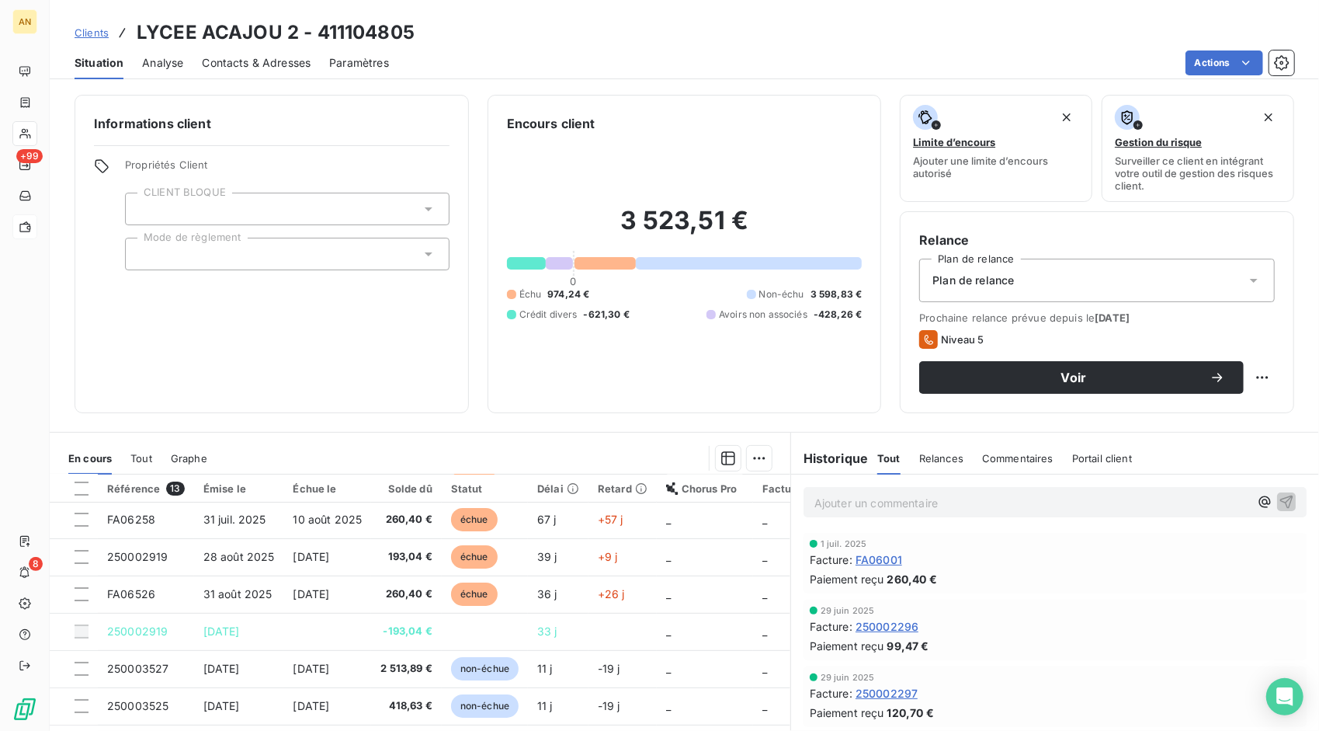
scroll to position [220, 0]
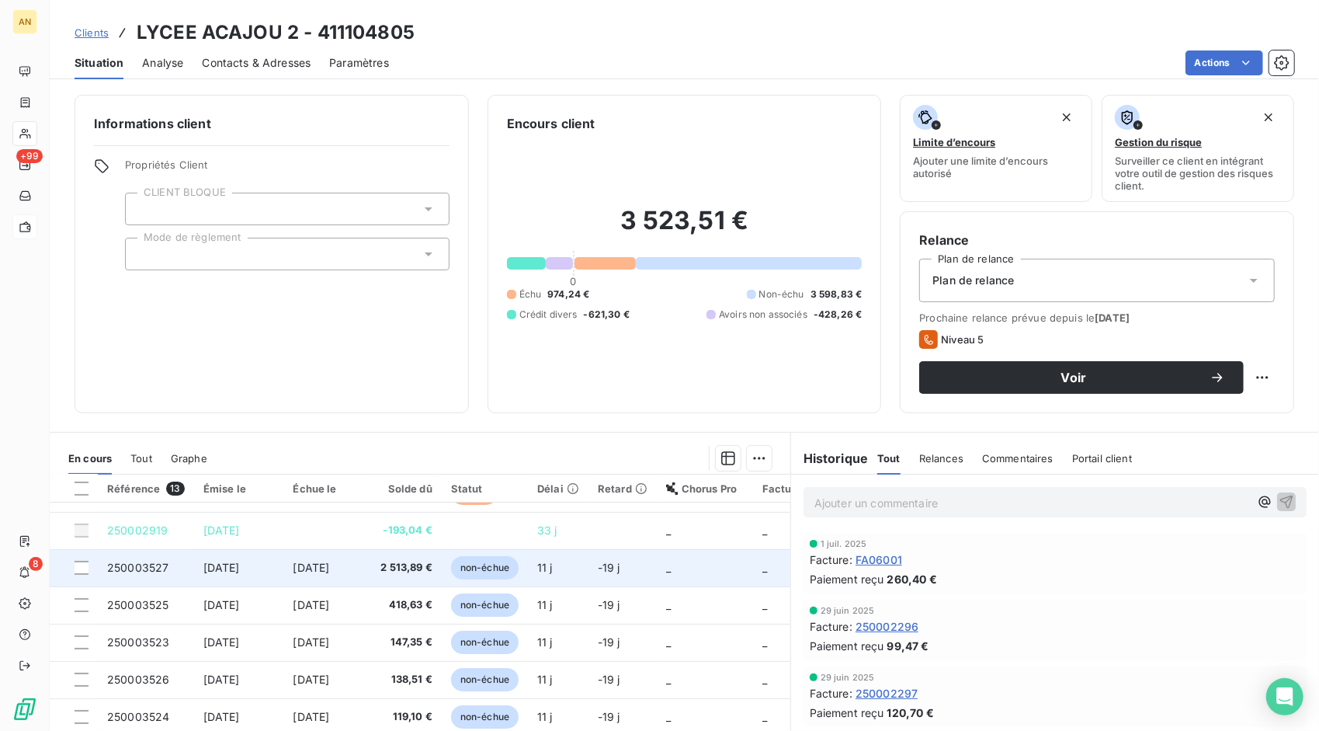
click at [132, 561] on span "250003527" at bounding box center [137, 567] width 61 height 13
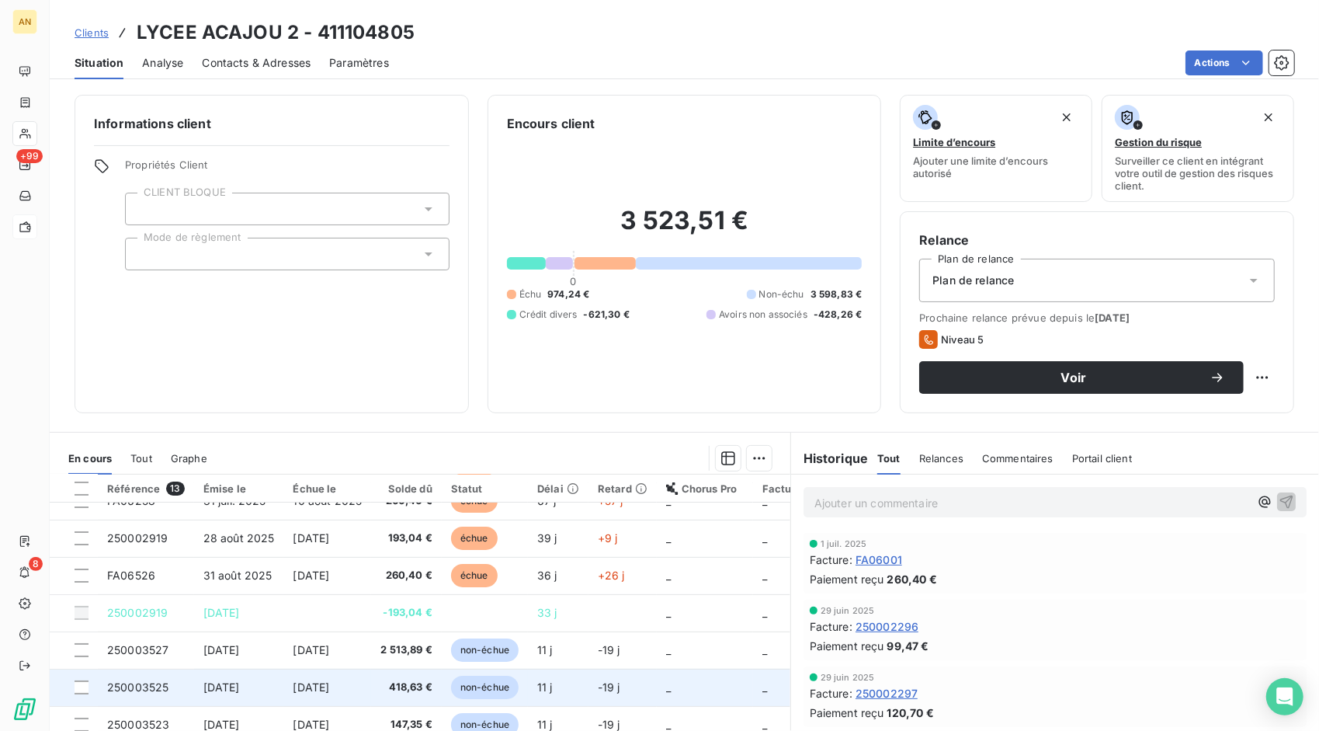
scroll to position [220, 0]
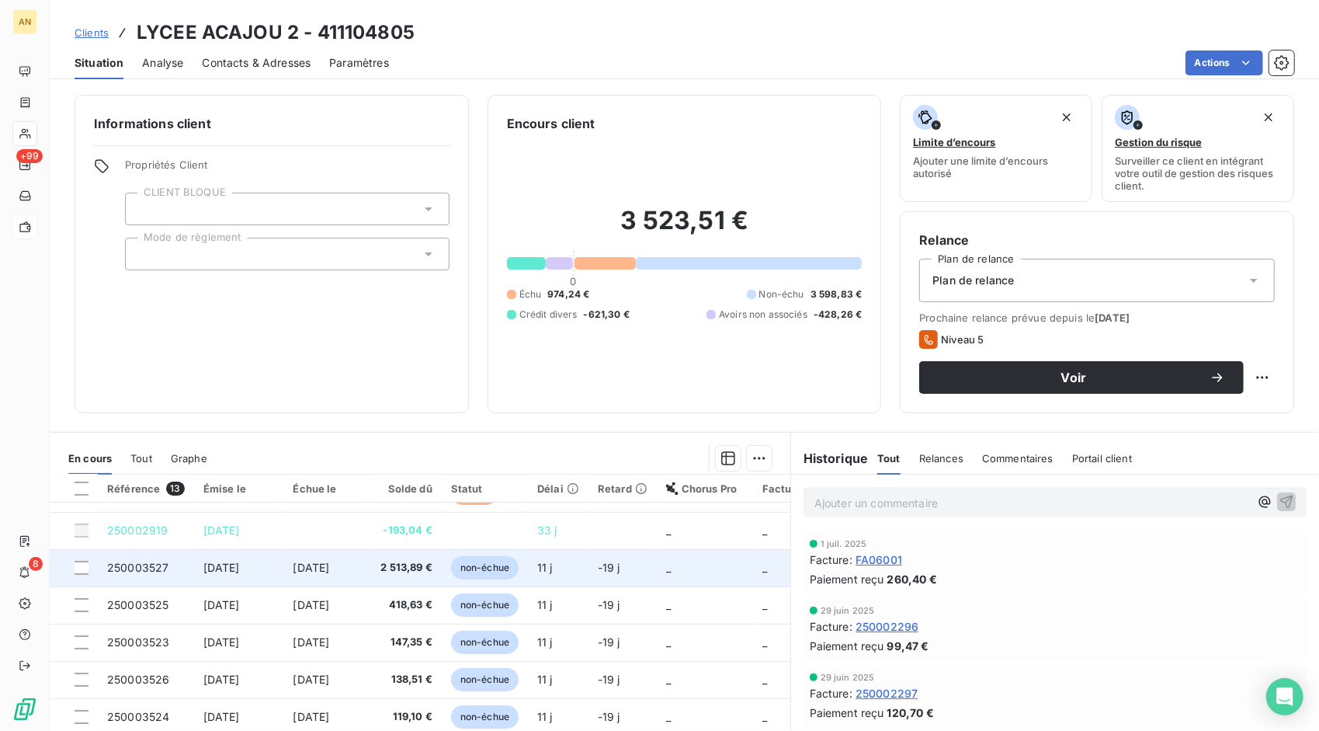
click at [151, 567] on td "250003527" at bounding box center [146, 567] width 96 height 37
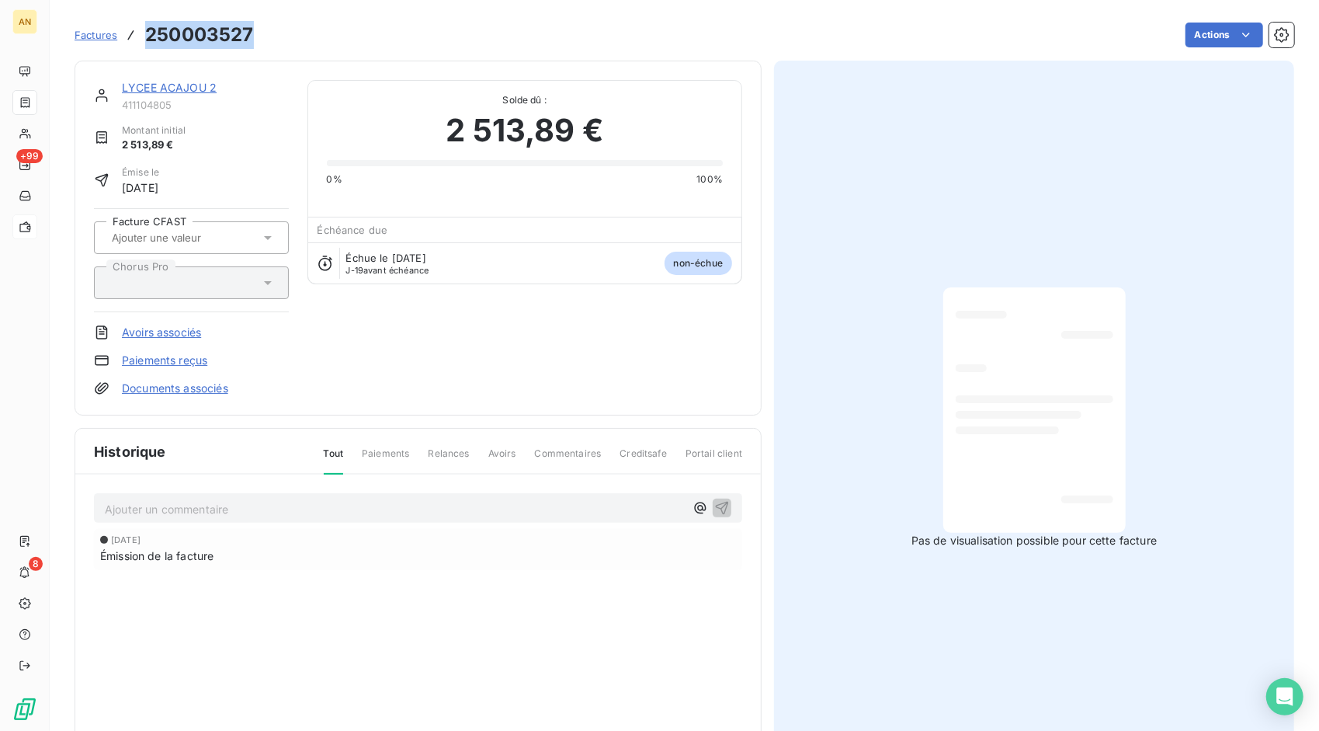
drag, startPoint x: 143, startPoint y: 32, endPoint x: 249, endPoint y: 30, distance: 106.4
click at [249, 30] on div "Factures 250003527" at bounding box center [164, 35] width 179 height 28
drag, startPoint x: 249, startPoint y: 30, endPoint x: 223, endPoint y: 36, distance: 27.1
copy h3 "250003527"
click at [159, 83] on link "LYCEE ACAJOU 2" at bounding box center [169, 87] width 95 height 13
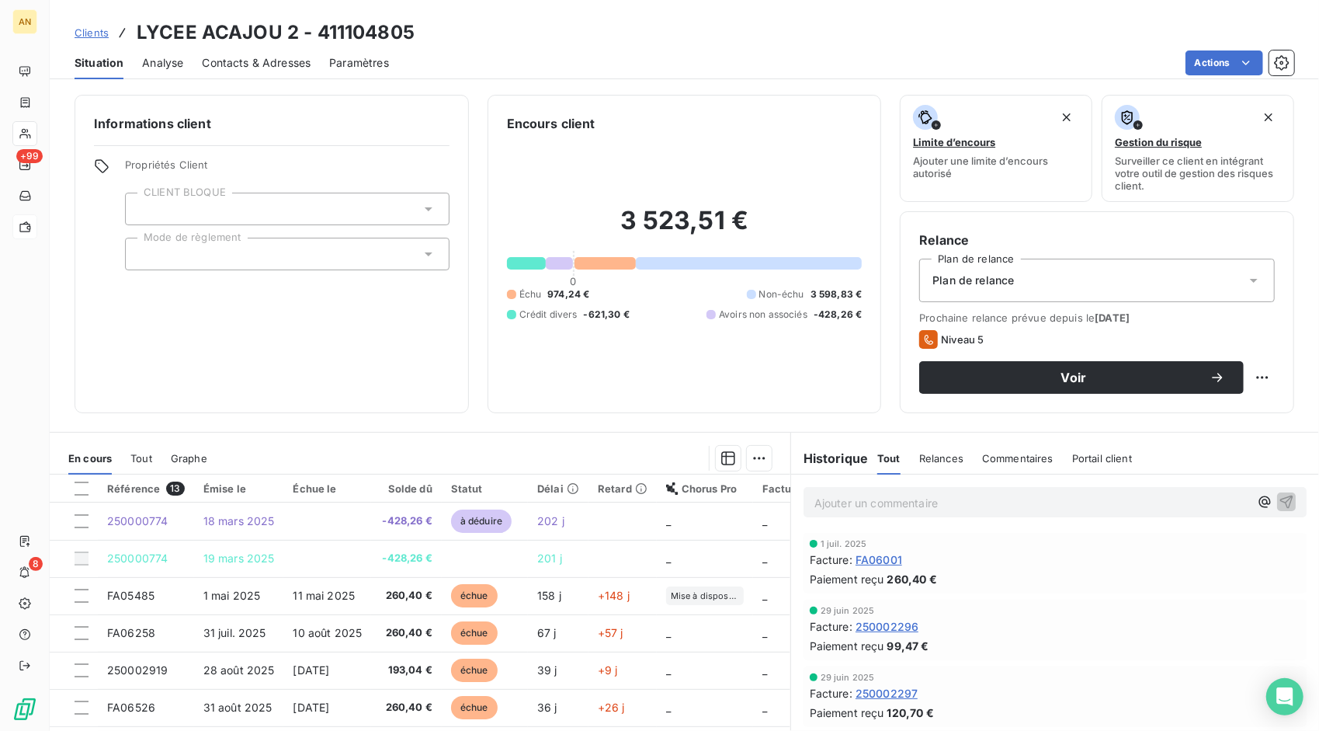
click at [251, 59] on span "Contacts & Adresses" at bounding box center [256, 63] width 109 height 16
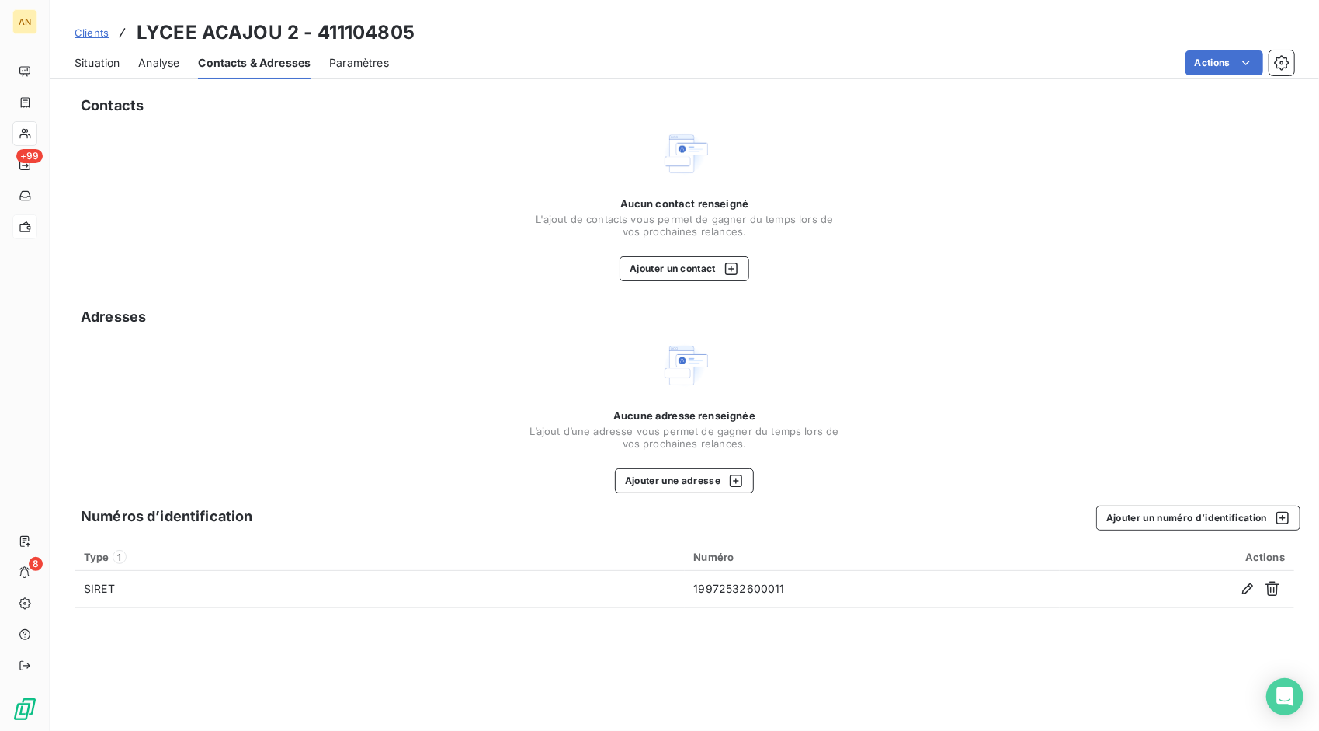
click at [100, 56] on span "Situation" at bounding box center [97, 63] width 45 height 16
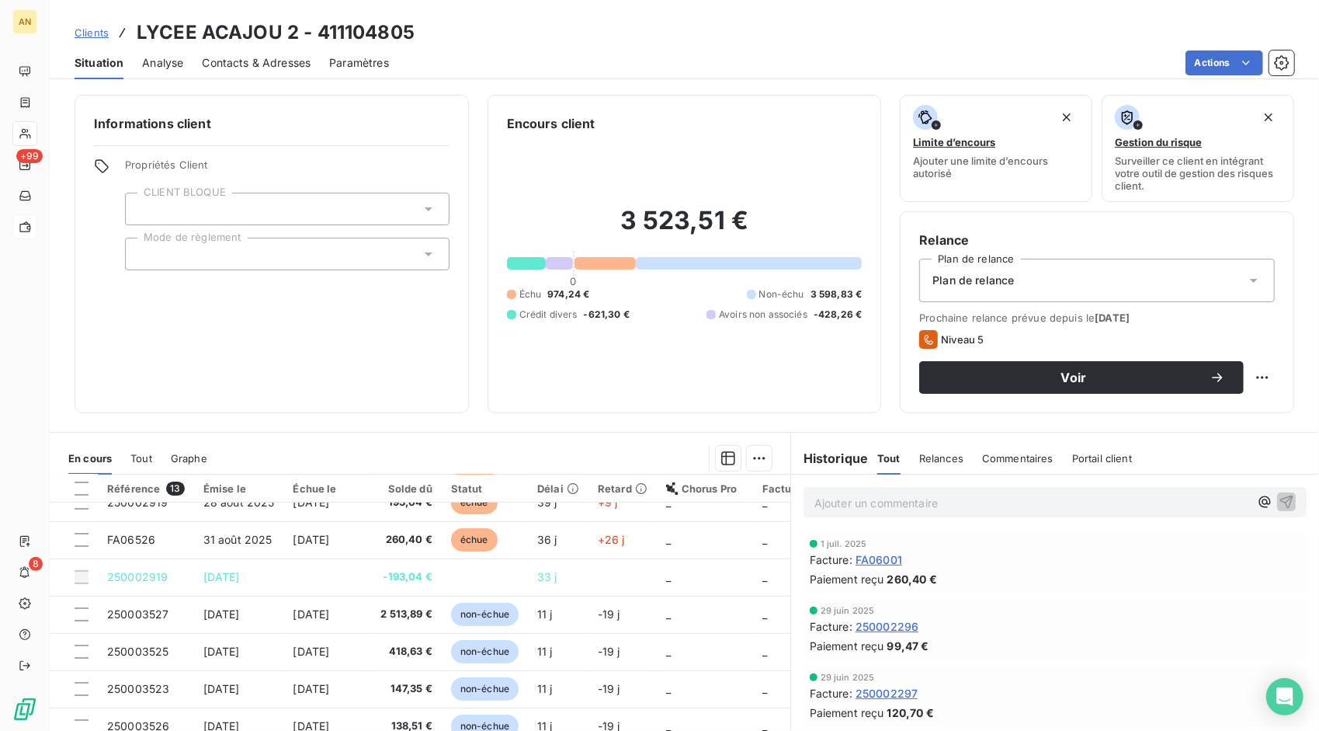
scroll to position [220, 0]
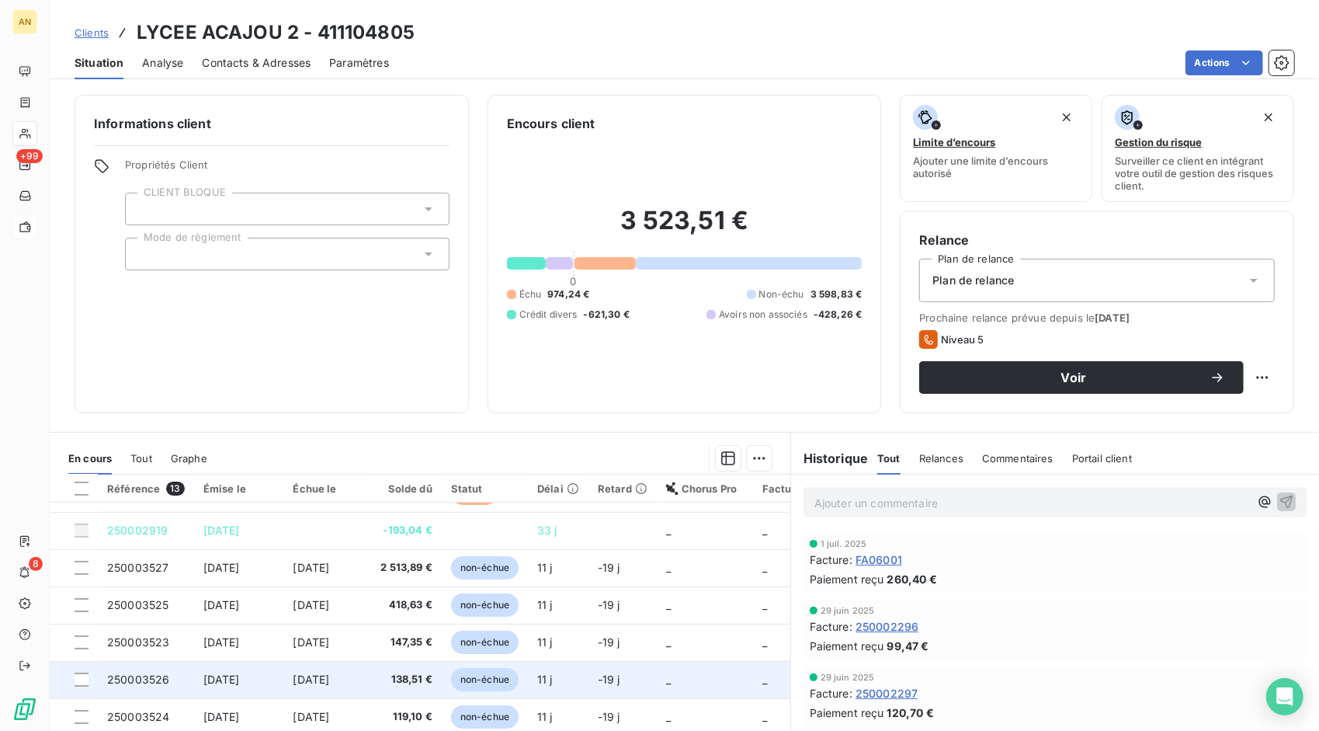
click at [172, 683] on td "250003526" at bounding box center [146, 679] width 96 height 37
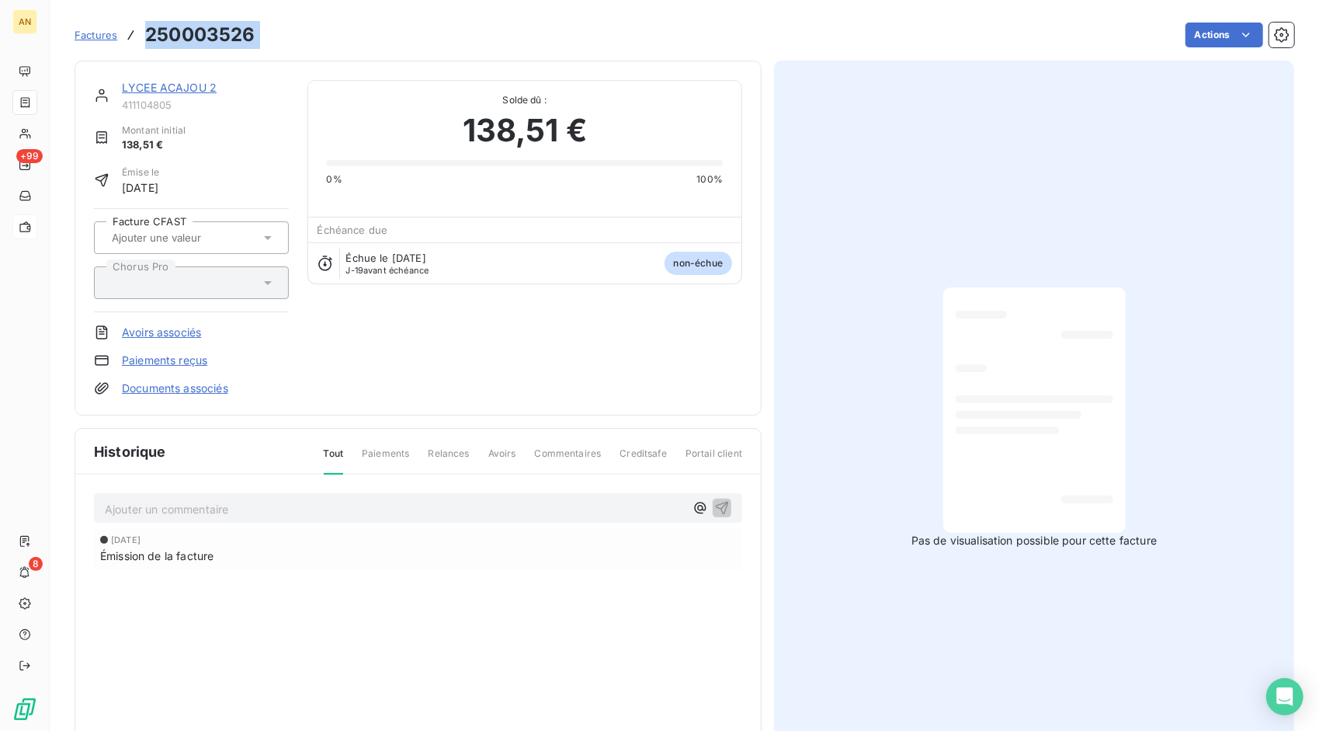
drag, startPoint x: 146, startPoint y: 37, endPoint x: 264, endPoint y: 33, distance: 118.1
click at [264, 33] on div "Factures 250003526 Actions" at bounding box center [685, 35] width 1220 height 33
drag, startPoint x: 264, startPoint y: 33, endPoint x: 235, endPoint y: 34, distance: 29.5
copy section "250003526 Actions"
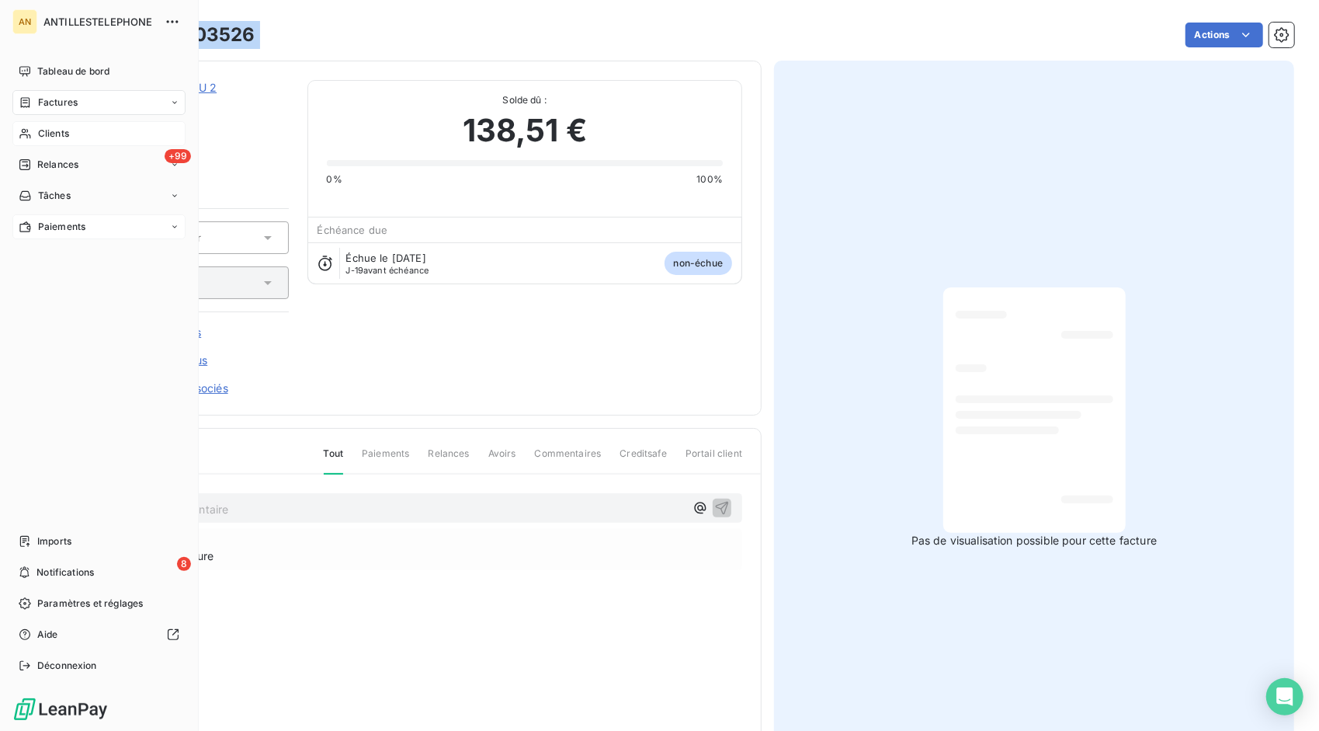
click at [35, 140] on div "Clients" at bounding box center [98, 133] width 173 height 25
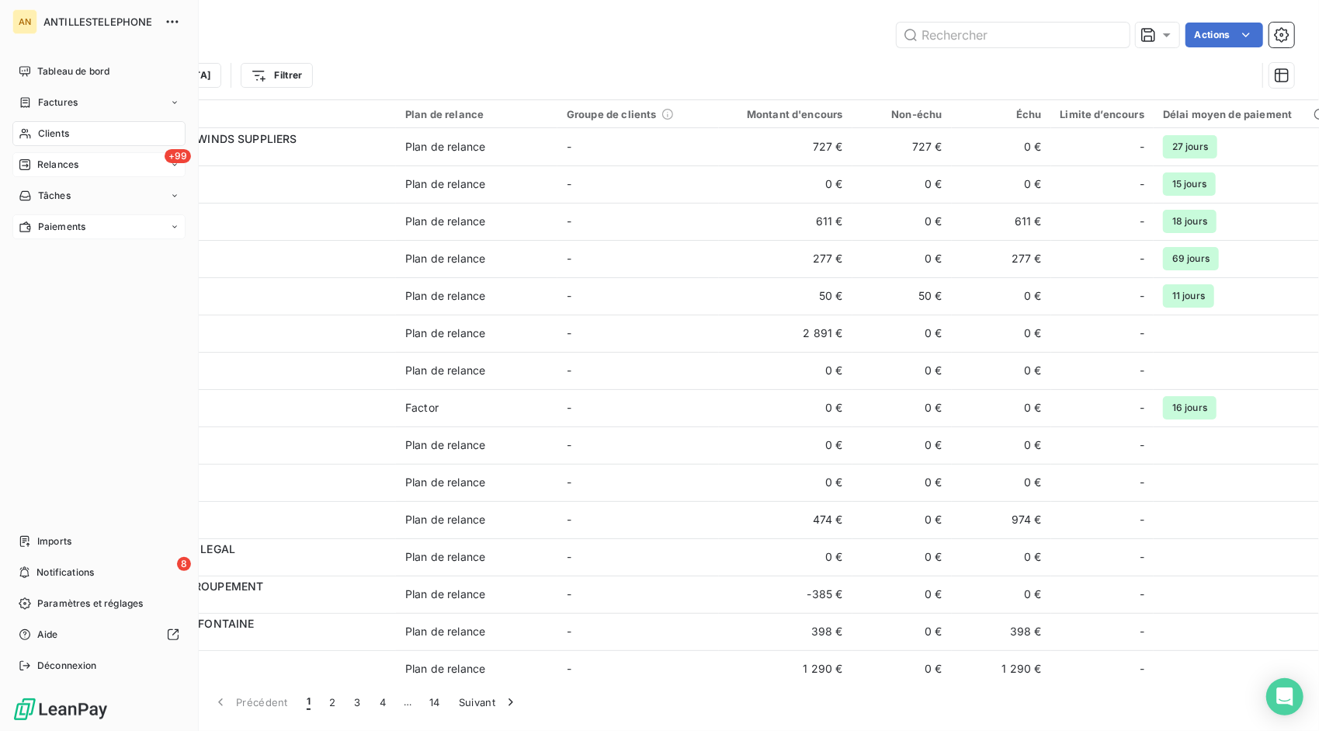
click at [59, 155] on div "+99 Relances" at bounding box center [98, 164] width 173 height 25
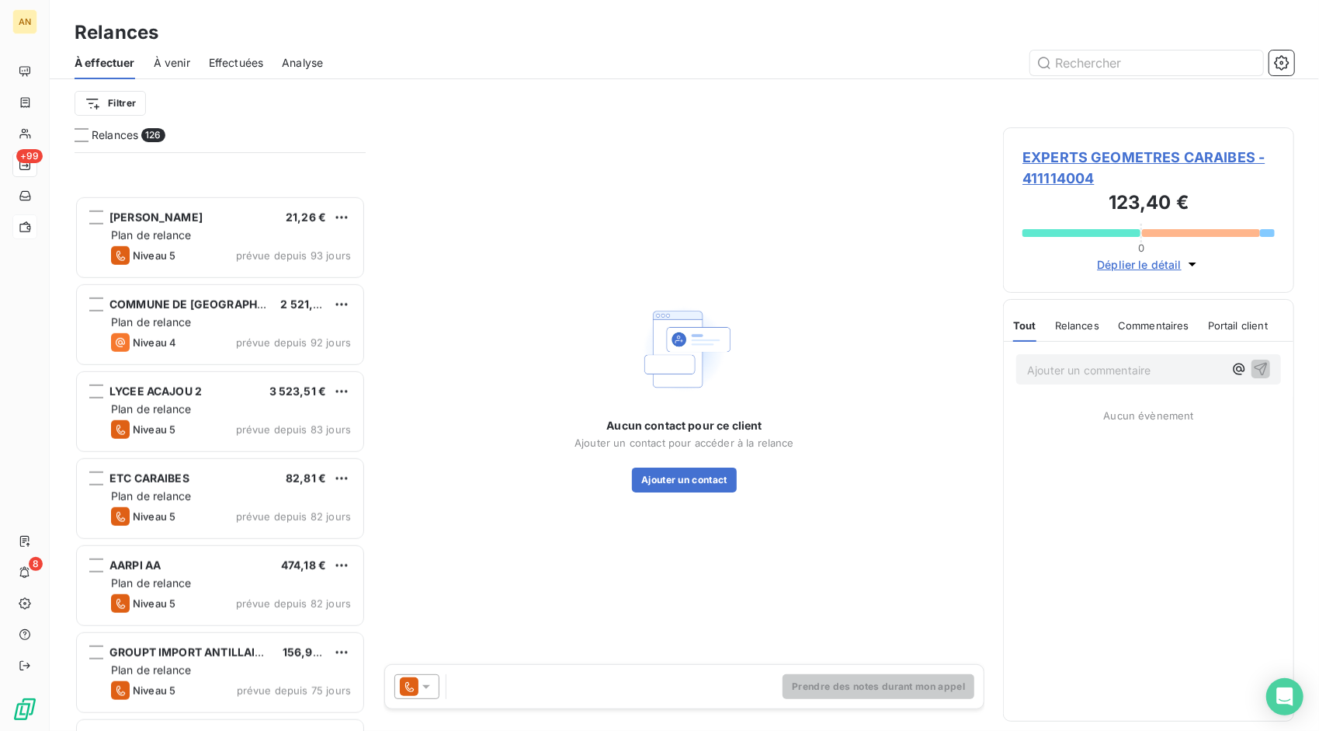
scroll to position [932, 0]
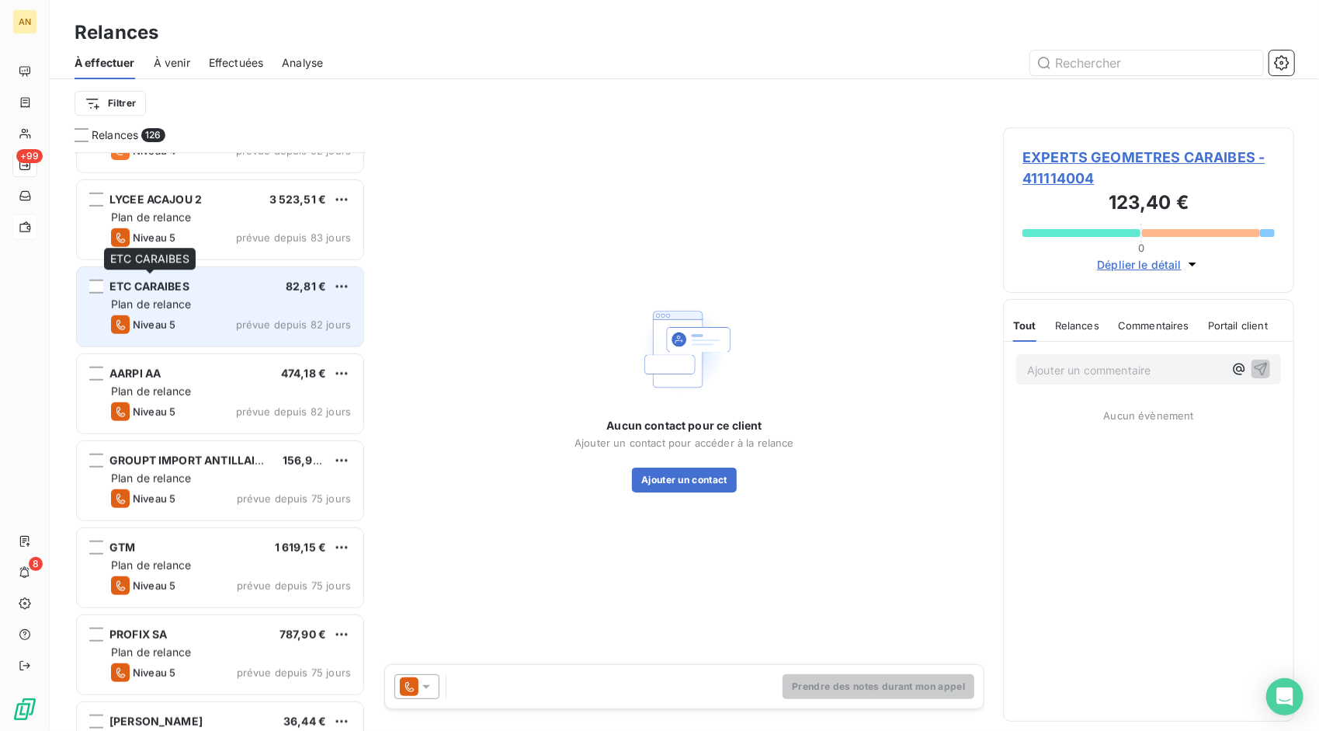
click at [155, 285] on span "ETC CARAIBES" at bounding box center [149, 286] width 80 height 13
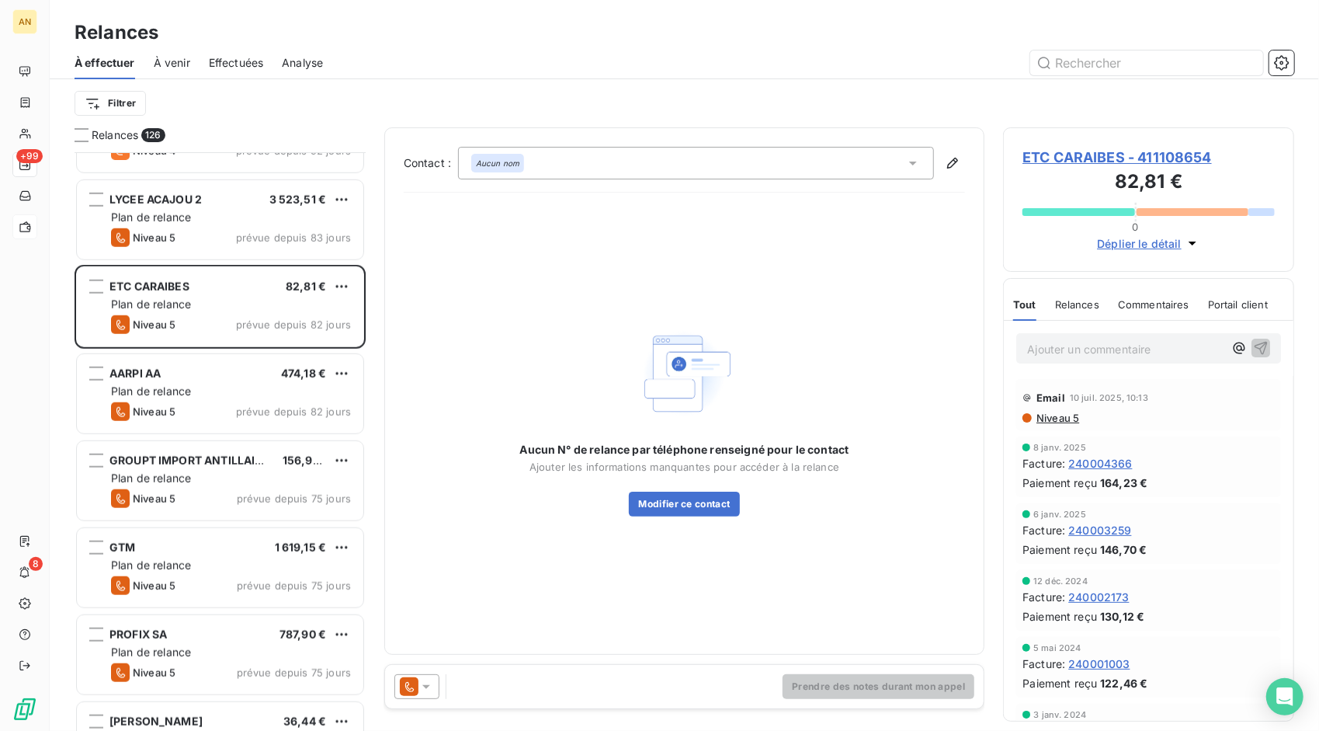
click at [1063, 151] on span "ETC CARAIBES - 411108654" at bounding box center [1149, 157] width 252 height 21
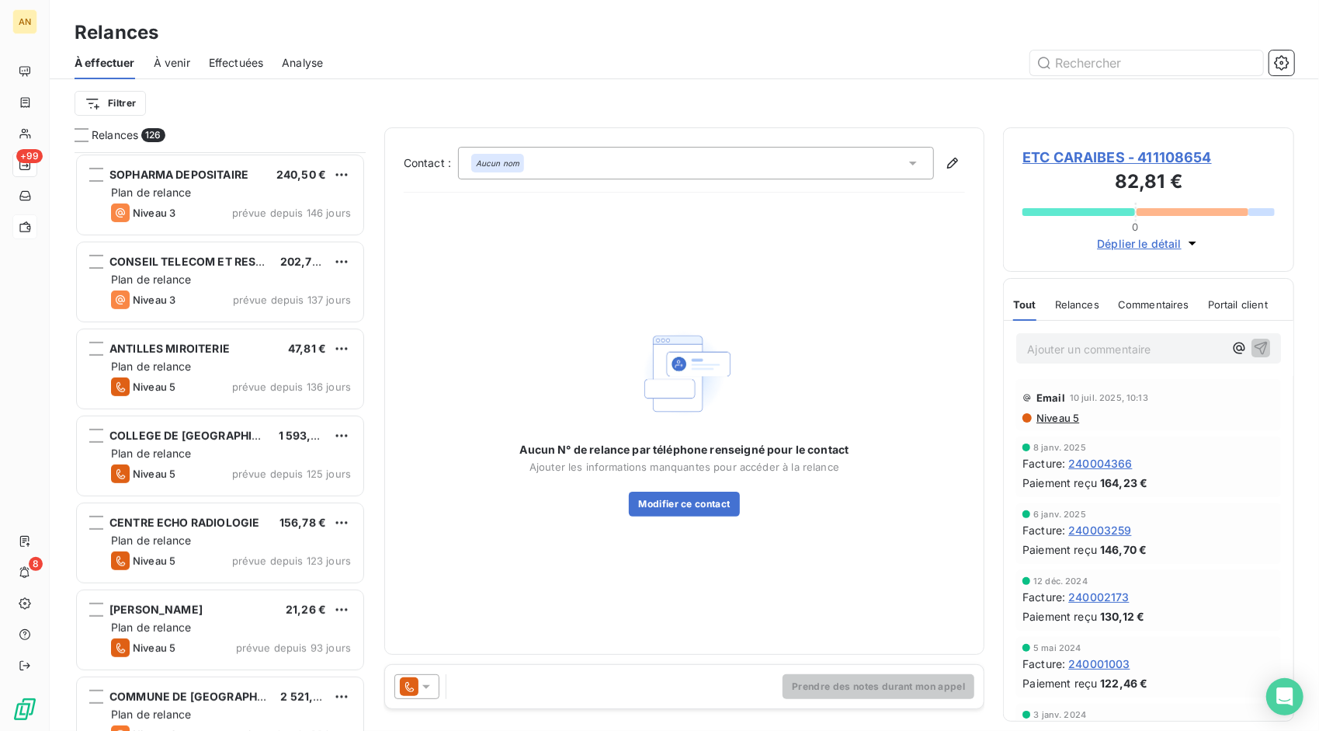
scroll to position [544, 0]
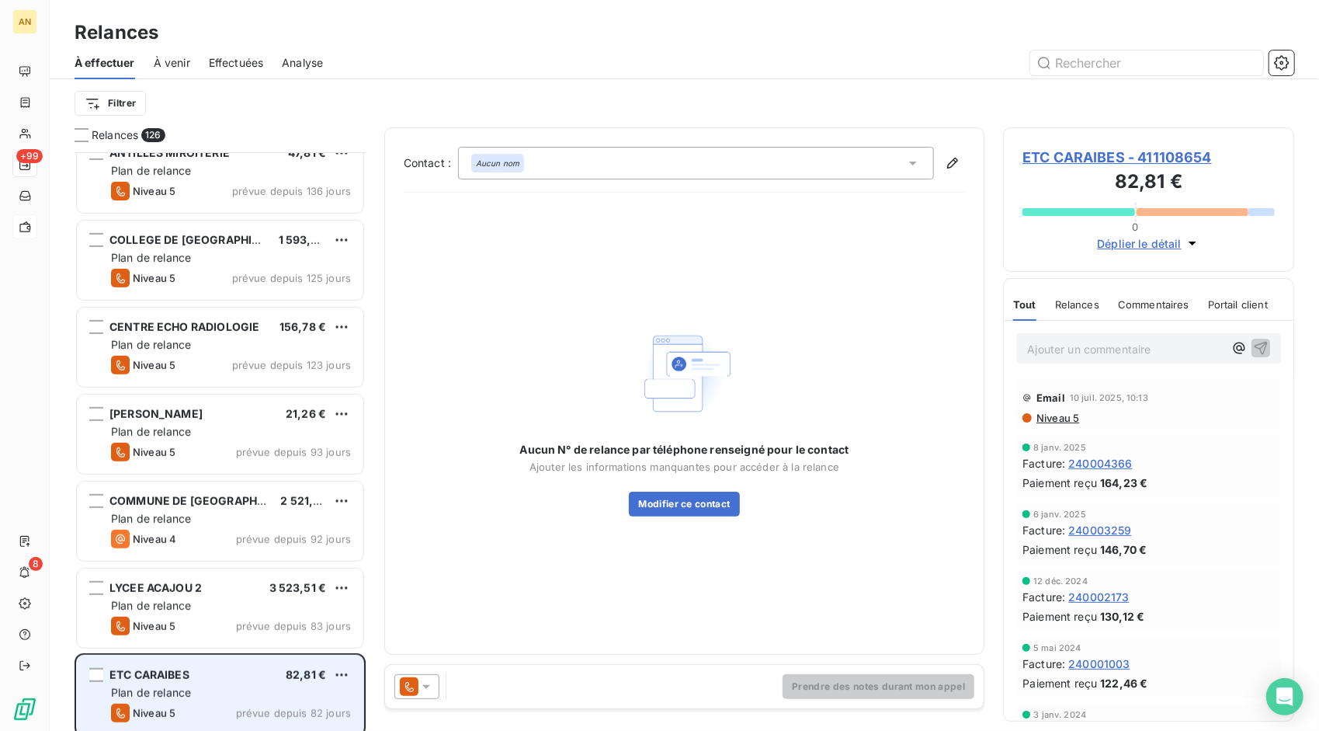
click at [224, 690] on div "Plan de relance" at bounding box center [231, 693] width 240 height 16
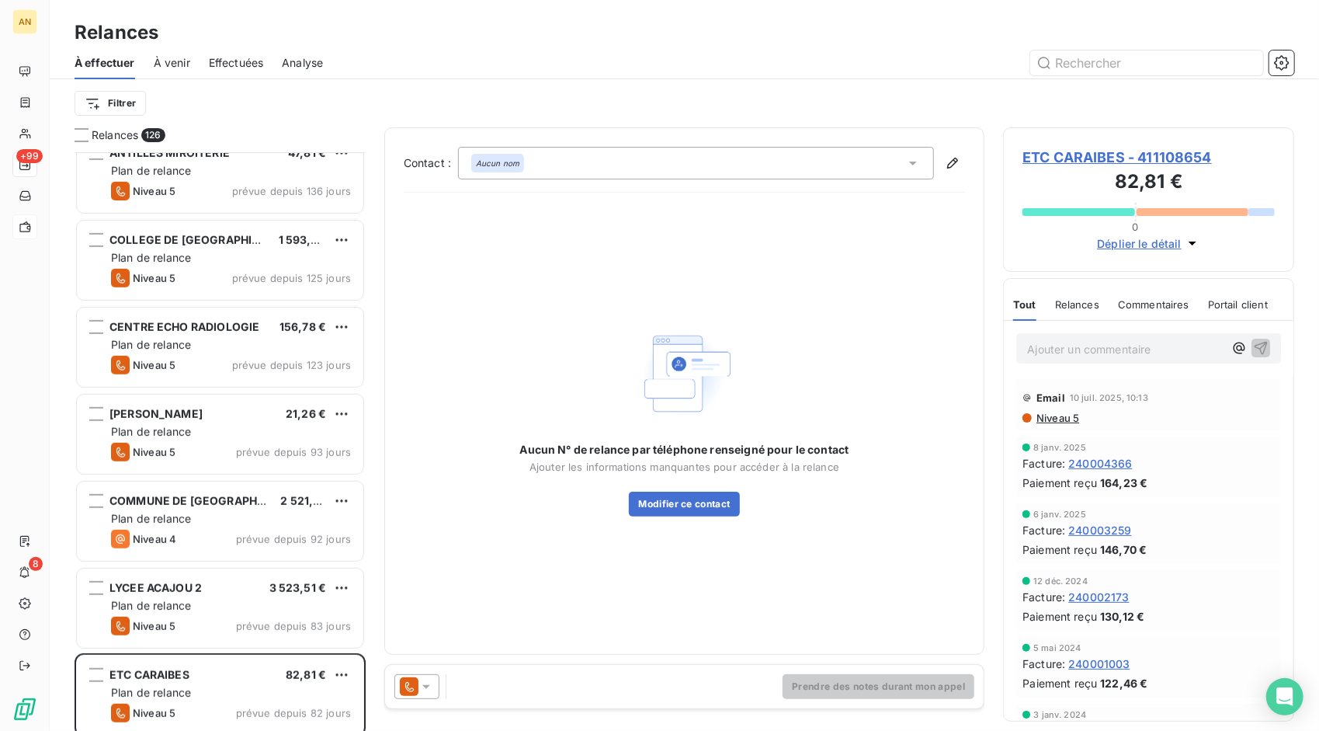
click at [1086, 148] on span "ETC CARAIBES - 411108654" at bounding box center [1149, 157] width 252 height 21
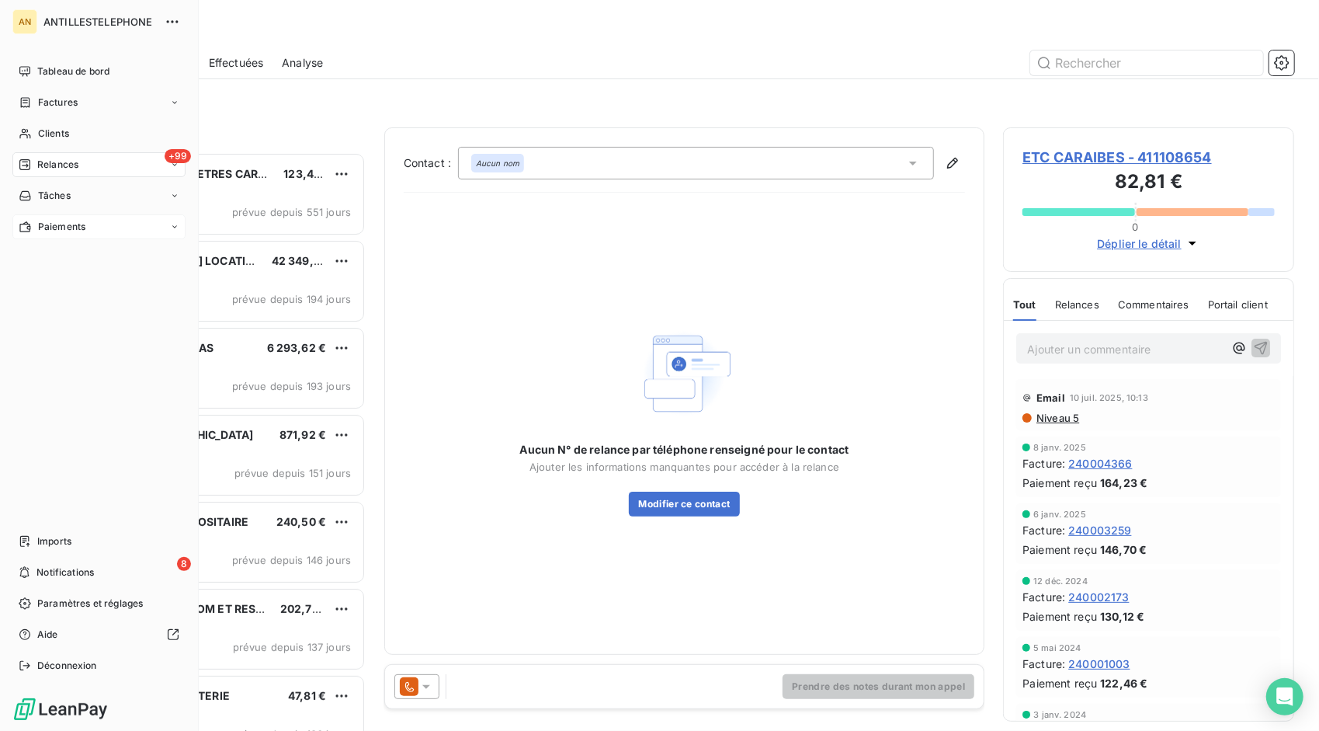
scroll to position [567, 280]
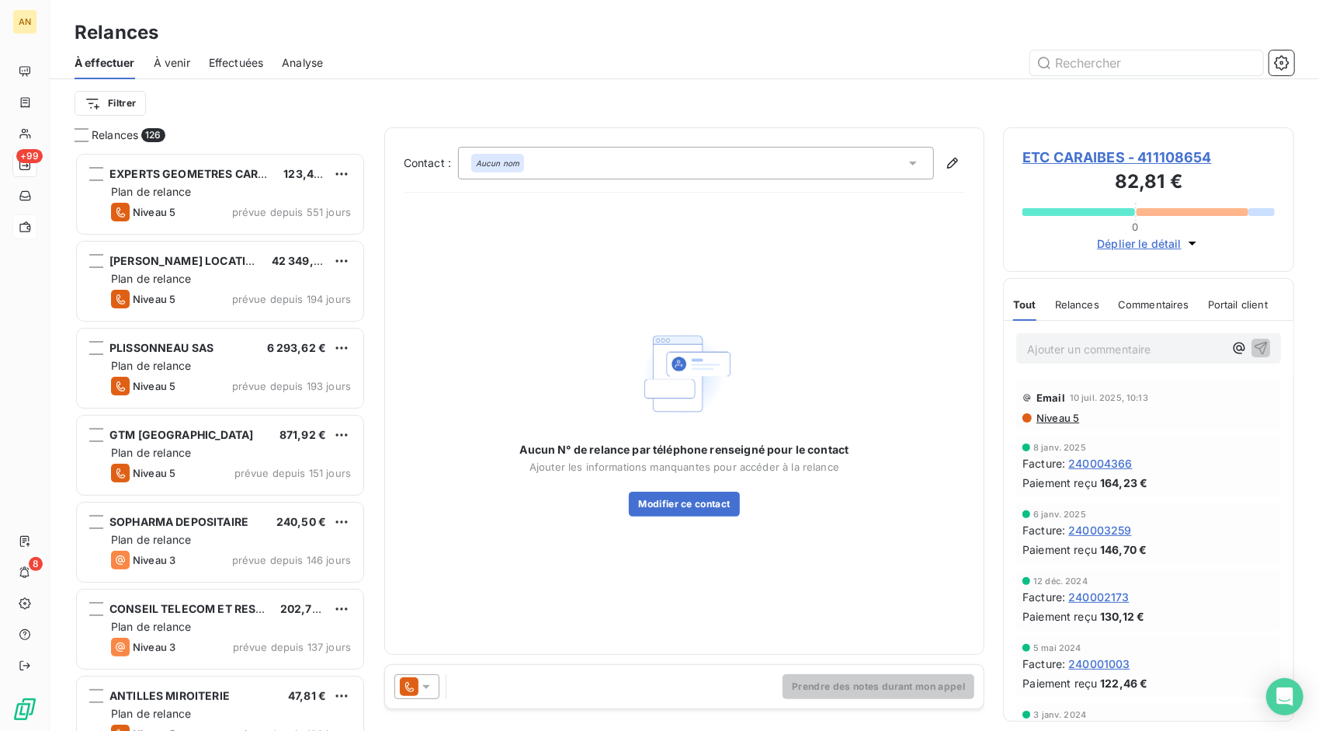
click at [419, 691] on icon at bounding box center [427, 687] width 16 height 16
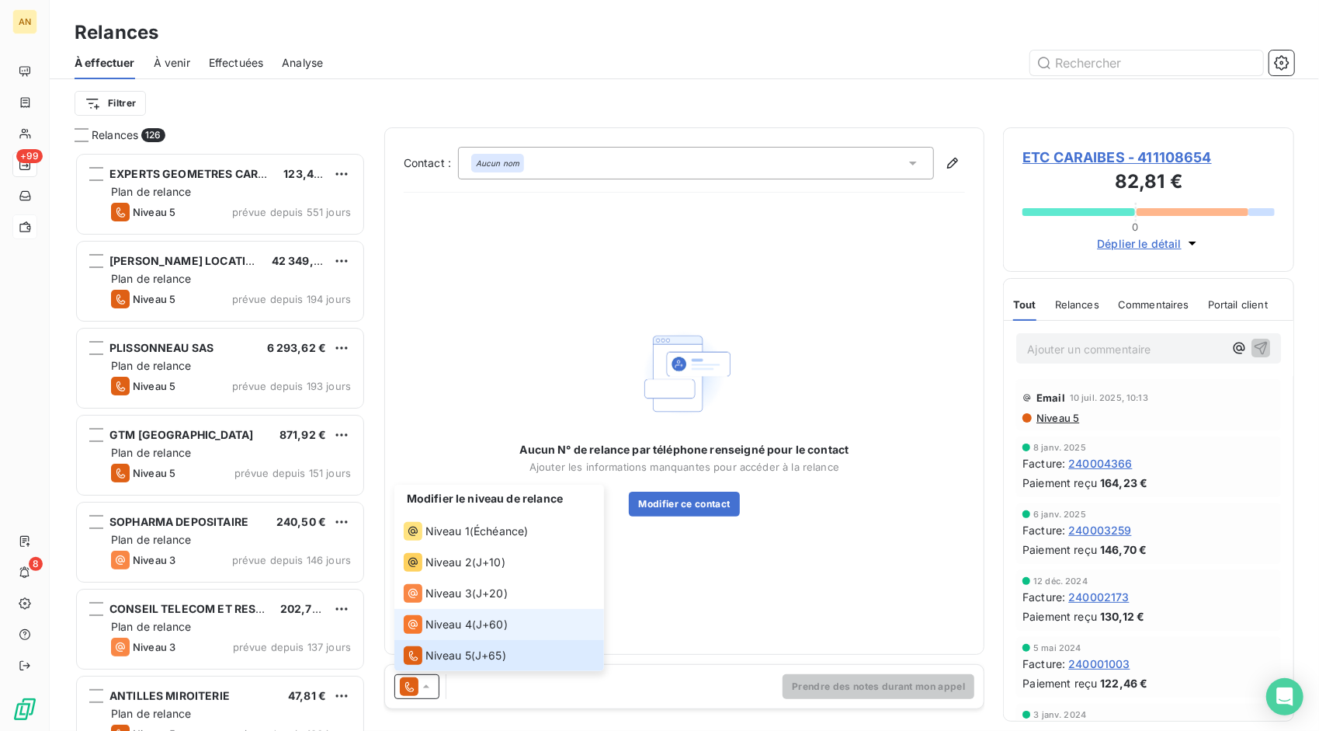
click at [443, 620] on span "Niveau 4" at bounding box center [449, 625] width 47 height 16
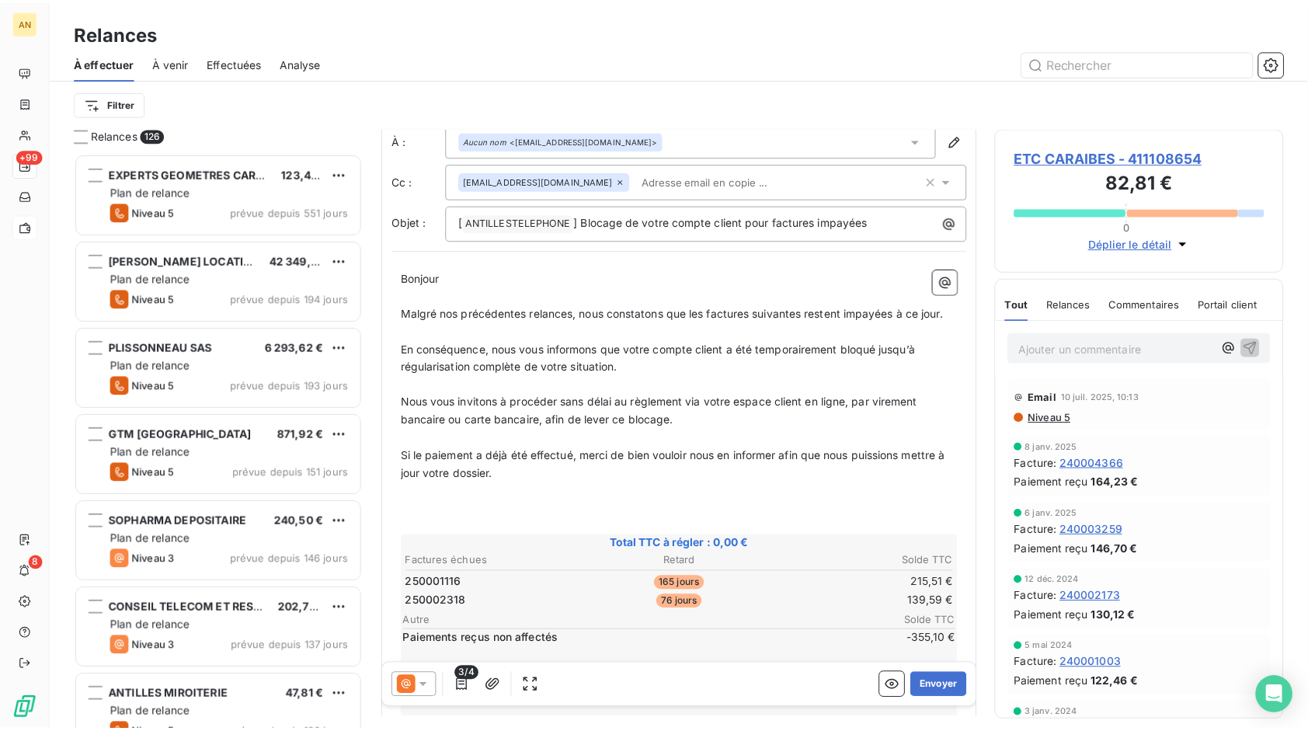
scroll to position [0, 0]
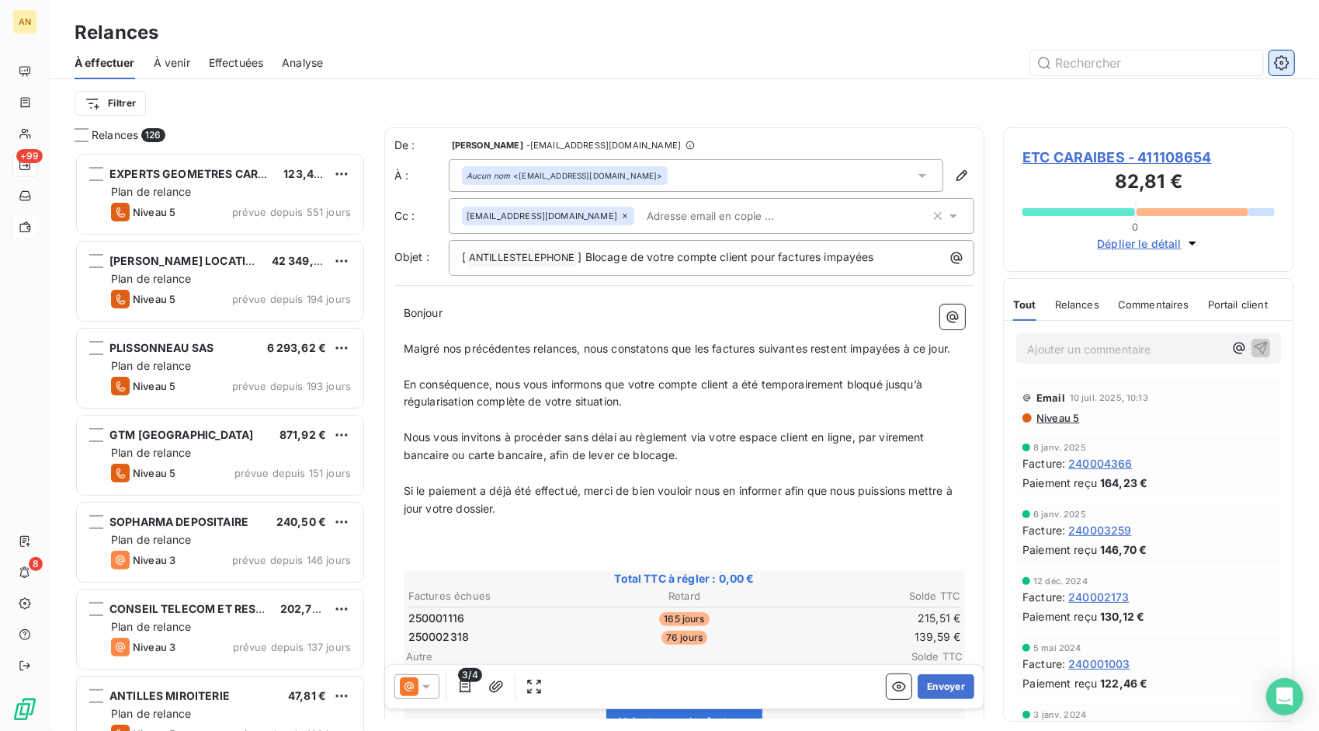
click at [1277, 57] on icon "button" at bounding box center [1281, 62] width 15 height 15
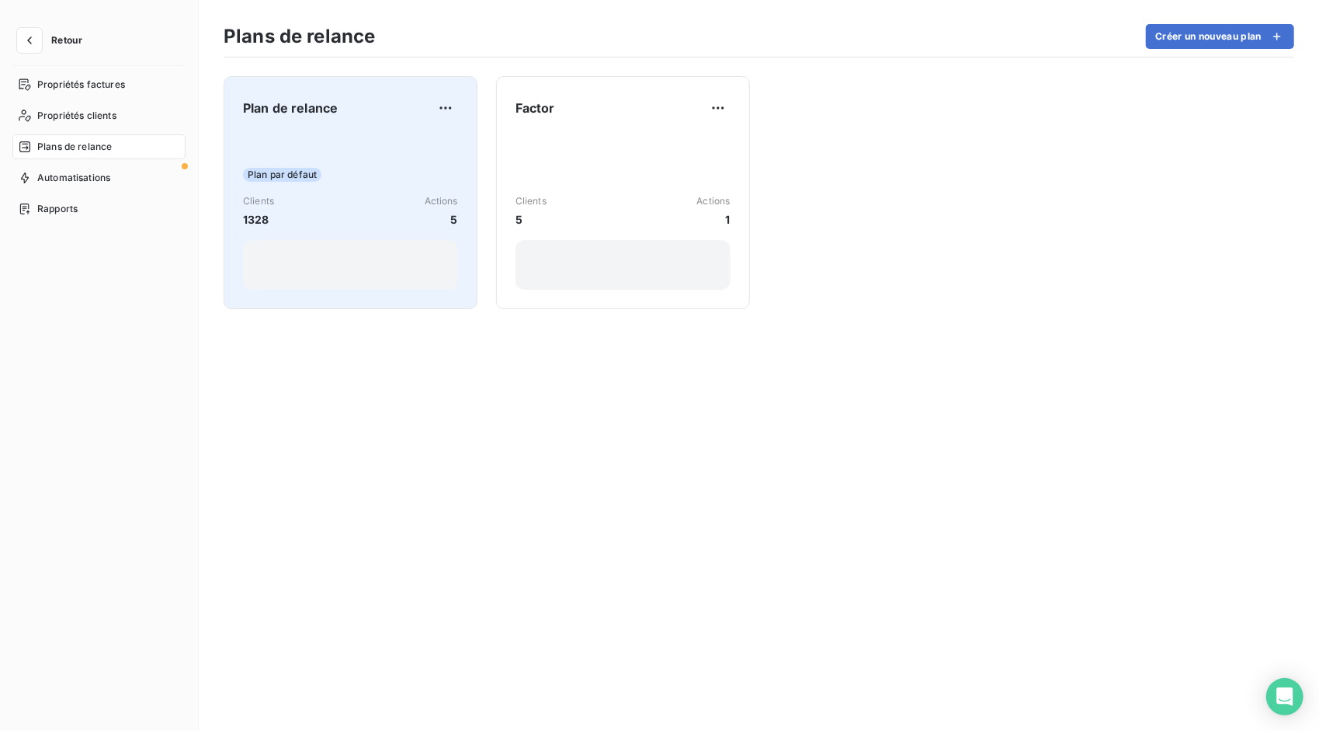
click at [430, 123] on div "Plan de relance Plan par défaut Clients 1328 Actions 5" at bounding box center [350, 193] width 215 height 194
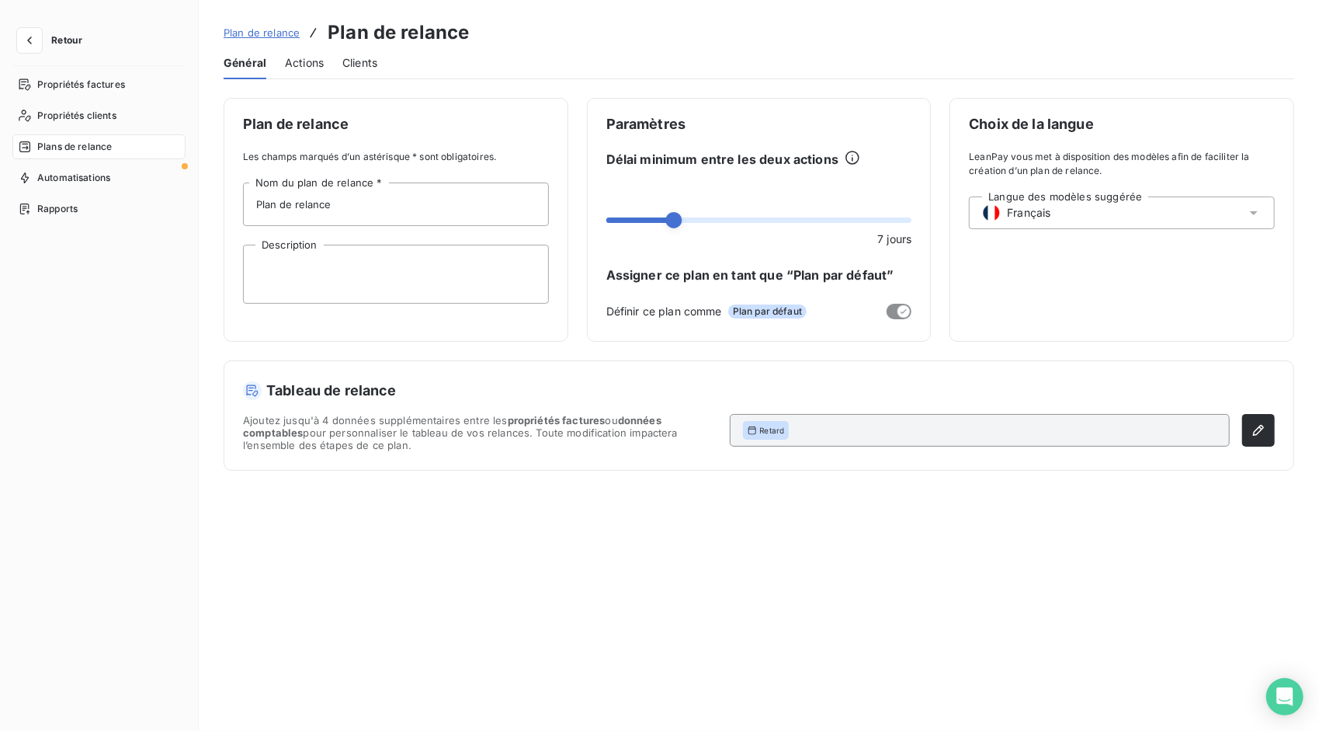
click at [309, 55] on span "Actions" at bounding box center [304, 63] width 39 height 16
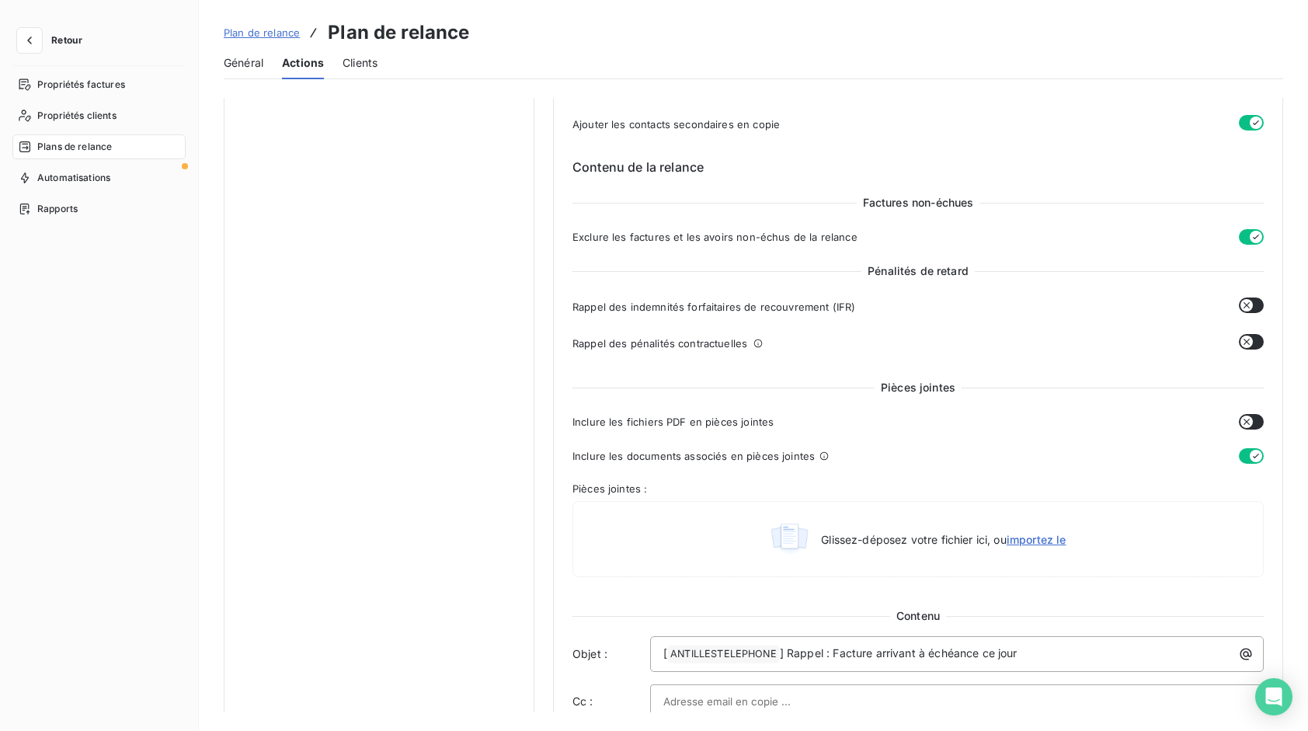
scroll to position [466, 0]
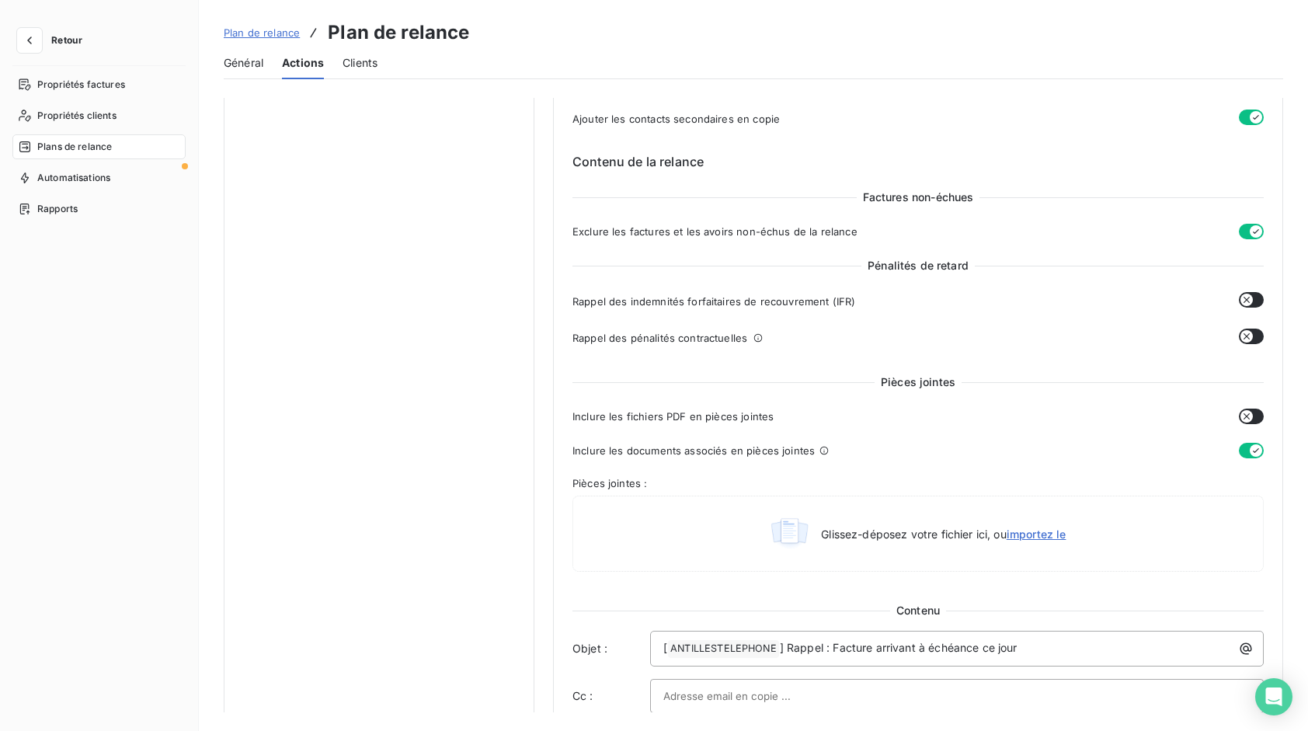
click at [1253, 414] on button "button" at bounding box center [1251, 416] width 25 height 16
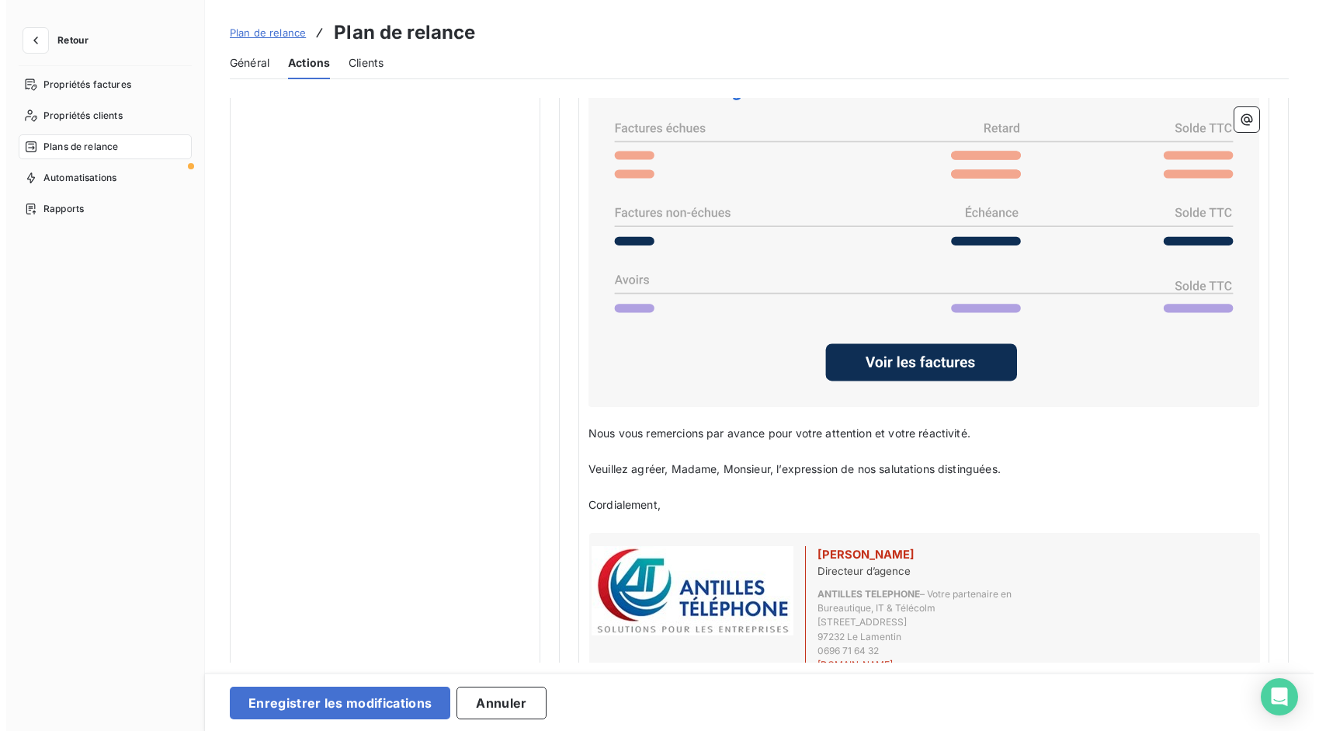
scroll to position [1398, 0]
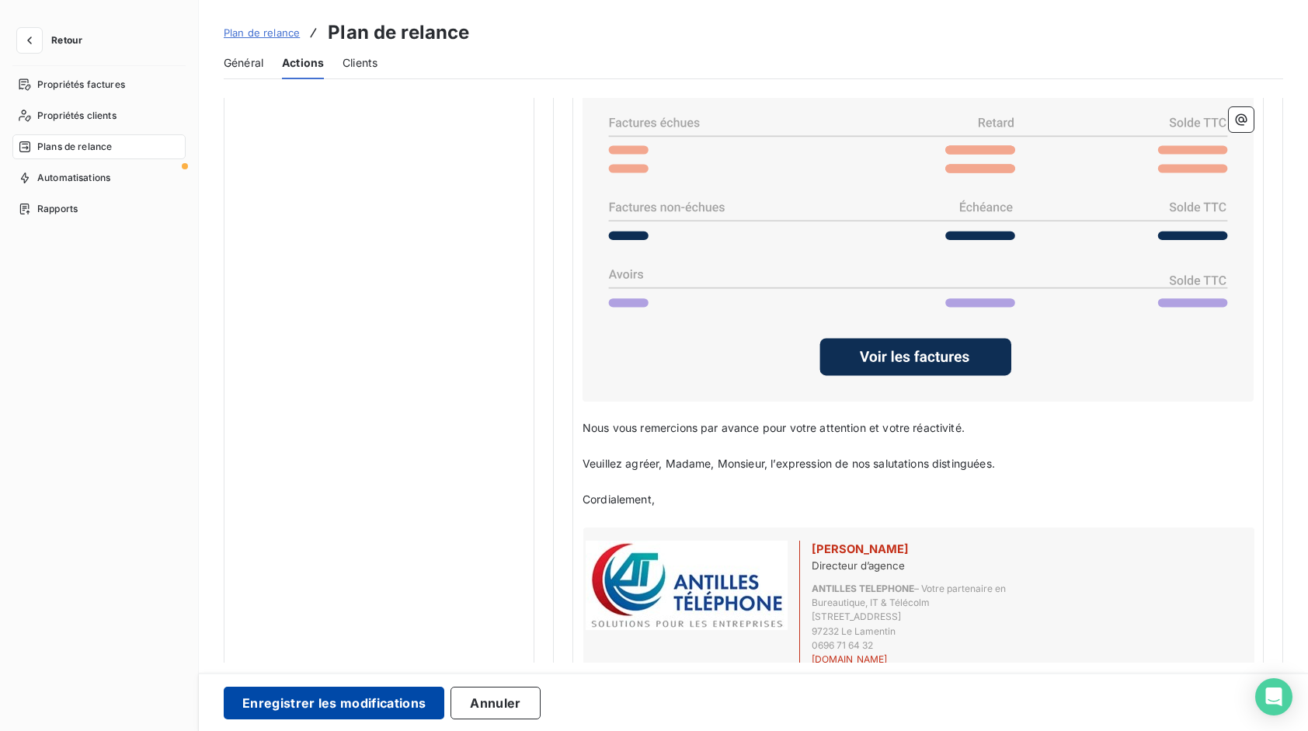
click at [360, 714] on button "Enregistrer les modifications" at bounding box center [334, 702] width 221 height 33
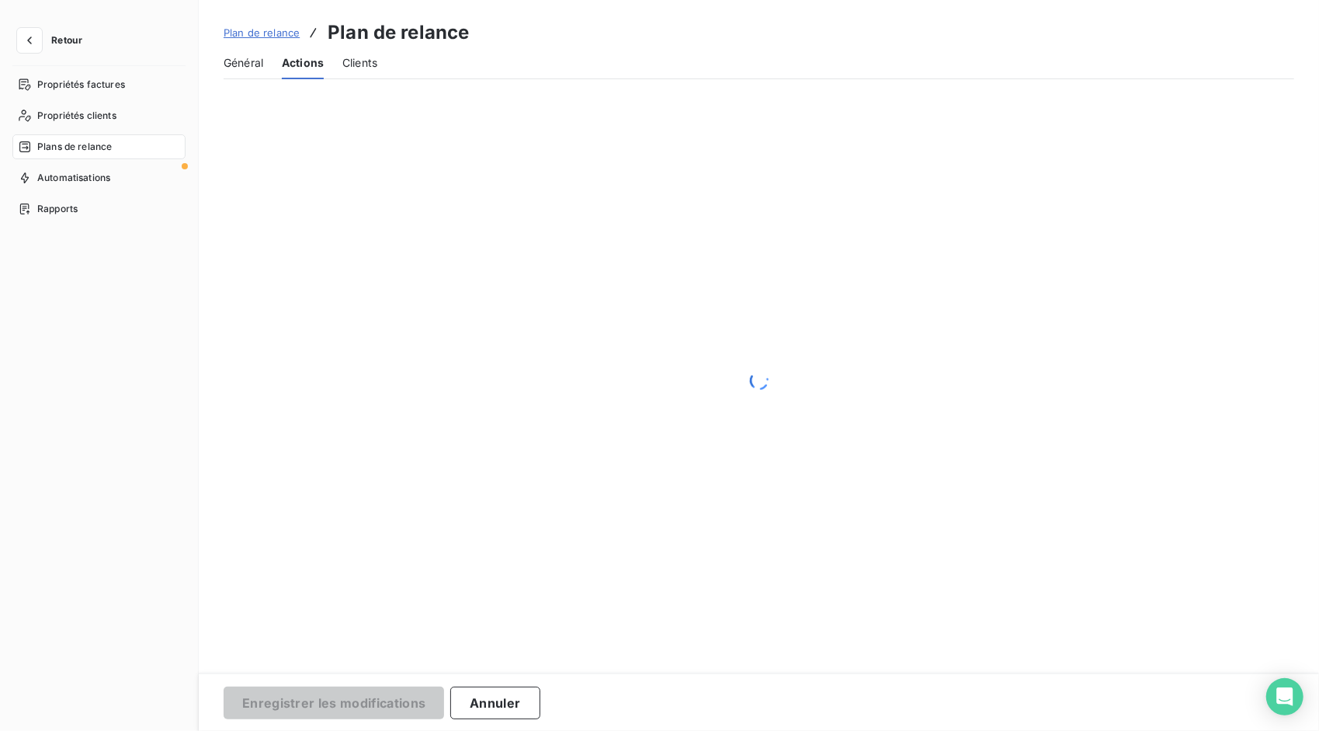
scroll to position [0, 0]
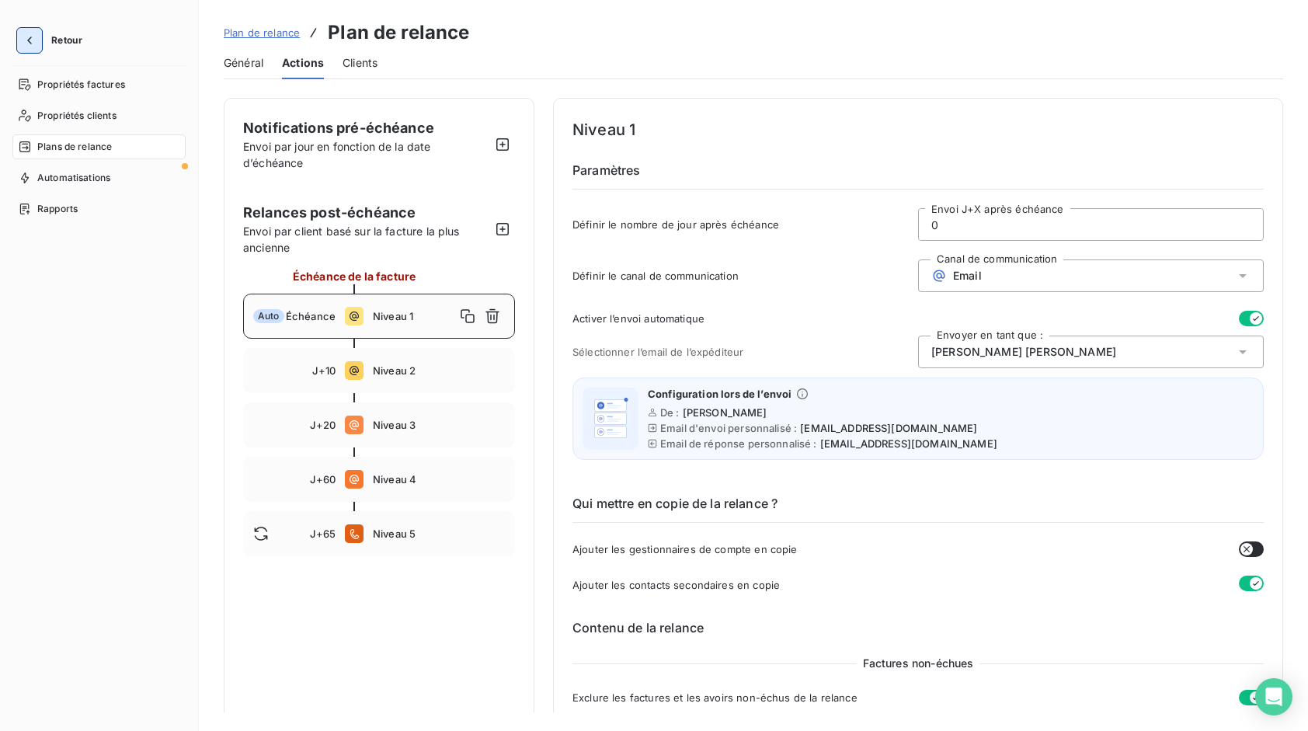
click at [34, 42] on icon "button" at bounding box center [30, 41] width 16 height 16
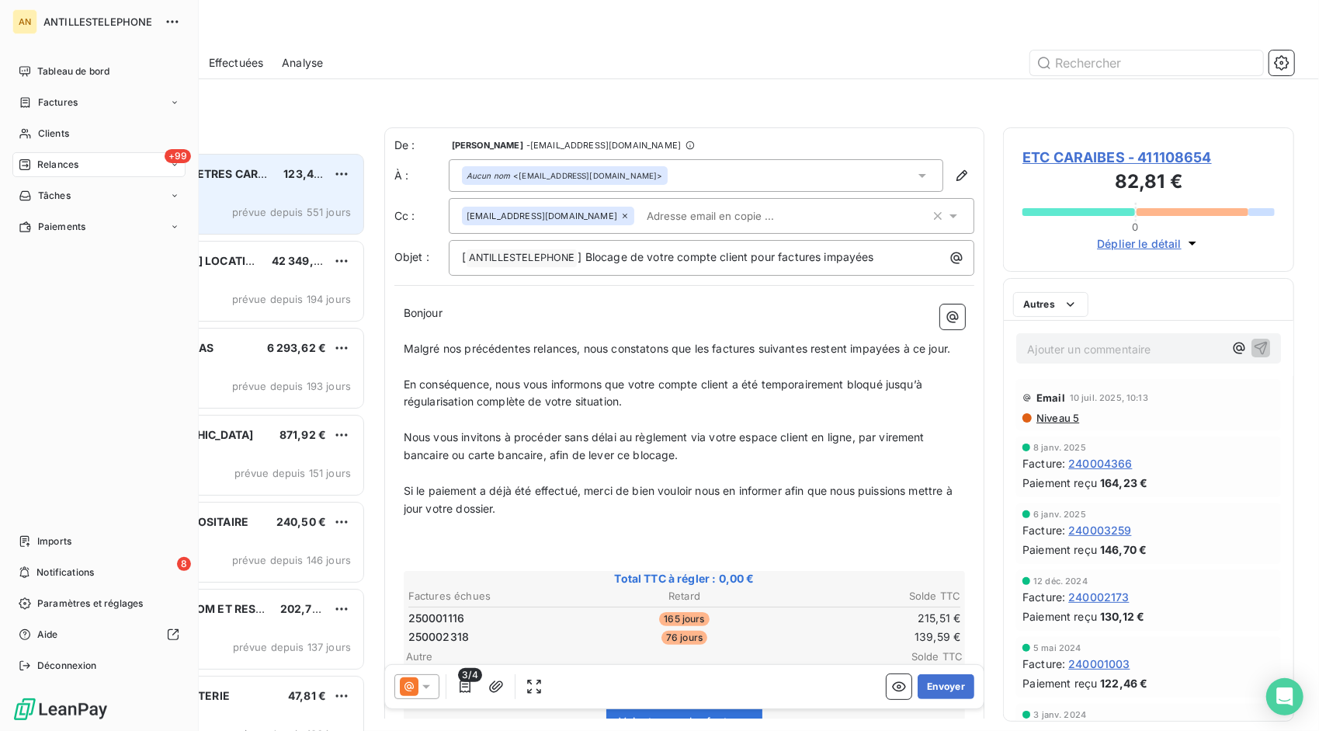
scroll to position [567, 280]
